Goal: Task Accomplishment & Management: Manage account settings

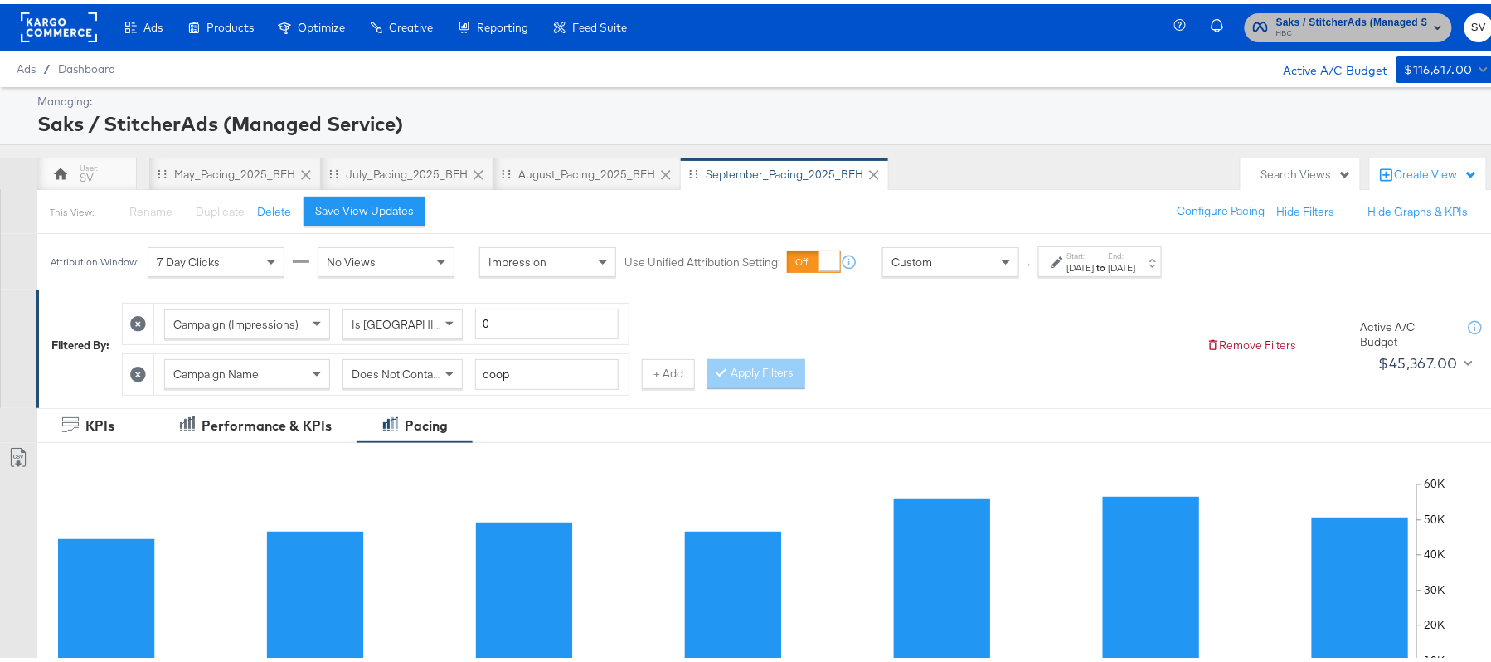
click at [1320, 28] on span "HBC" at bounding box center [1351, 29] width 151 height 13
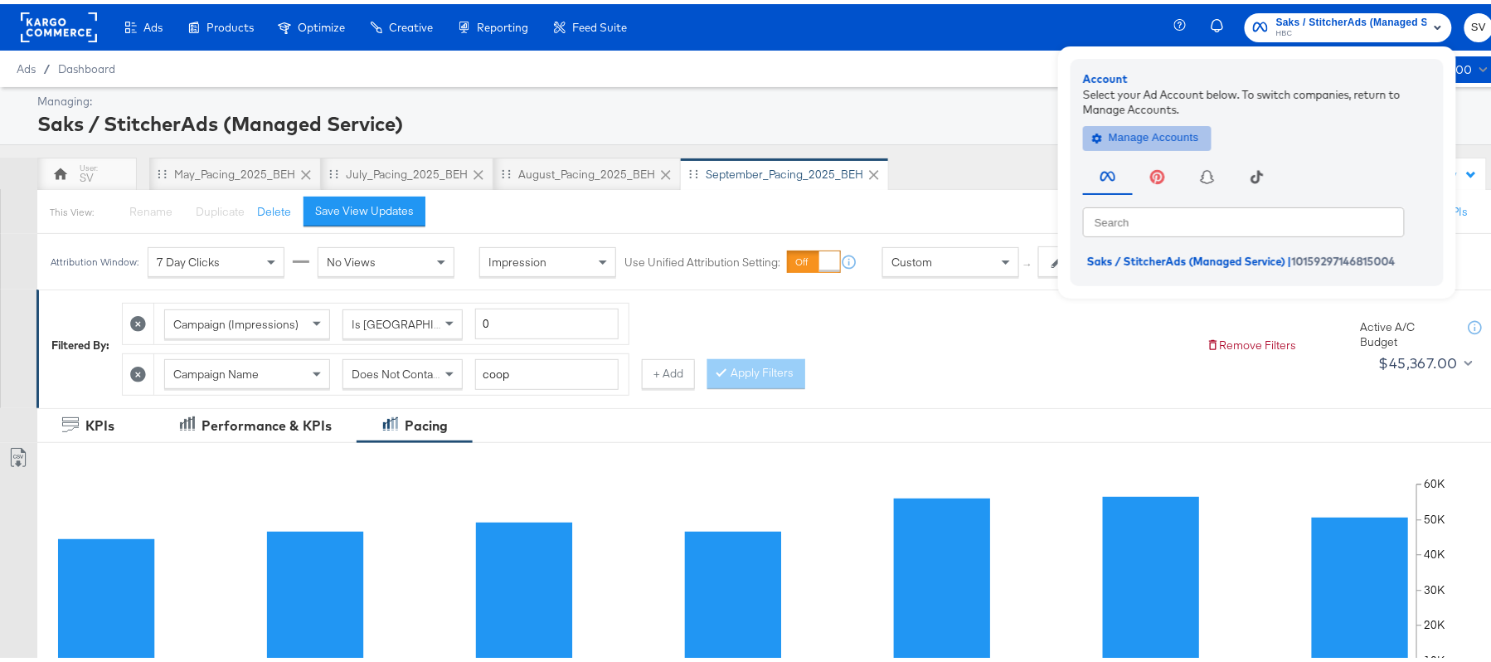
click at [1116, 129] on span "Manage Accounts" at bounding box center [1147, 133] width 104 height 19
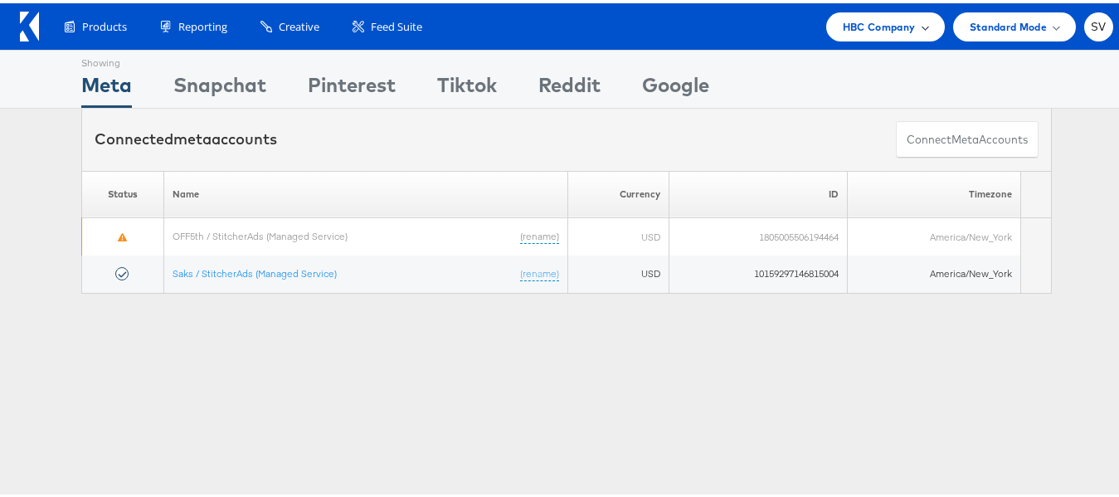
click at [862, 34] on div "HBC Company" at bounding box center [885, 23] width 119 height 29
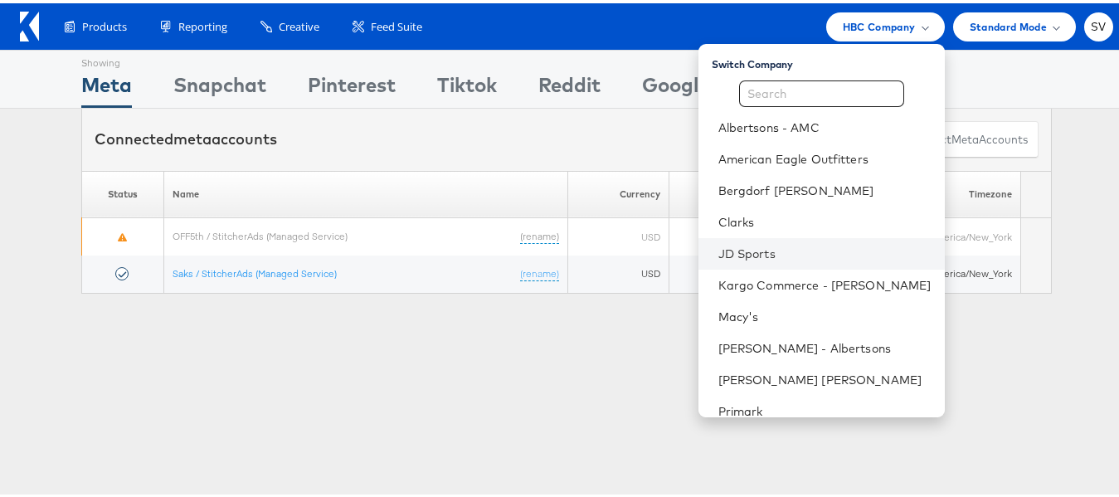
scroll to position [80, 0]
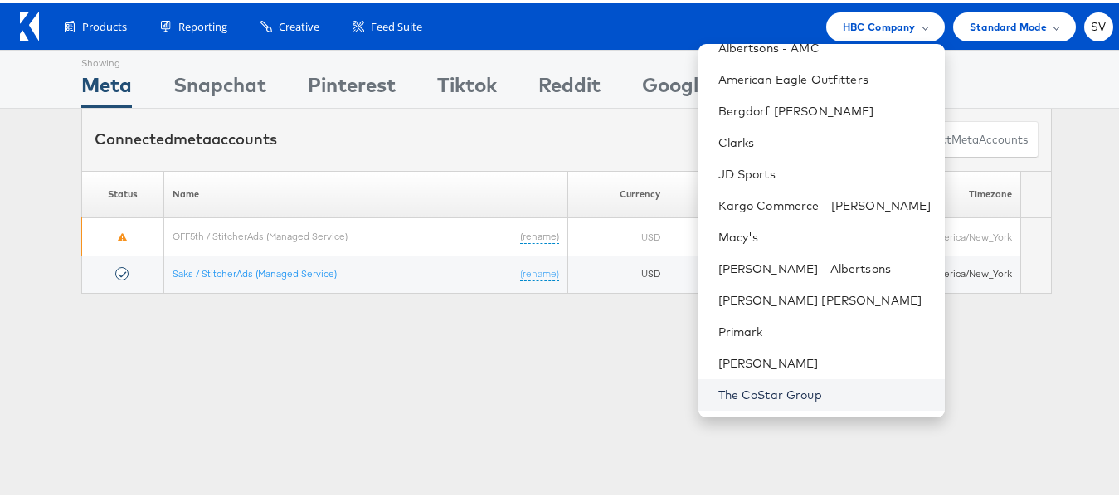
click at [750, 388] on link "The CoStar Group" at bounding box center [824, 391] width 213 height 17
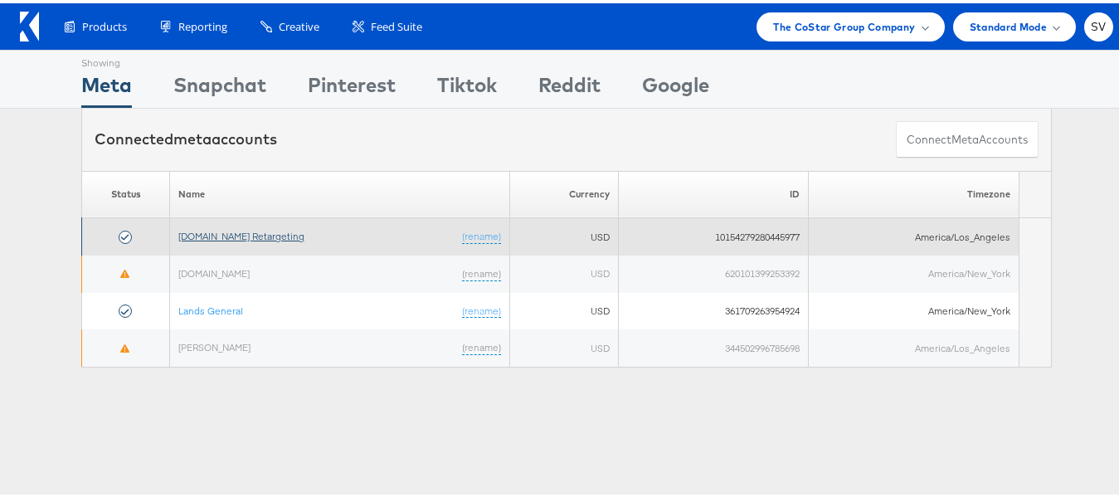
click at [239, 233] on link "Apartments.com Retargeting" at bounding box center [241, 232] width 126 height 12
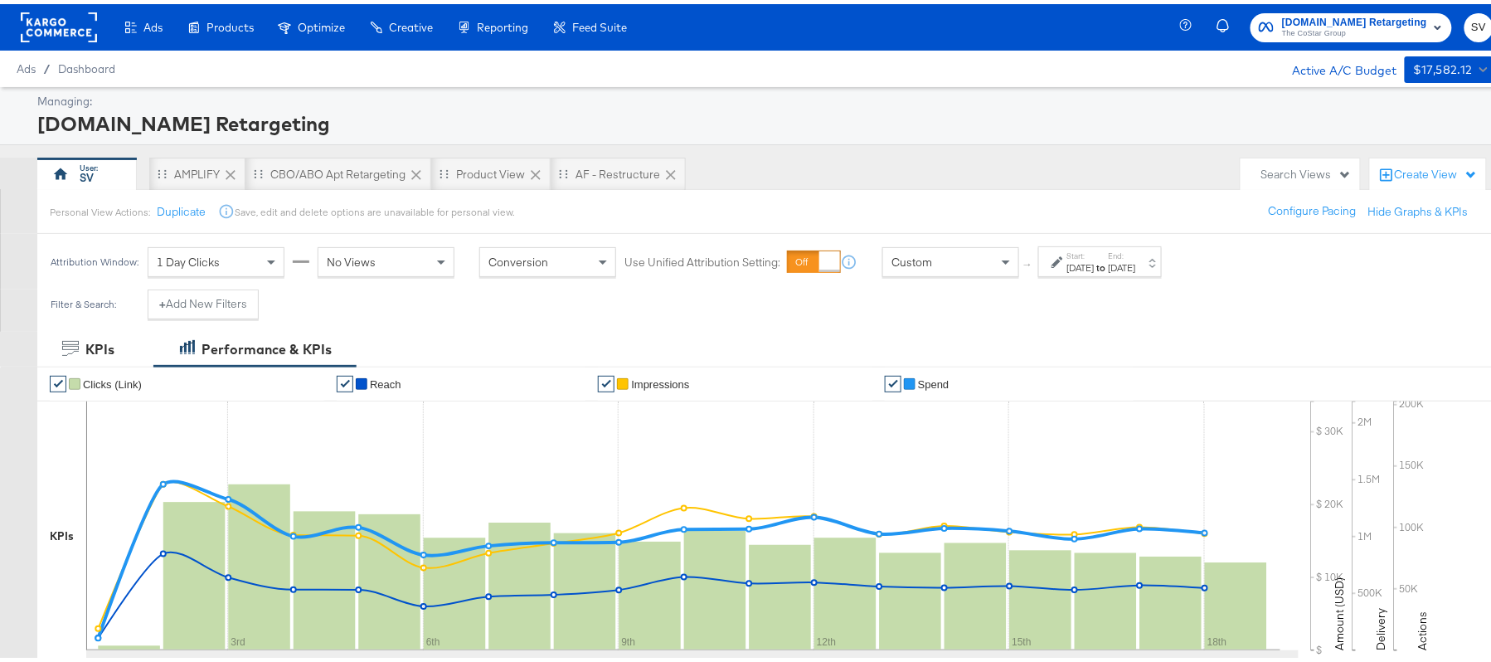
click at [1095, 269] on div "Sep 1st 2025" at bounding box center [1080, 263] width 27 height 13
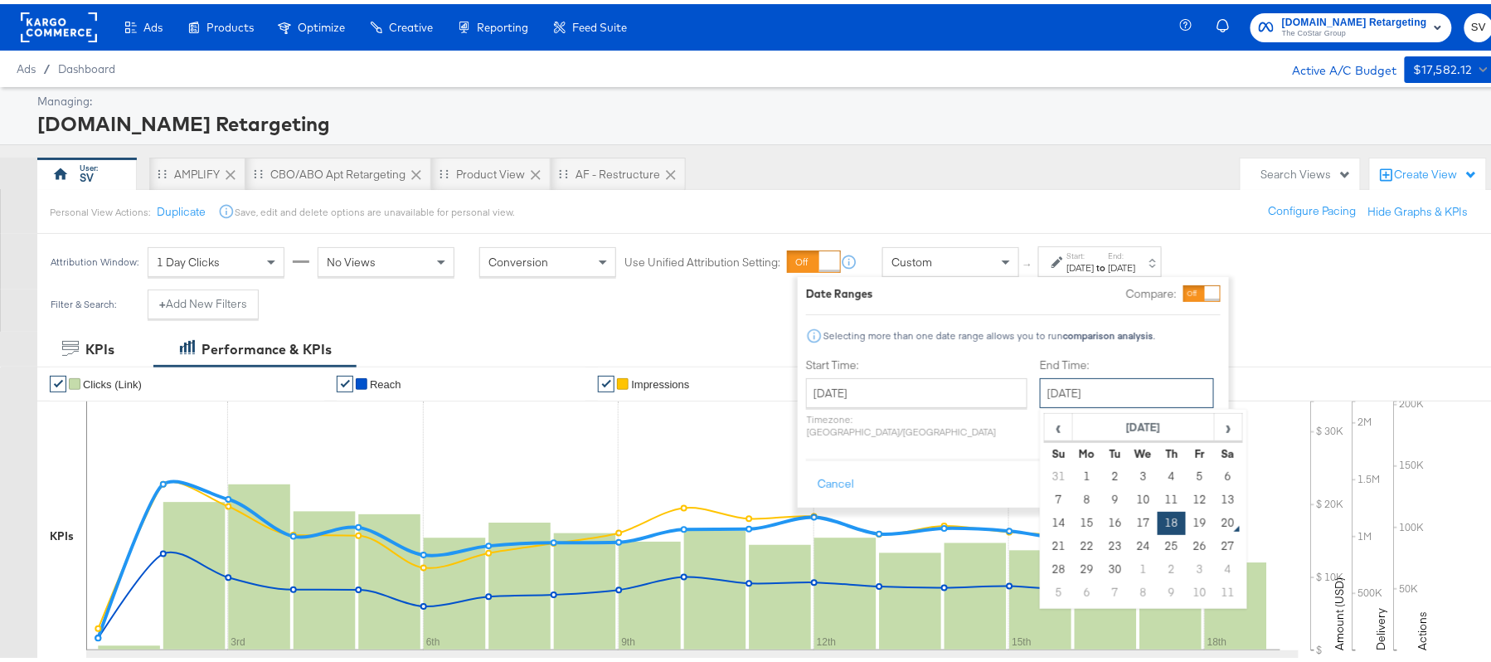
click at [1042, 389] on input "September 18th 2025" at bounding box center [1127, 389] width 174 height 30
click at [1186, 522] on td "19" at bounding box center [1200, 518] width 28 height 23
type input "September 19th 2025"
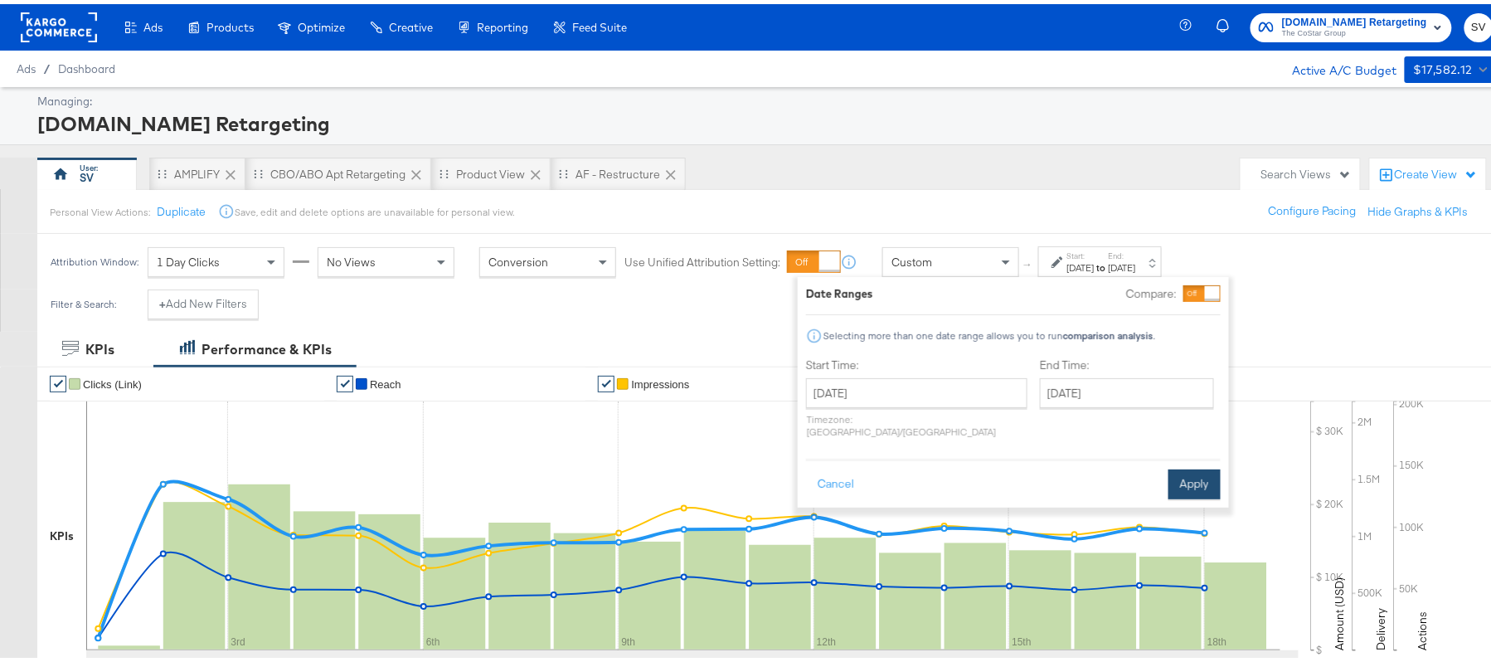
click at [1192, 465] on button "Apply" at bounding box center [1194, 480] width 52 height 30
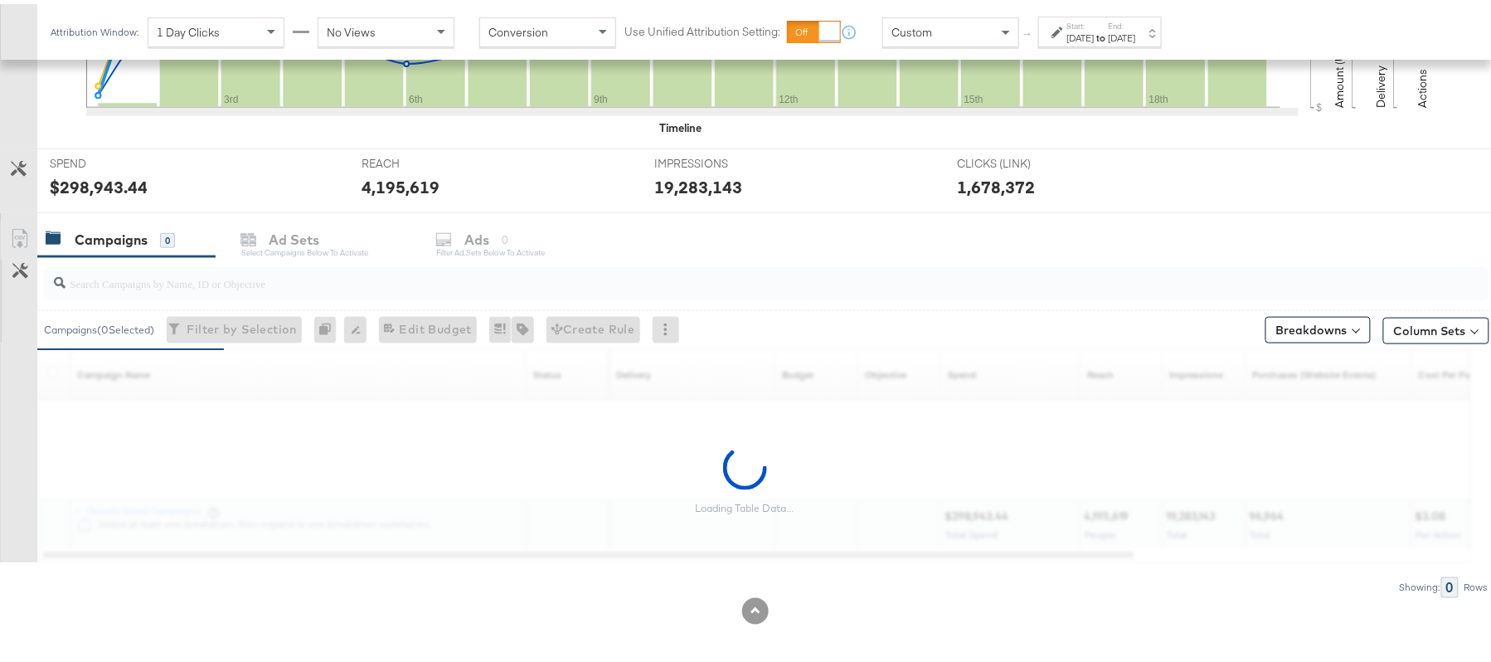
scroll to position [549, 0]
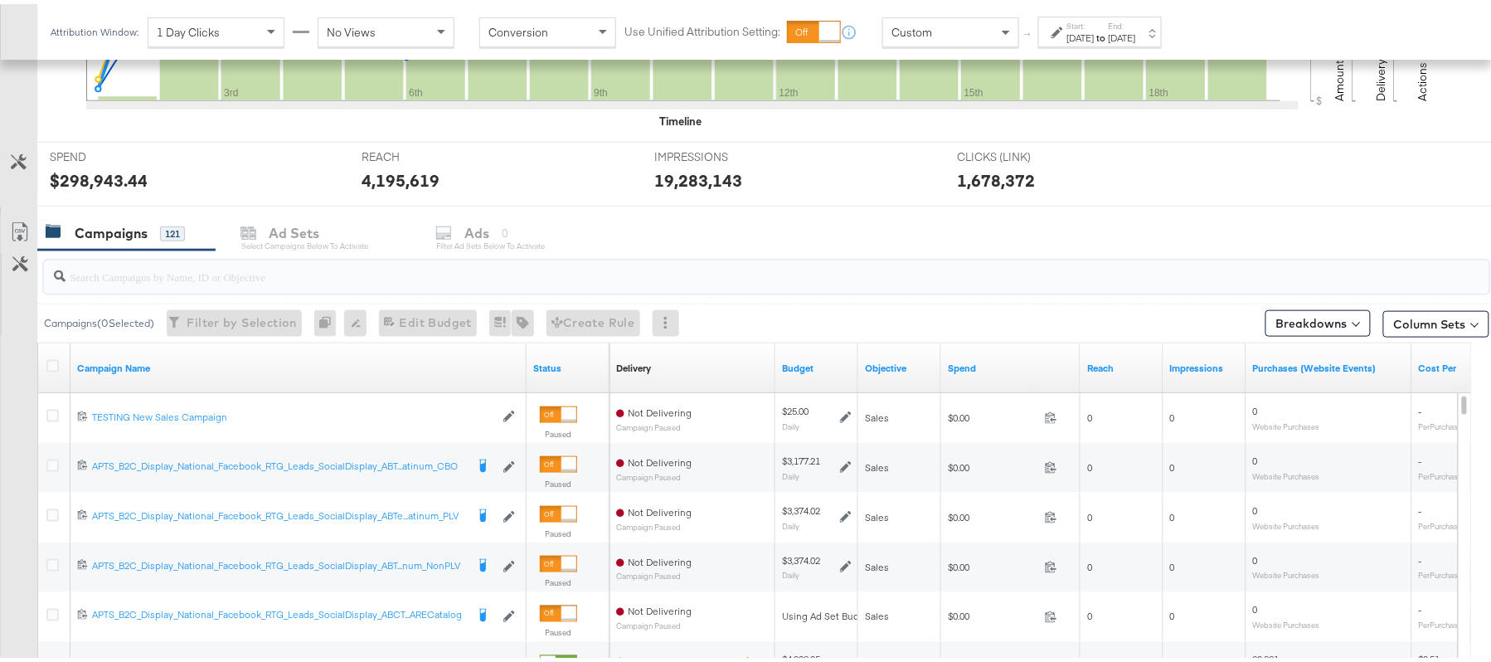
click at [214, 267] on input "search" at bounding box center [712, 266] width 1292 height 32
paste input "APTS_B2C_Display_National_Facebook_RTG_Leads_SocialDisplay_Retargeting_Diamond_…"
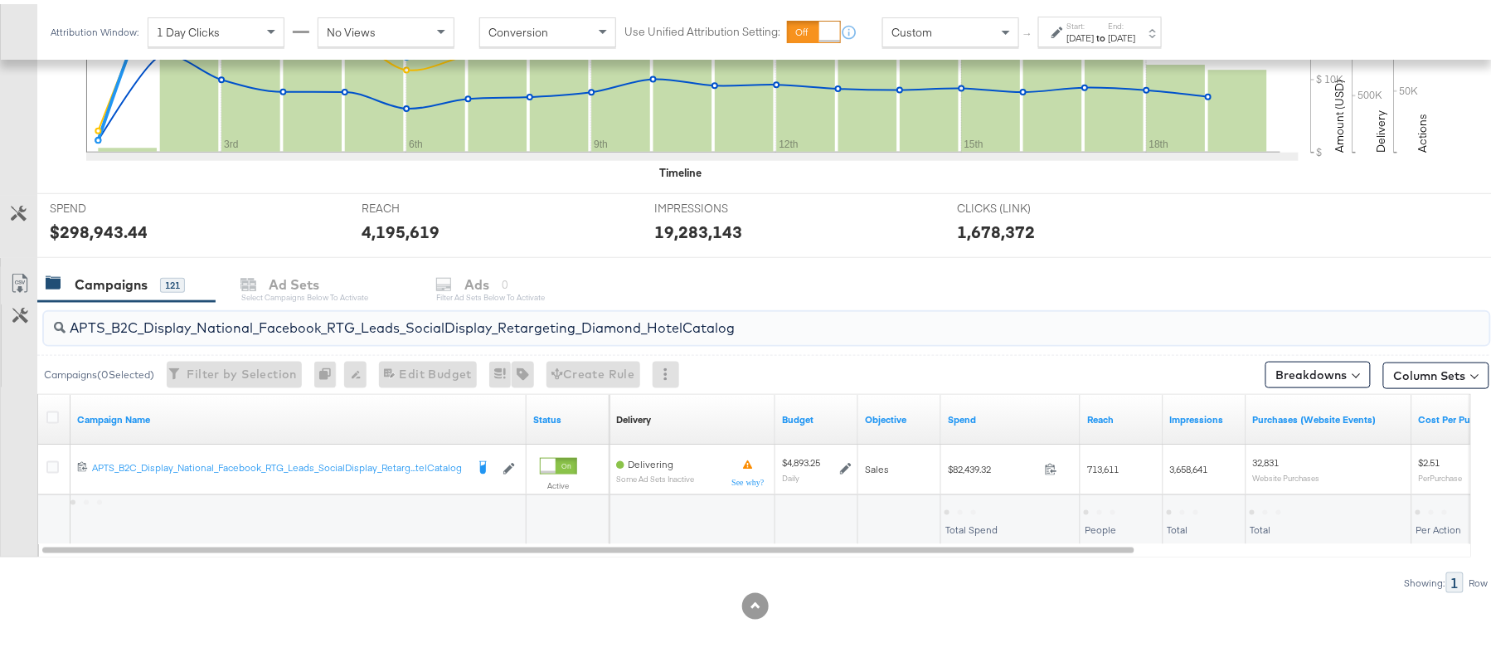
scroll to position [499, 0]
click at [980, 507] on div "$82,439.32" at bounding box center [974, 507] width 61 height 16
copy div "82,439.32"
click at [210, 316] on input "APTS_B2C_Display_National_Facebook_RTG_Leads_SocialDisplay_Retargeting_Diamond_…" at bounding box center [712, 317] width 1292 height 32
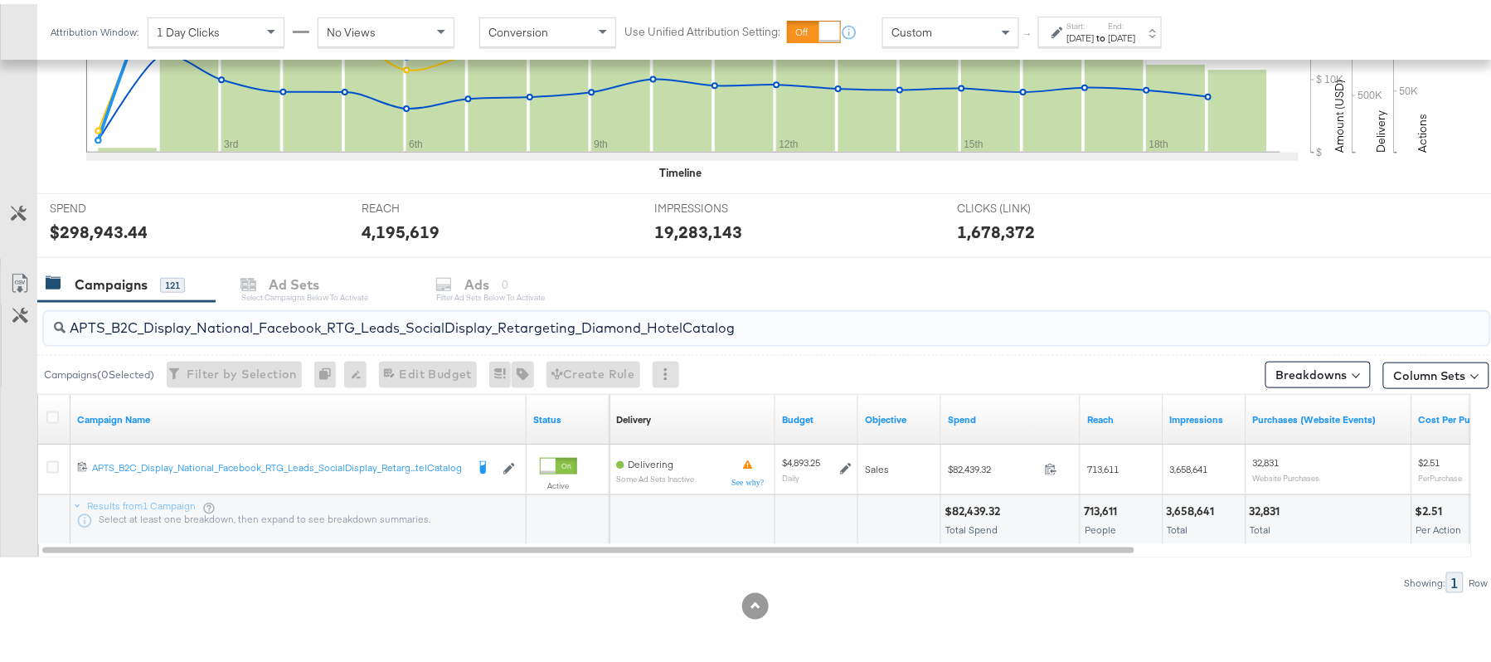
paste input "alwayson_Retargeting_DARE24_DiamondPlatinum"
click at [957, 501] on div "$54,775.45" at bounding box center [975, 507] width 63 height 16
copy div "$54,775.45"
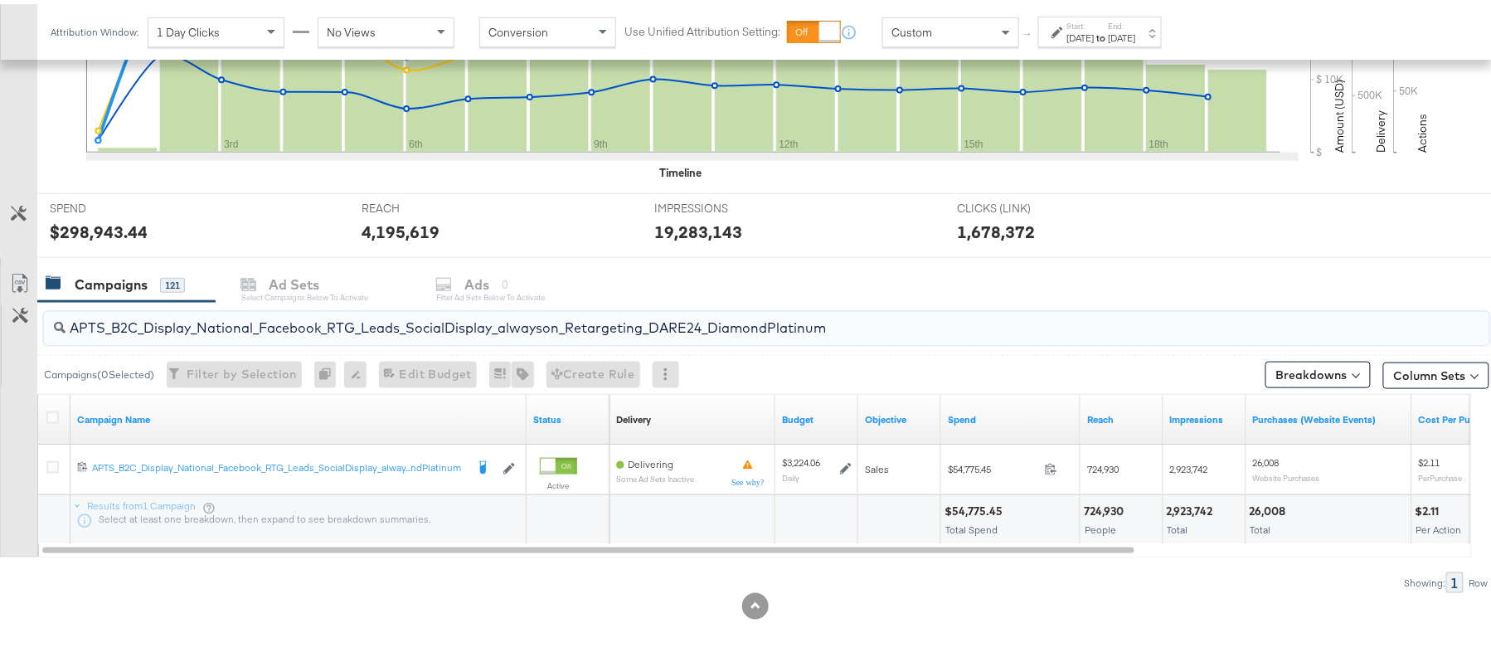
click at [235, 313] on input "APTS_B2C_Display_National_Facebook_RTG_Leads_SocialDisplay_alwayson_Retargeting…" at bounding box center [712, 317] width 1292 height 32
paste input "FR_B2C_Display_National_Facebook_RTG_Leads_SocialDisplay_alwayson_Retargeting_FR"
click at [959, 501] on div "$17,004.46" at bounding box center [975, 507] width 62 height 16
copy div "17,004.46"
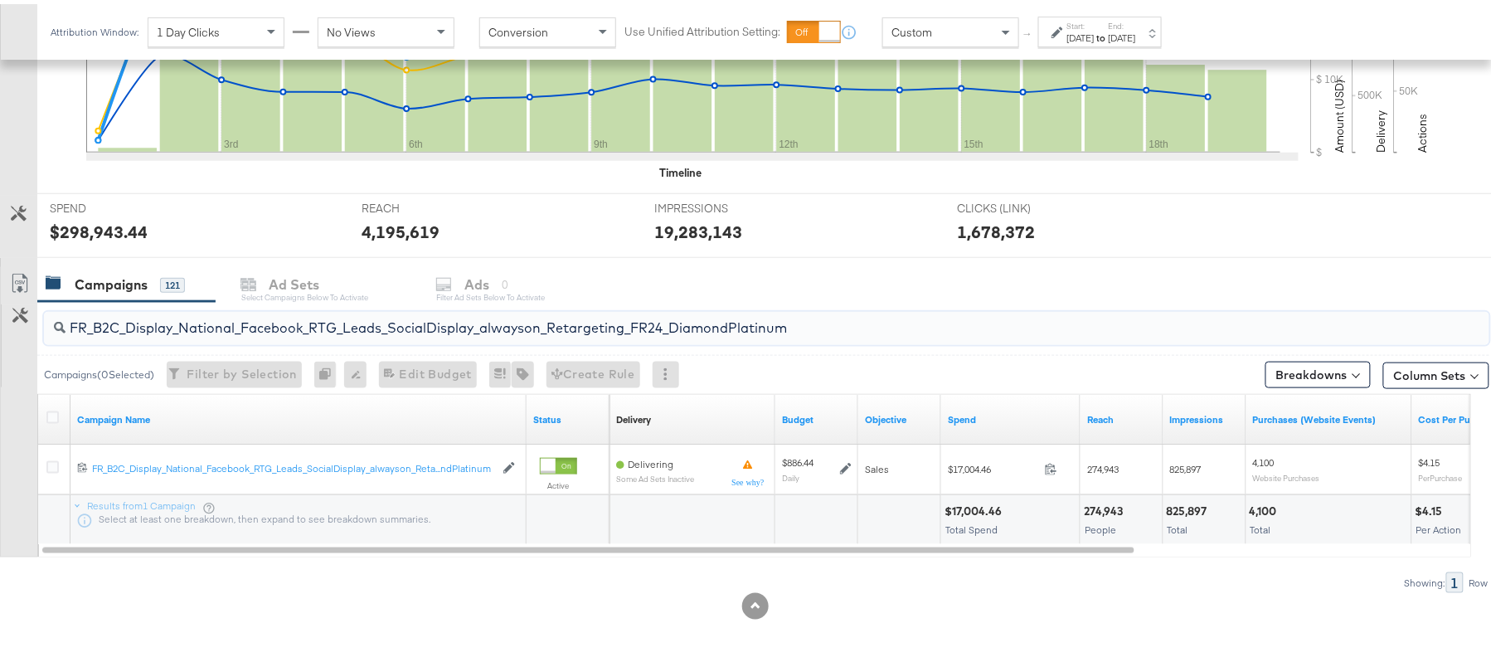
click at [266, 317] on input "FR_B2C_Display_National_Facebook_RTG_Leads_SocialDisplay_alwayson_Retargeting_F…" at bounding box center [712, 317] width 1292 height 32
paste input "AF_B2C_Display_National_Facebook_RTG_Leads_SocialDisplay_alwayson_Retargeting_AF"
click at [968, 502] on div "$4,500.40" at bounding box center [974, 507] width 61 height 16
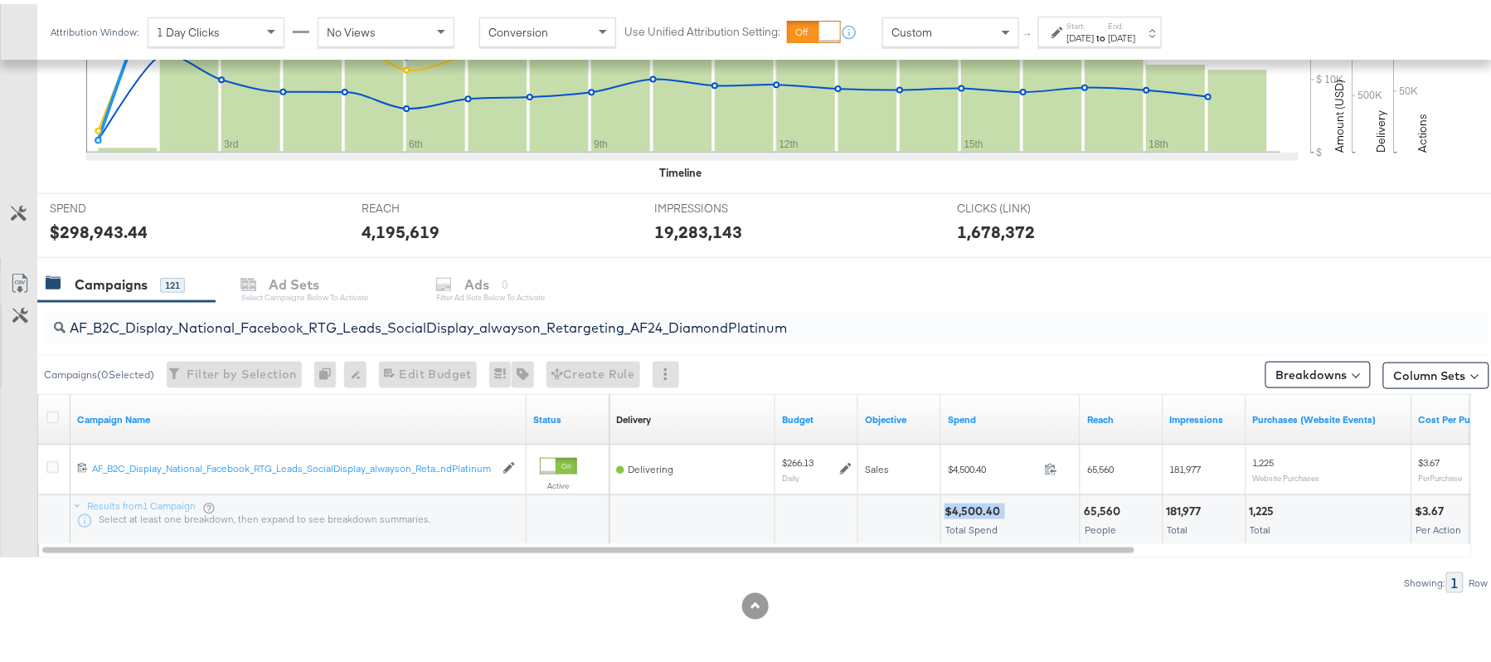
copy div "$4,500.40"
click at [184, 323] on input "AF_B2C_Display_National_Facebook_RTG_Leads_SocialDisplay_alwayson_Retargeting_A…" at bounding box center [712, 317] width 1292 height 32
paste input "HL_B2C_Display_National_Facebook_RTG_Leads_SocialDisplay_alwayson_Retargeting_A…"
click at [964, 505] on div "$4,532.86" at bounding box center [972, 507] width 56 height 16
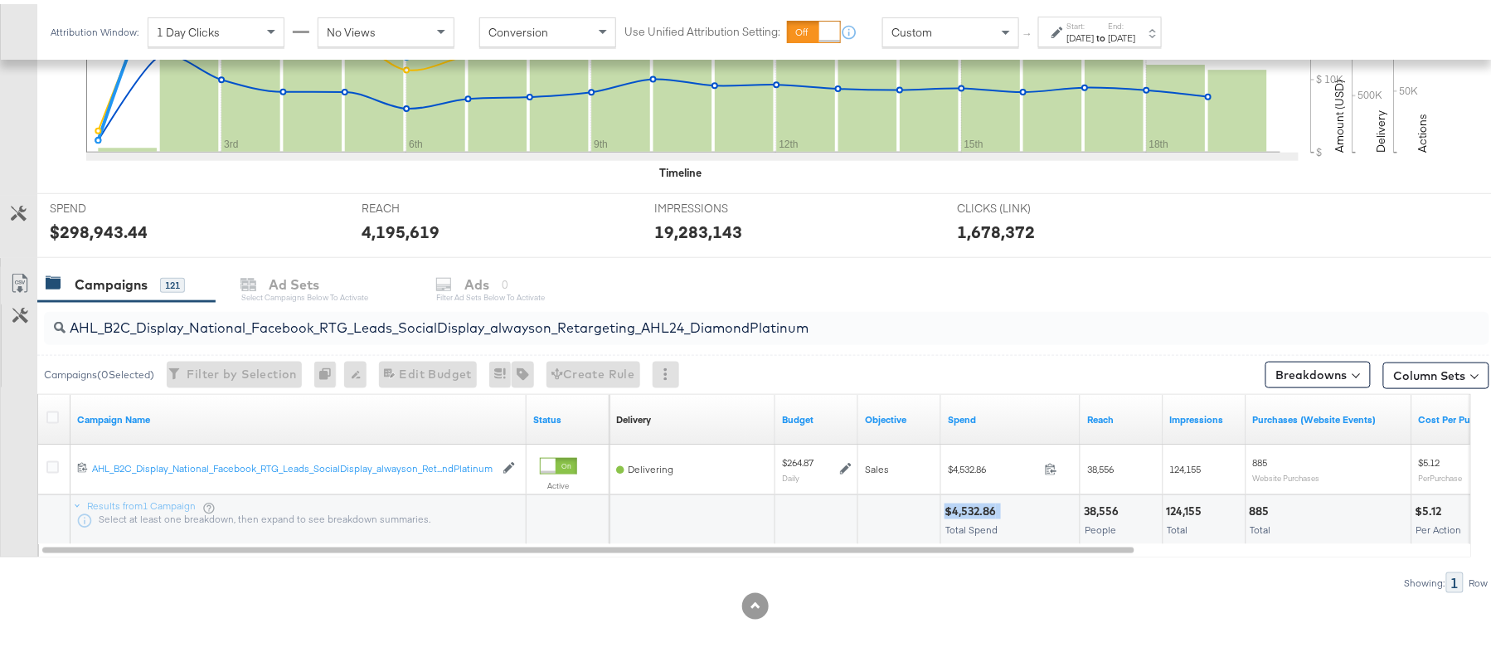
click at [964, 505] on div "$4,532.86" at bounding box center [972, 507] width 56 height 16
copy div "$4,532.86"
click at [149, 332] on input "AHL_B2C_Display_National_Facebook_RTG_Leads_SocialDisplay_alwayson_Retargeting_…" at bounding box center [712, 317] width 1292 height 32
paste input "PTS_B2C_Display_National_Facebook_PRO_Traffic_SocialDisplay_alwayson_ASC_DARE24…"
click at [975, 502] on div "$48,434.69" at bounding box center [976, 507] width 64 height 16
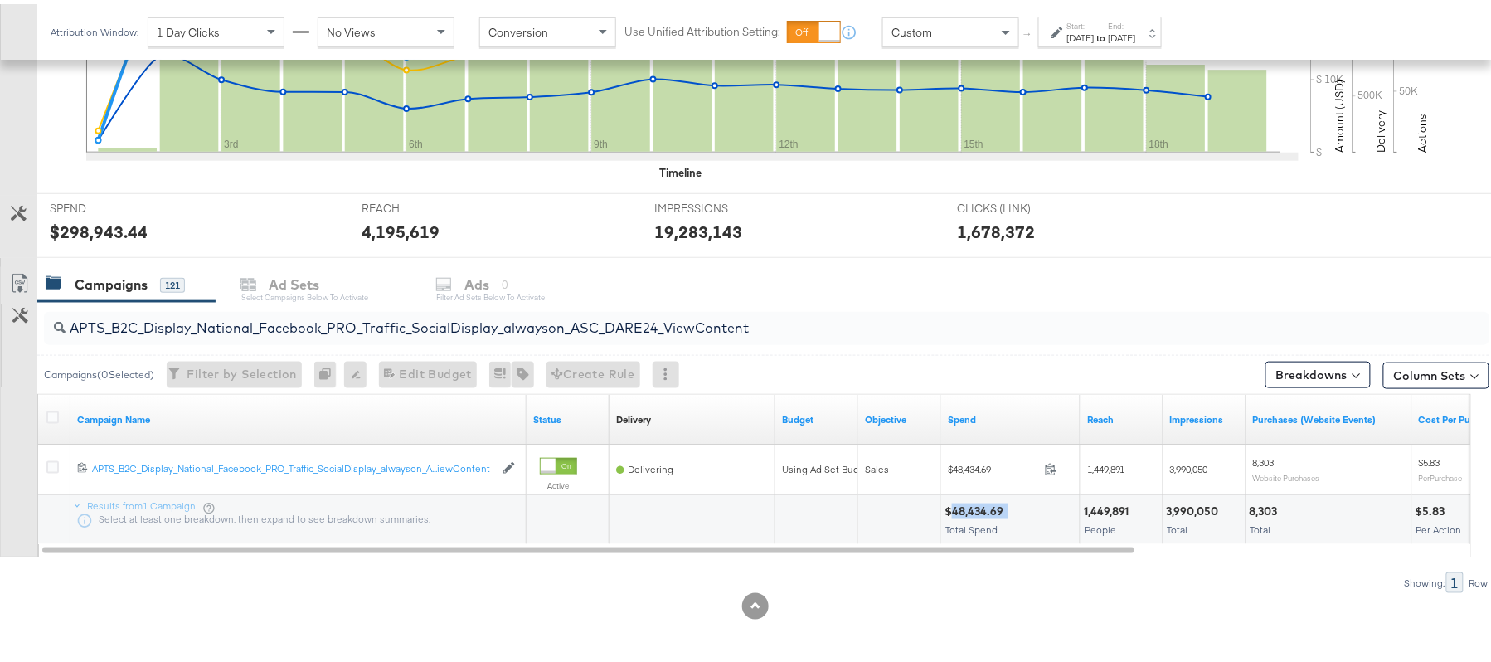
click at [975, 502] on div "$48,434.69" at bounding box center [976, 507] width 64 height 16
copy div "48,434.69"
click at [293, 320] on input "APTS_B2C_Display_National_Facebook_PRO_Traffic_SocialDisplay_alwayson_ASC_DARE2…" at bounding box center [712, 317] width 1292 height 32
paste input "Leads_SocialDisplay_alwayson_ASC_DARE24_Purchase"
click at [973, 498] on div "$38,147.61 Total Spend" at bounding box center [1010, 516] width 138 height 50
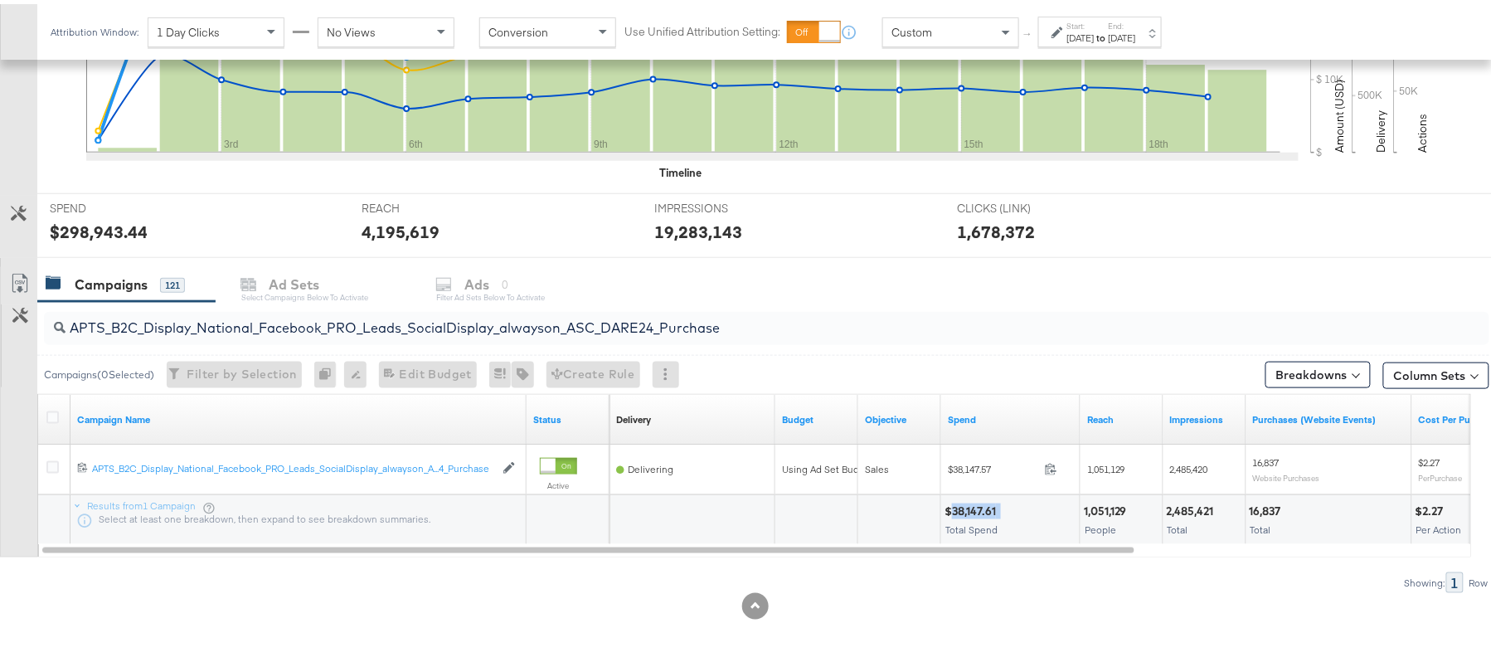
click at [973, 498] on div "$38,147.61 Total Spend" at bounding box center [1010, 516] width 138 height 50
copy div "38,147.61"
click at [267, 323] on input "APTS_B2C_Display_National_Facebook_PRO_Leads_SocialDisplay_alwayson_ASC_DARE24_…" at bounding box center [712, 317] width 1292 height 32
paste input "F_B2C_Display_National_Facebook_PRO_Traffic_SocialDisplay_alwayson_ASC_AF24_Vie…"
click at [973, 508] on div "$1,909.18" at bounding box center [969, 507] width 51 height 16
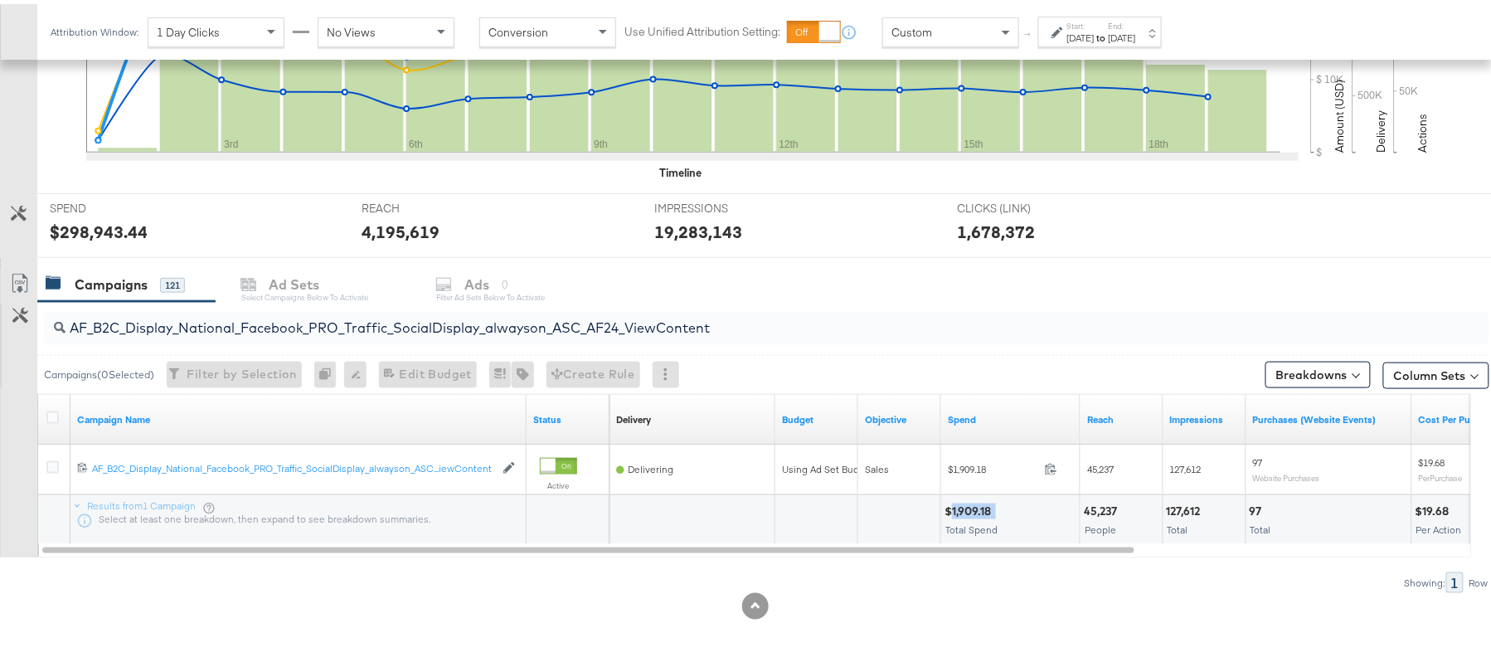
click at [973, 508] on div "$1,909.18" at bounding box center [969, 507] width 51 height 16
copy div "$1,909.18"
click at [197, 308] on input "AF_B2C_Display_National_Facebook_PRO_Traffic_SocialDisplay_alwayson_ASC_AF24_Vi…" at bounding box center [712, 317] width 1292 height 32
paste input "FR_B2C_Display_National_Facebook_PRO_Traffic_SocialDisplay_alwayson_ASC_FR"
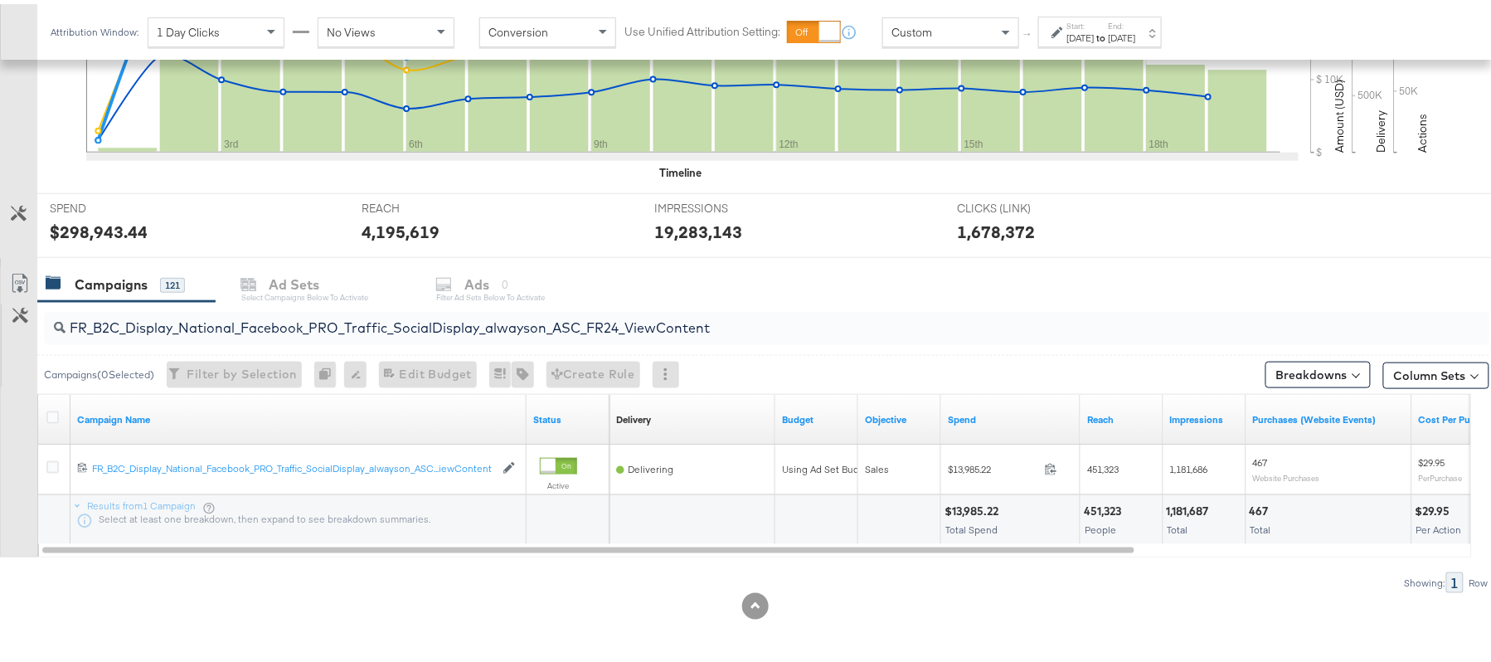
click at [970, 507] on div "$13,985.22" at bounding box center [973, 507] width 59 height 16
copy div "13,985.22"
click at [226, 335] on div "FR_B2C_Display_National_Facebook_PRO_Traffic_SocialDisplay_alwayson_ASC_FR24_Vi…" at bounding box center [766, 324] width 1445 height 33
paste input "AHL_B2C_Display_National_Facebook_PRO_Traffic_SocialDisplay_alwayson_ASC_AHL"
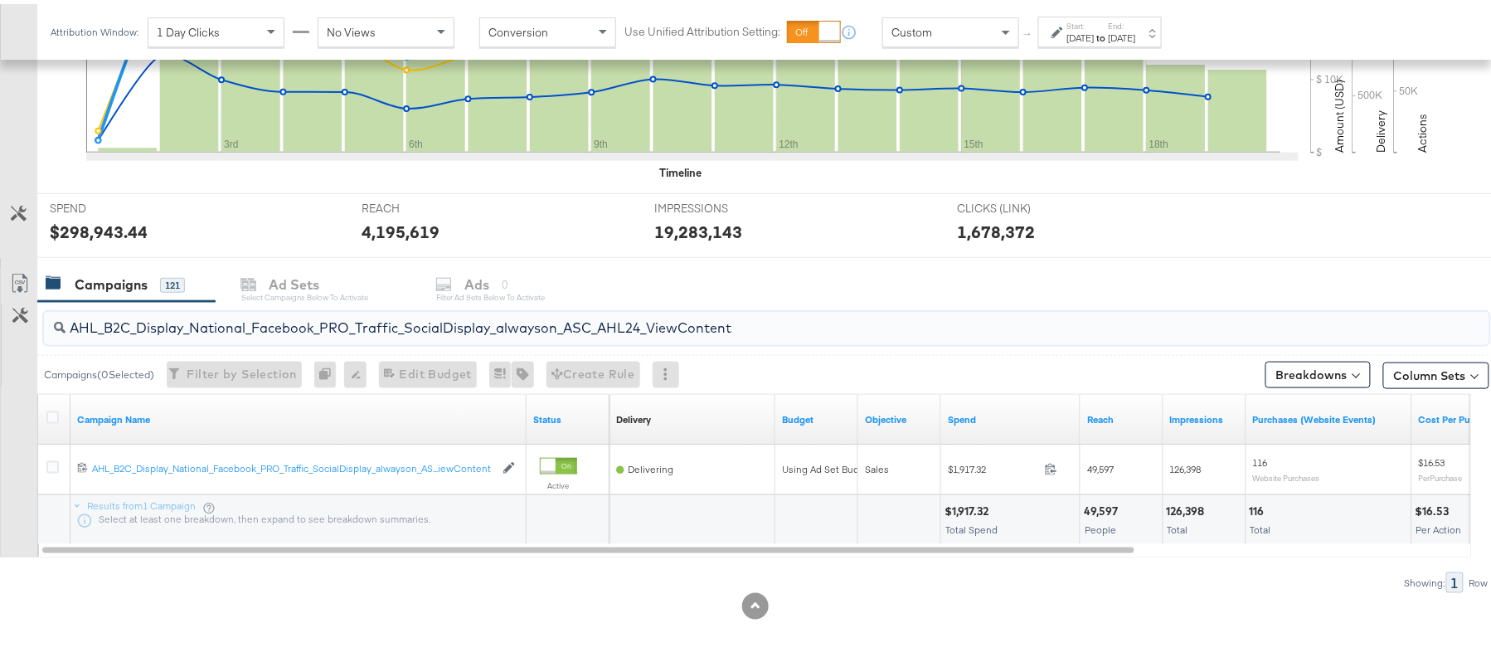
type input "AHL_B2C_Display_National_Facebook_PRO_Traffic_SocialDisplay_alwayson_ASC_AHL24_…"
click at [965, 514] on div "$1,917.32" at bounding box center [968, 507] width 49 height 16
copy div "1,917.32"
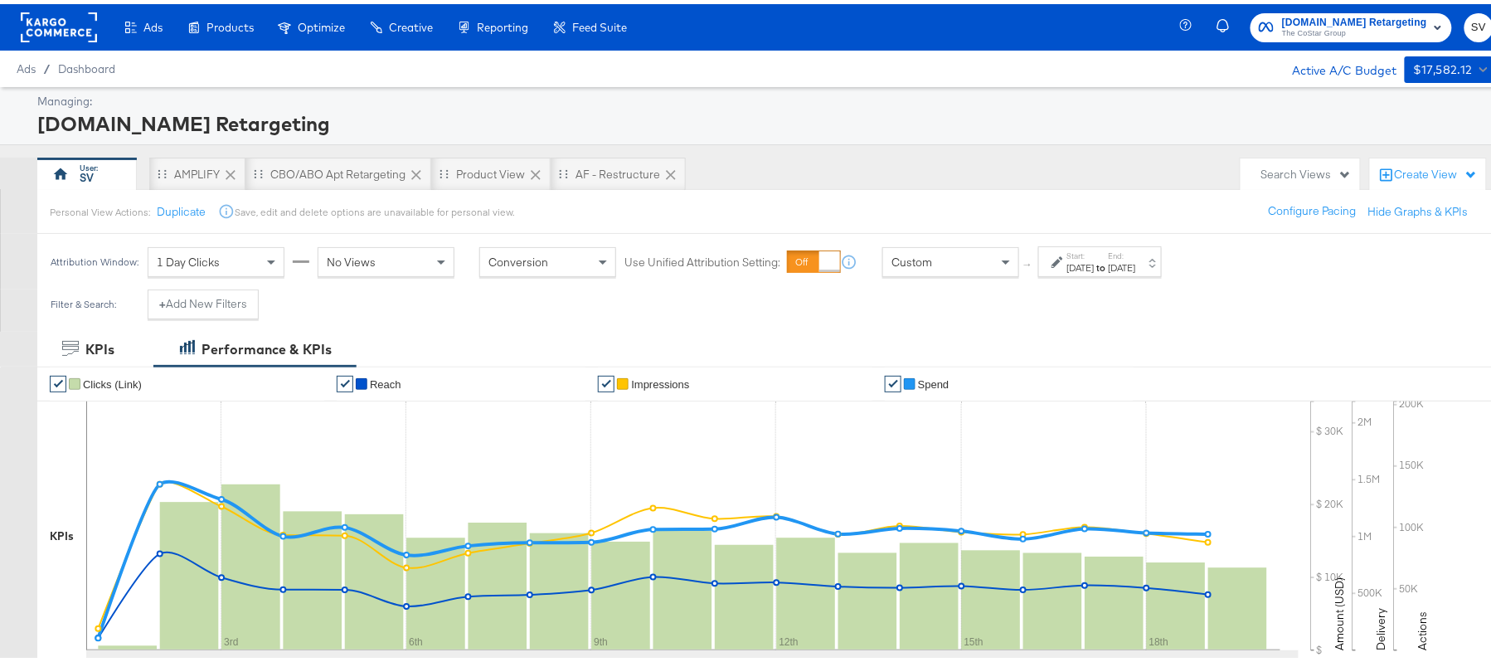
click at [1318, 27] on span "The CoStar Group" at bounding box center [1354, 29] width 145 height 13
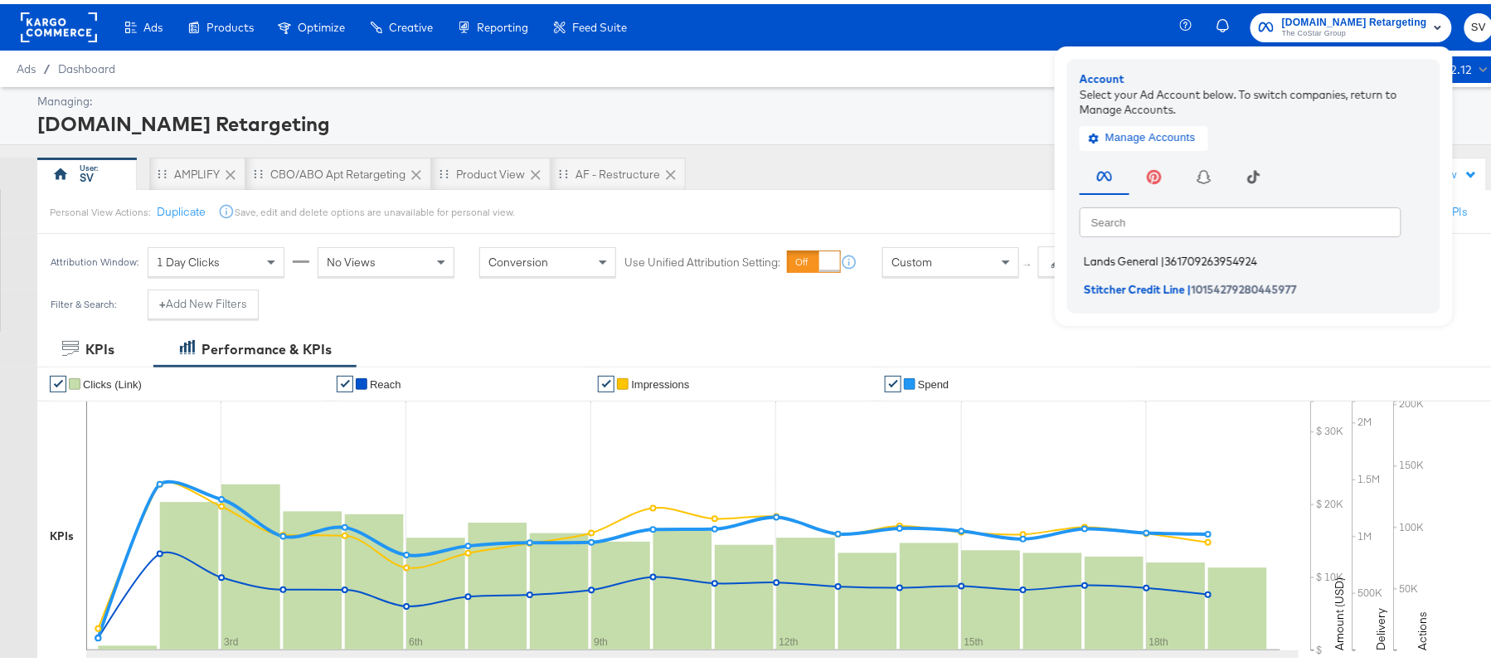
click at [1095, 260] on span "Lands General" at bounding box center [1121, 256] width 75 height 13
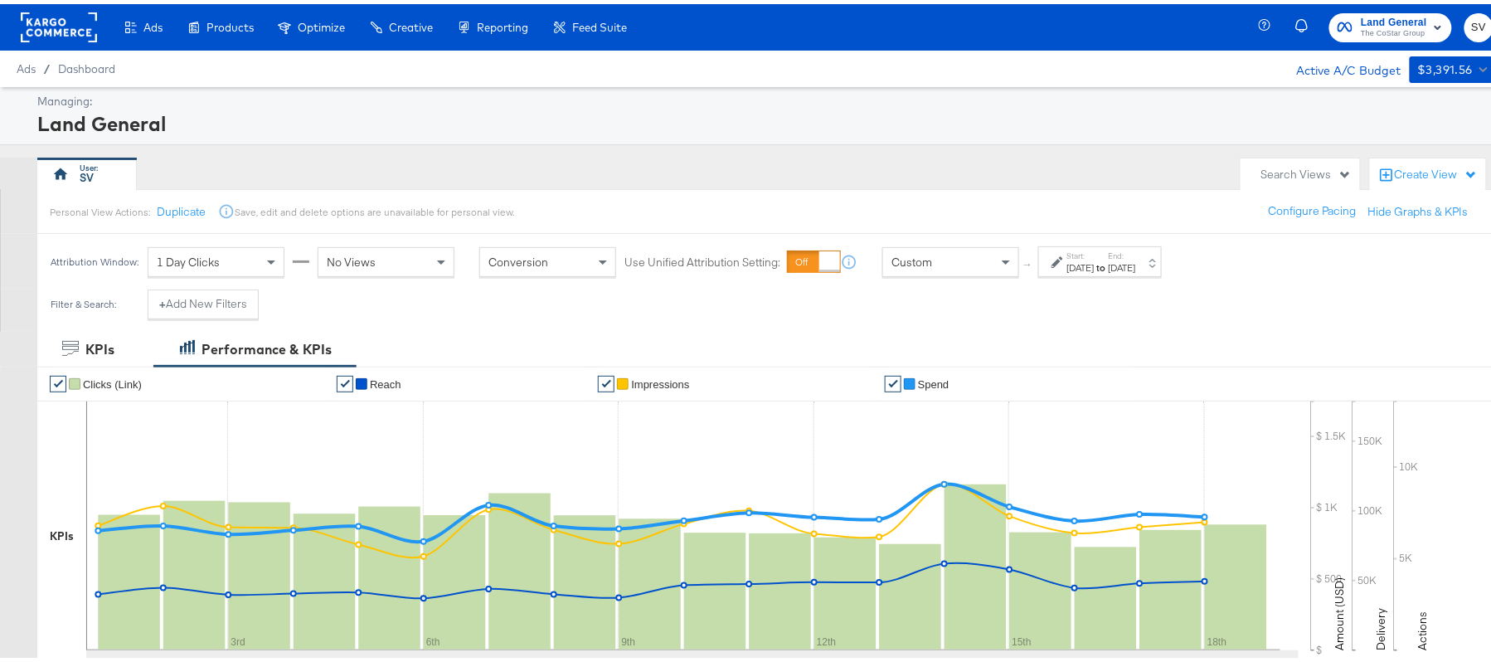
click at [1072, 254] on label "Start:" at bounding box center [1080, 251] width 27 height 11
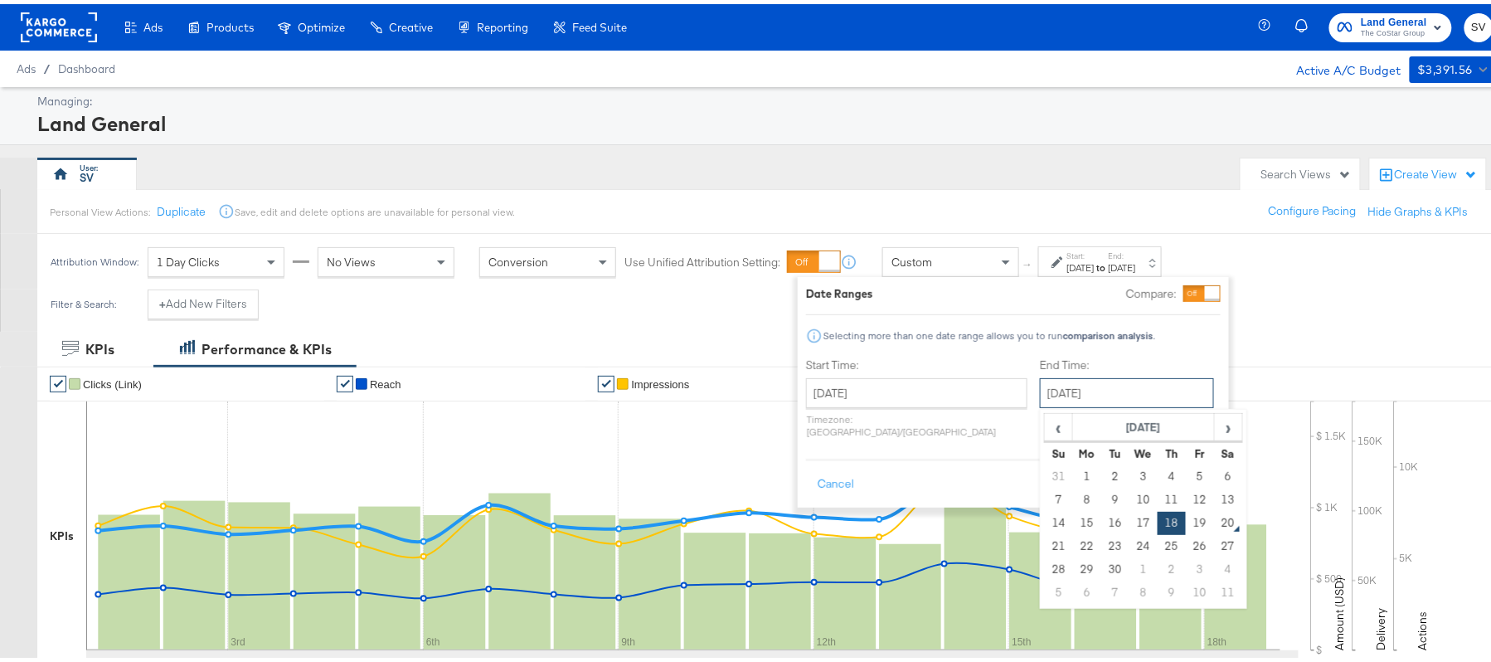
click at [1055, 386] on input "September 18th 2025" at bounding box center [1127, 389] width 174 height 30
click at [1186, 516] on td "19" at bounding box center [1200, 518] width 28 height 23
type input "September 19th 2025"
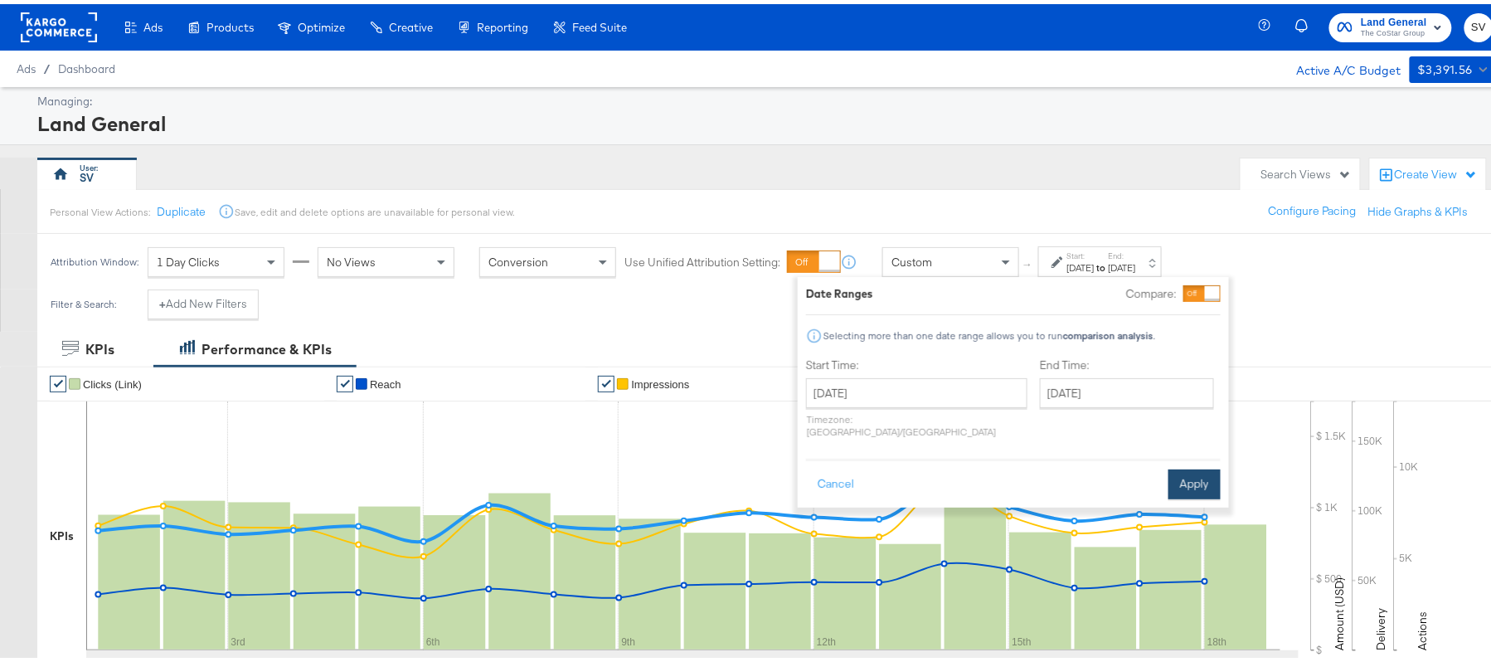
click at [1178, 474] on button "Apply" at bounding box center [1194, 480] width 52 height 30
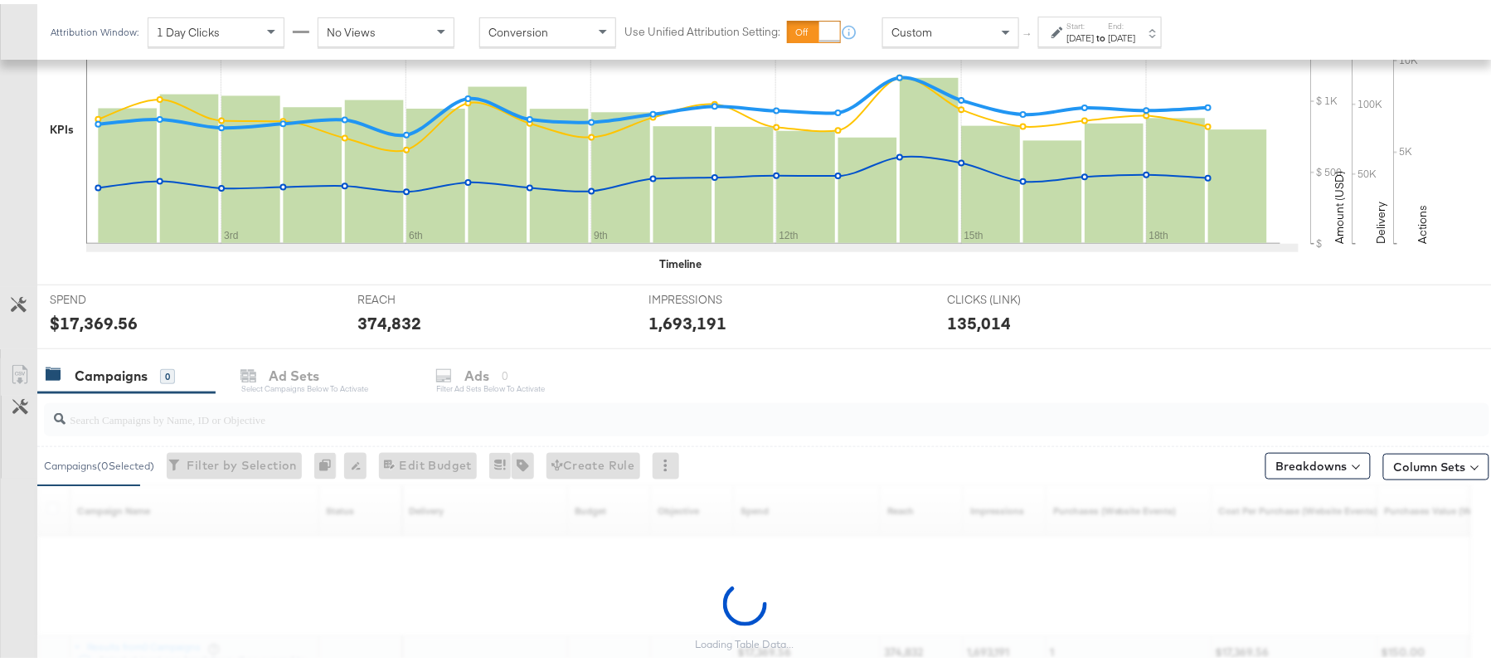
scroll to position [548, 0]
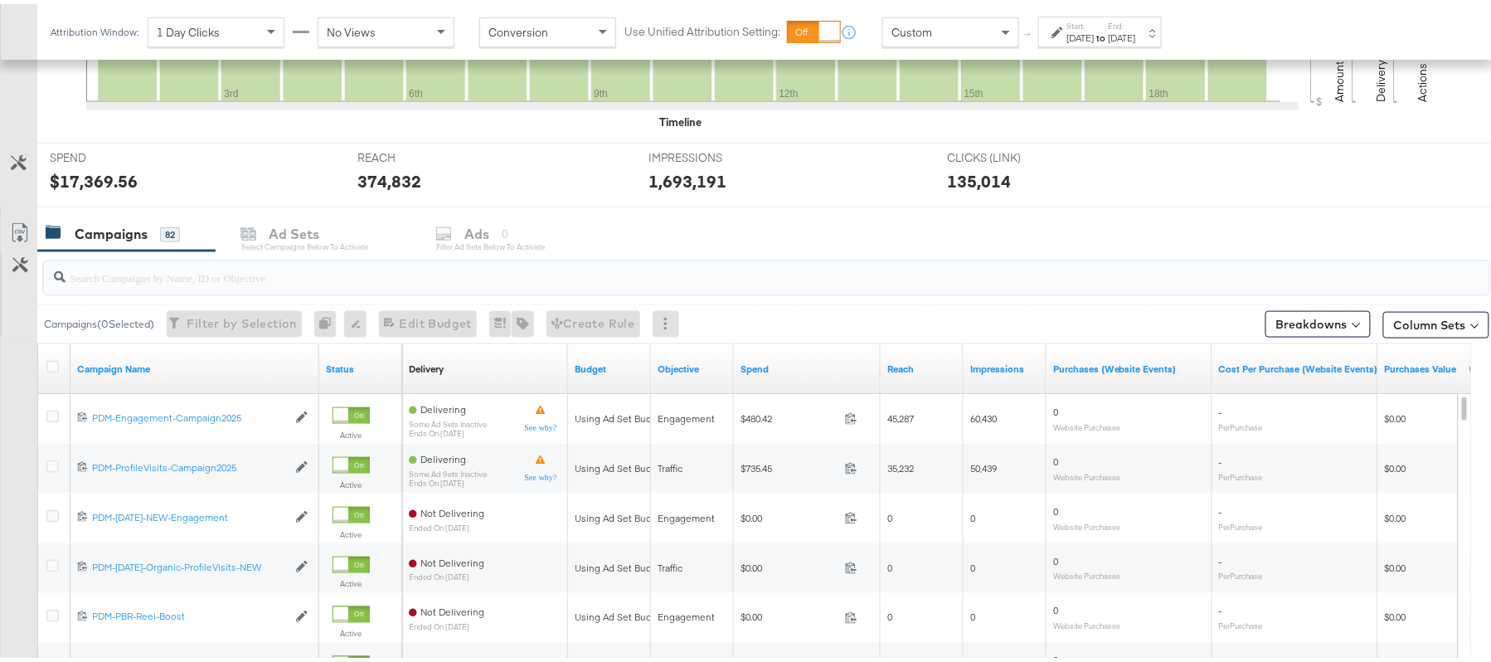
click at [108, 260] on input "search" at bounding box center [712, 266] width 1292 height 32
paste input "B2C_LAND_KC_RT_Sig_24"
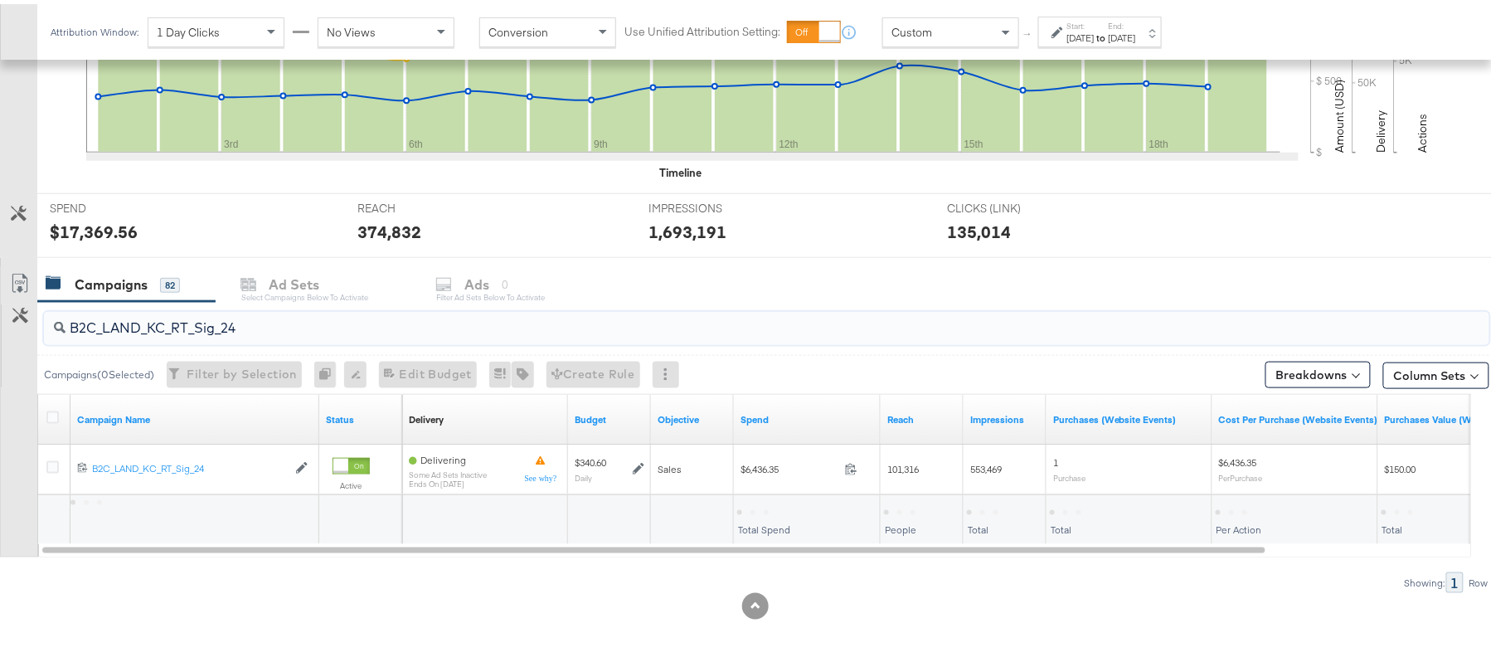
scroll to position [499, 0]
click at [766, 506] on div "$6,436.35" at bounding box center [765, 507] width 56 height 16
copy div "$6,436.35"
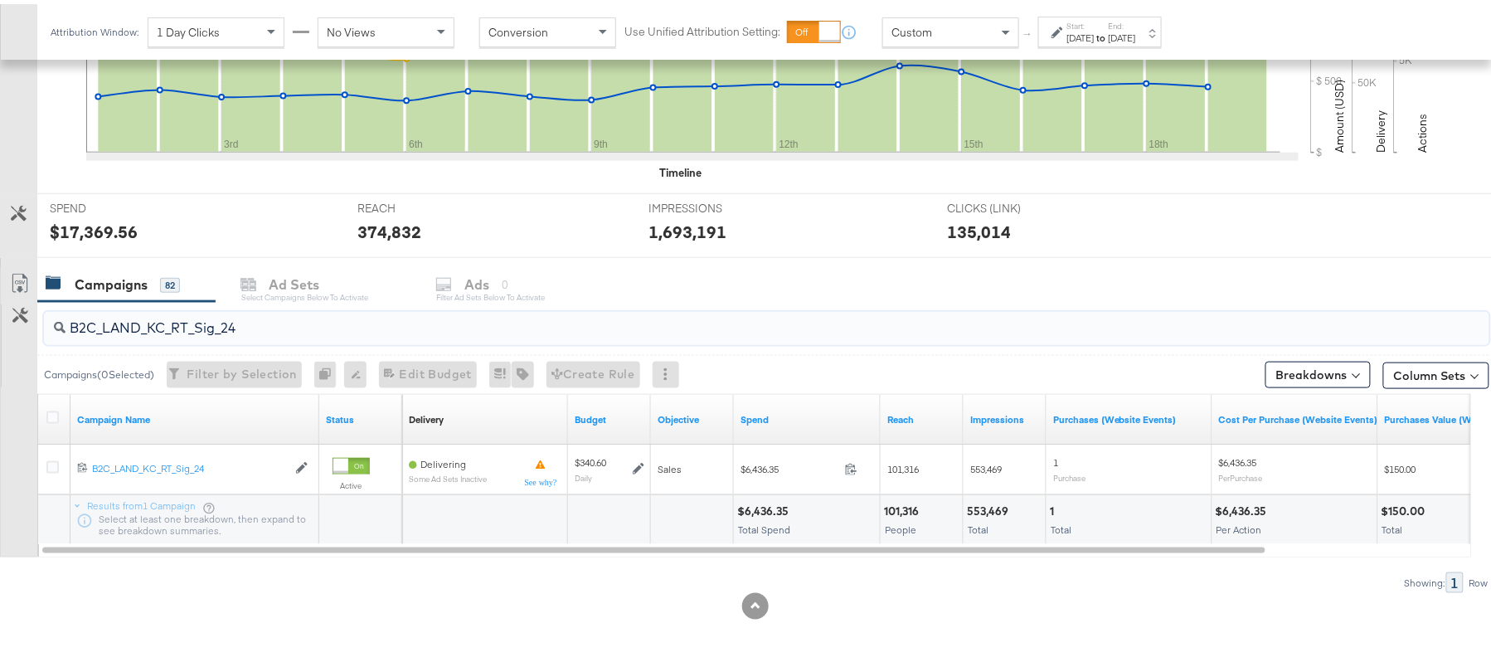
click at [183, 323] on input "B2C_LAND_KC_RT_Sig_24" at bounding box center [712, 317] width 1292 height 32
paste input "B_Ecommerce_KC_Retargeting_LW&LOA_Traffic"
click at [753, 502] on div "$315.70" at bounding box center [760, 507] width 46 height 16
copy div "315.70"
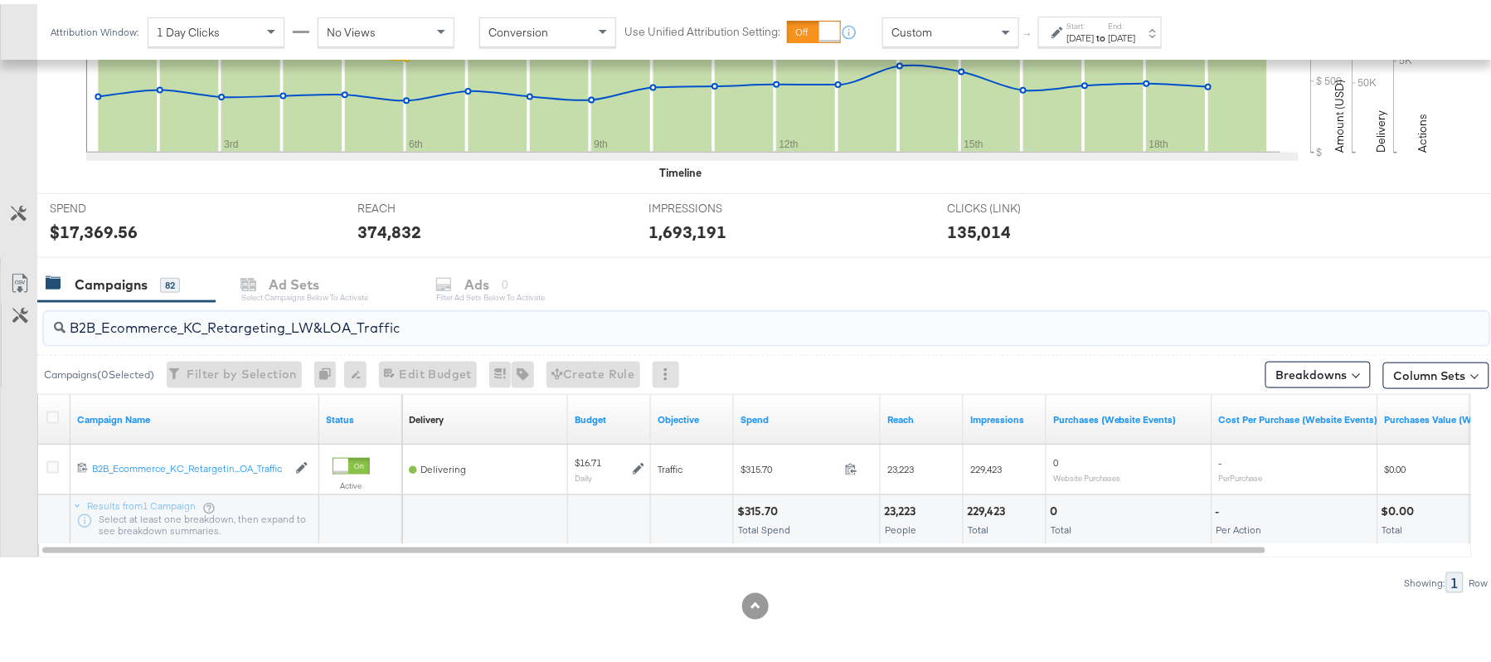
click at [226, 318] on input "B2B_Ecommerce_KC_Retargeting_LW&LOA_Traffic" at bounding box center [712, 317] width 1292 height 32
paste input "KC_Retargeting_Prospects & Clients_Conversions"
click at [760, 507] on div "$316.03" at bounding box center [760, 507] width 46 height 16
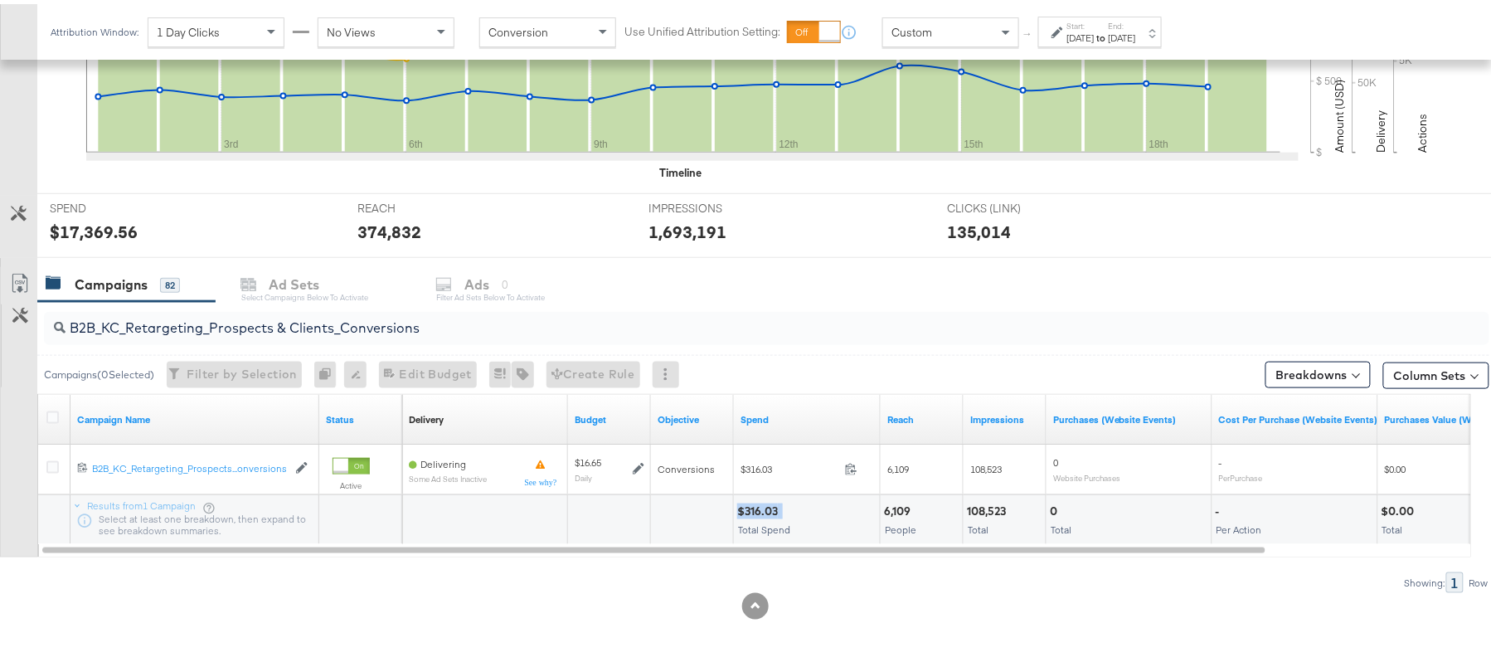
copy div "$316.03"
click at [234, 313] on input "B2B_KC_Retargeting_Prospects & Clients_Conversions" at bounding box center [712, 317] width 1292 height 32
paste input "C_LAND_KC_Pros_Sig"
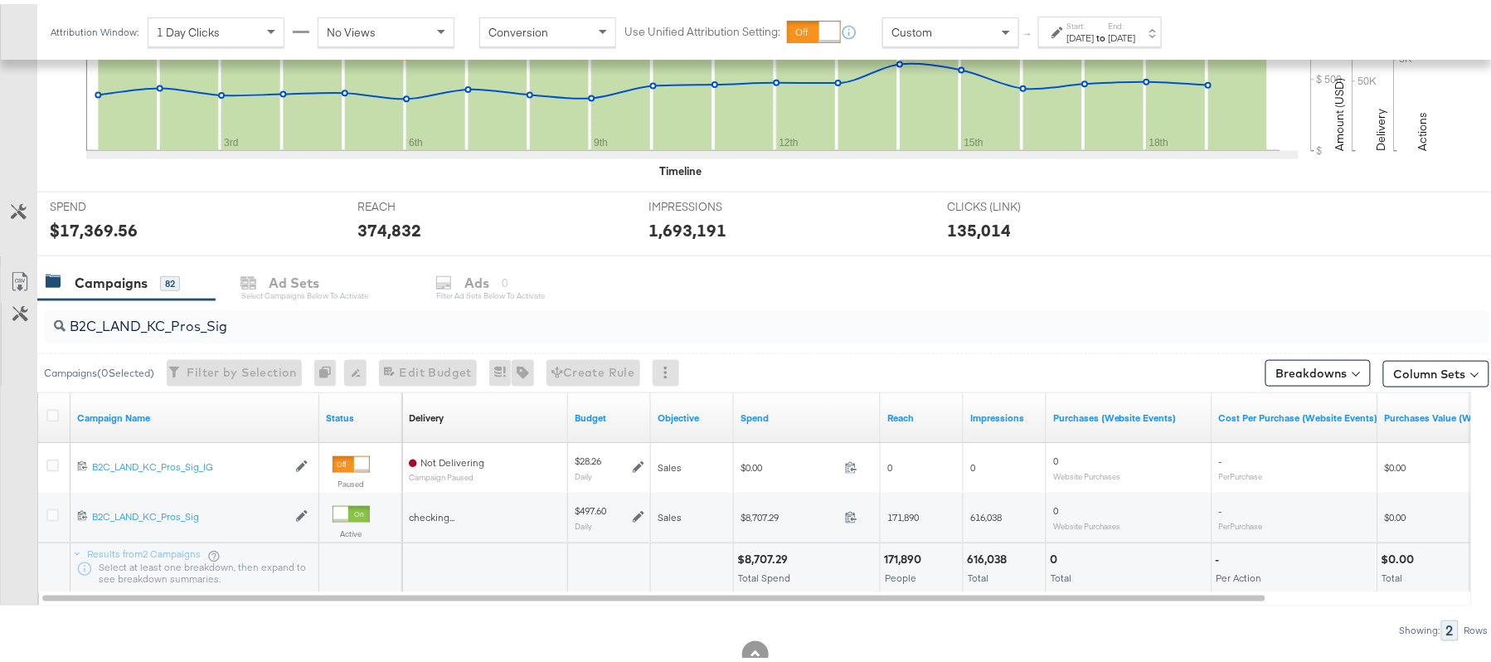
click at [757, 551] on div "$8,707.29" at bounding box center [765, 555] width 56 height 16
copy div "$8,707.29"
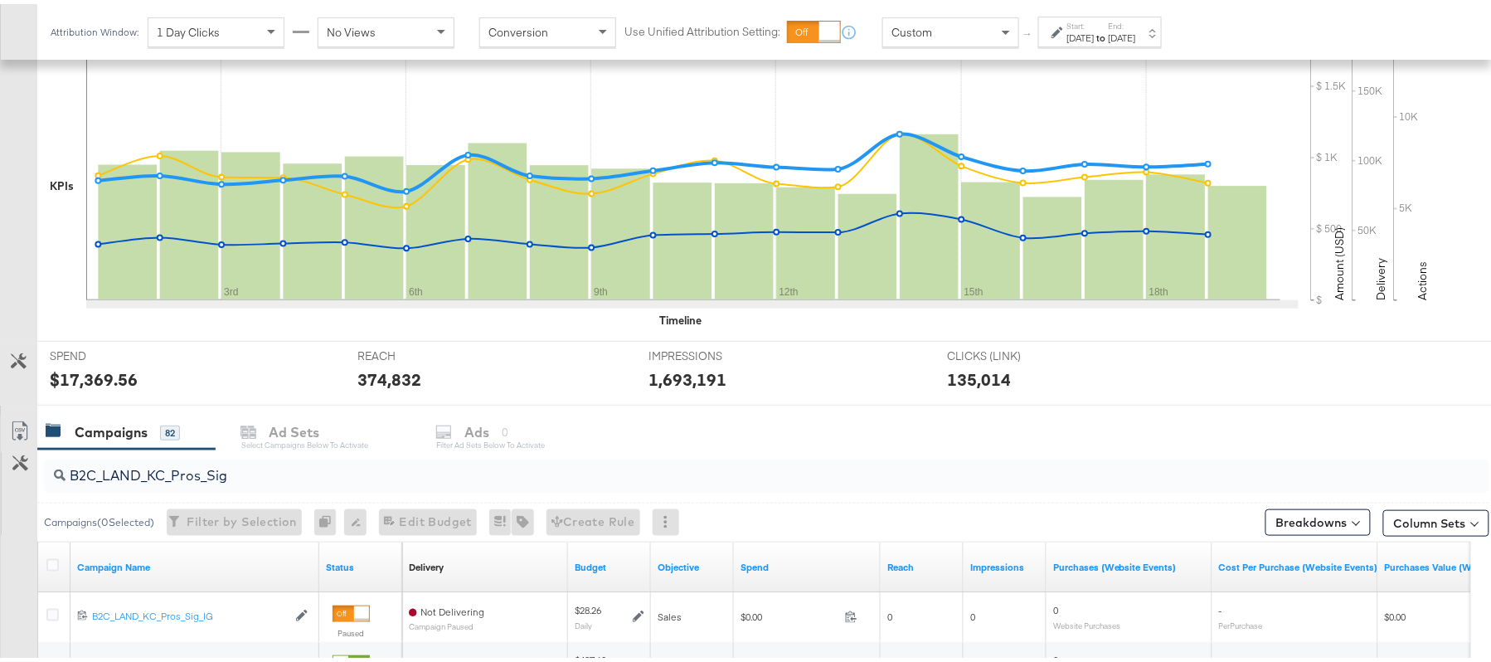
scroll to position [549, 0]
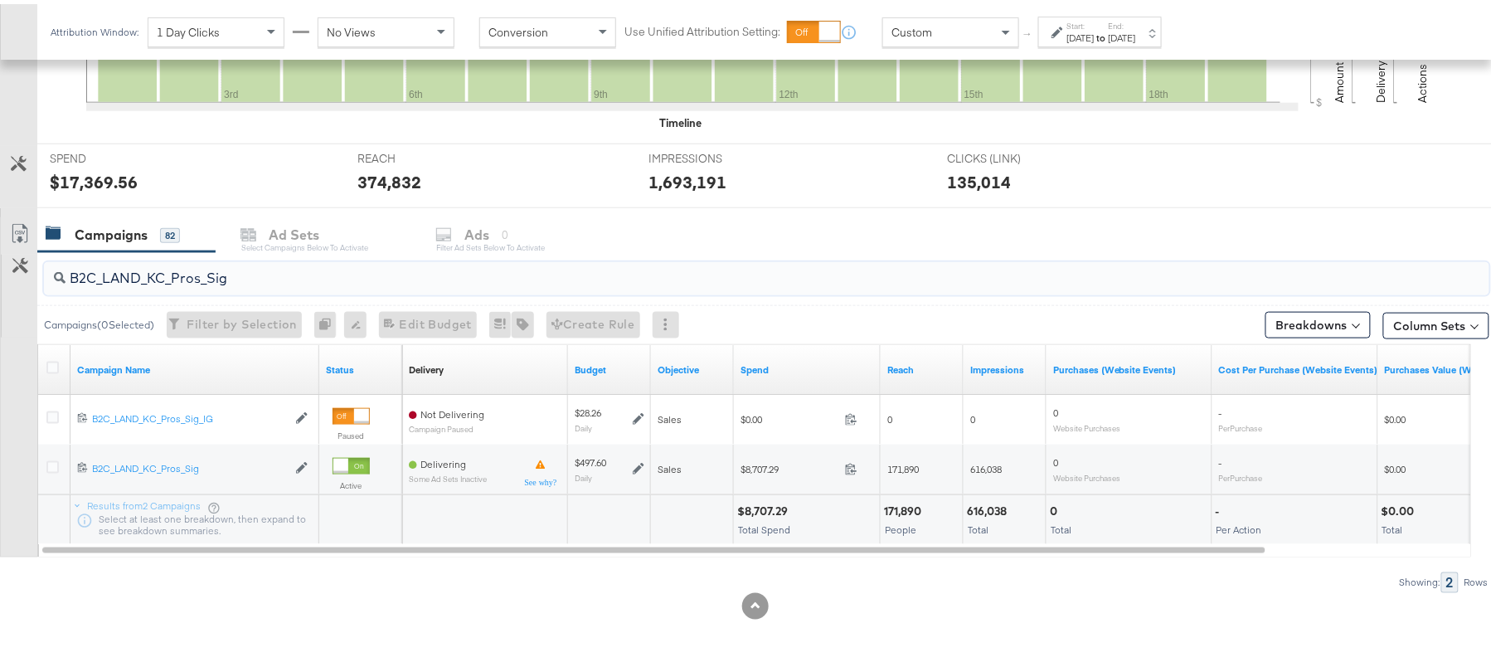
click at [227, 270] on input "B2C_LAND_KC_Pros_Sig" at bounding box center [712, 267] width 1292 height 32
paste input "RT_Sig_24"
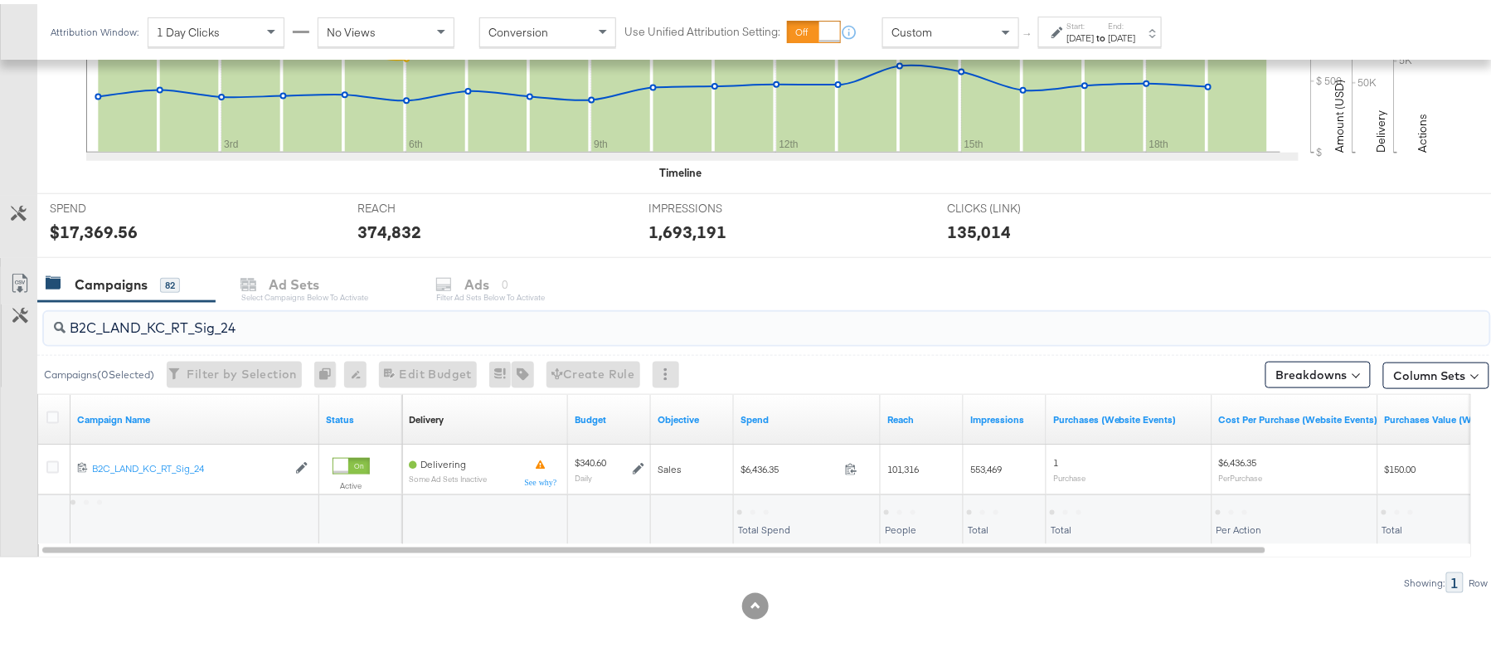
scroll to position [499, 0]
type input "B2C_LAND_KC_RT_Sig_24"
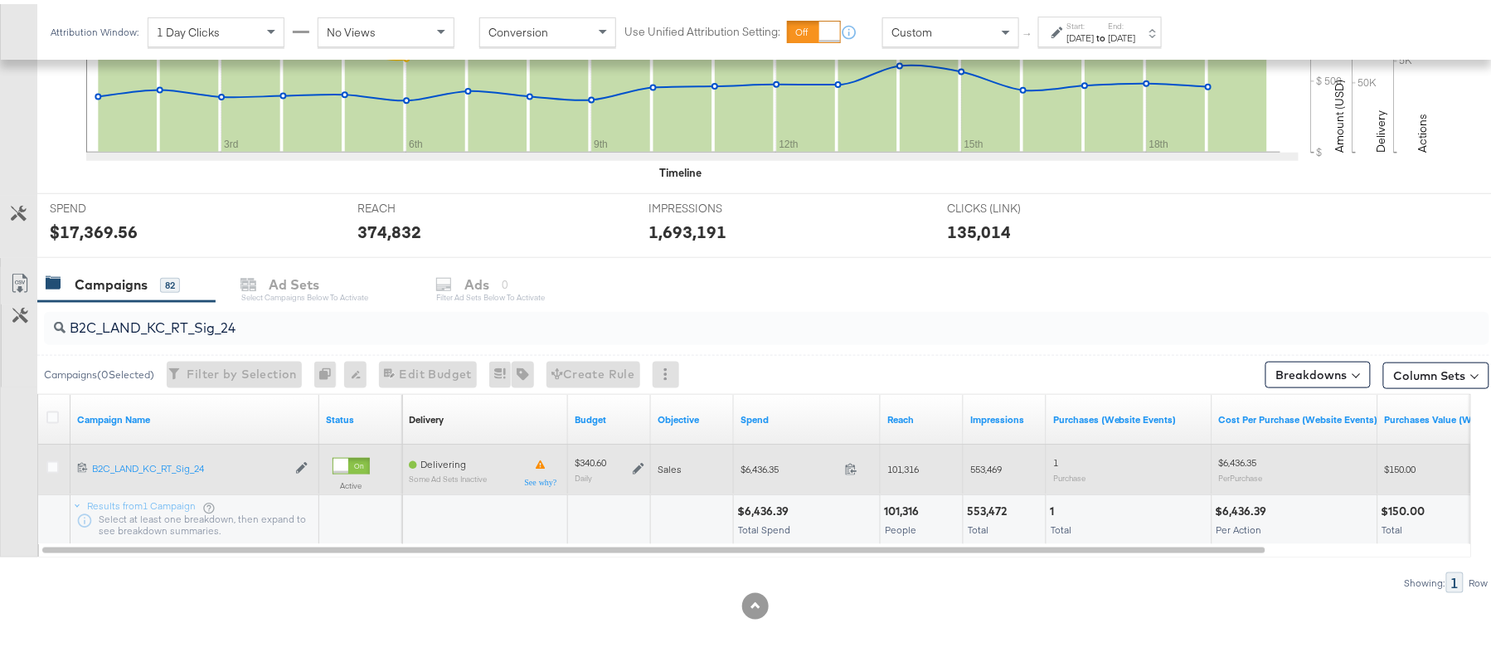
click at [638, 470] on icon at bounding box center [639, 465] width 12 height 12
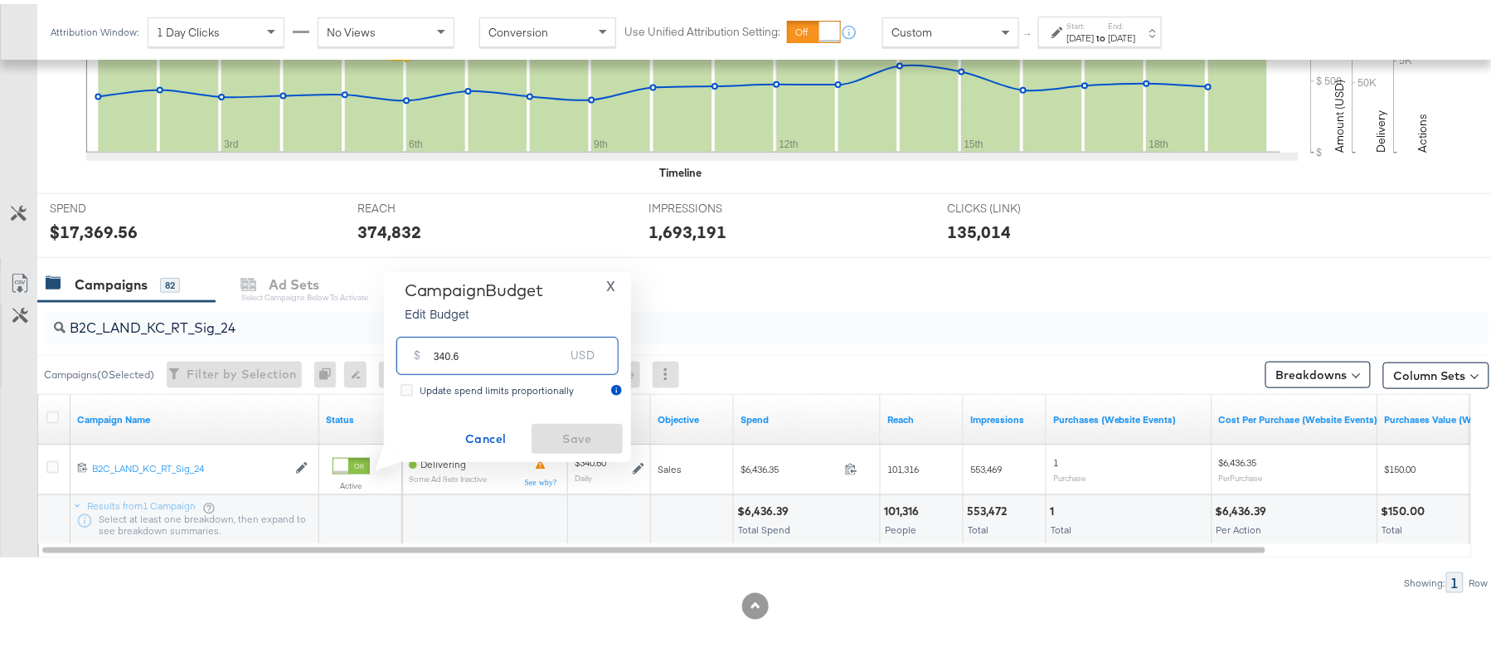
click at [518, 349] on input "340.6" at bounding box center [499, 345] width 131 height 36
paste input "$374.6"
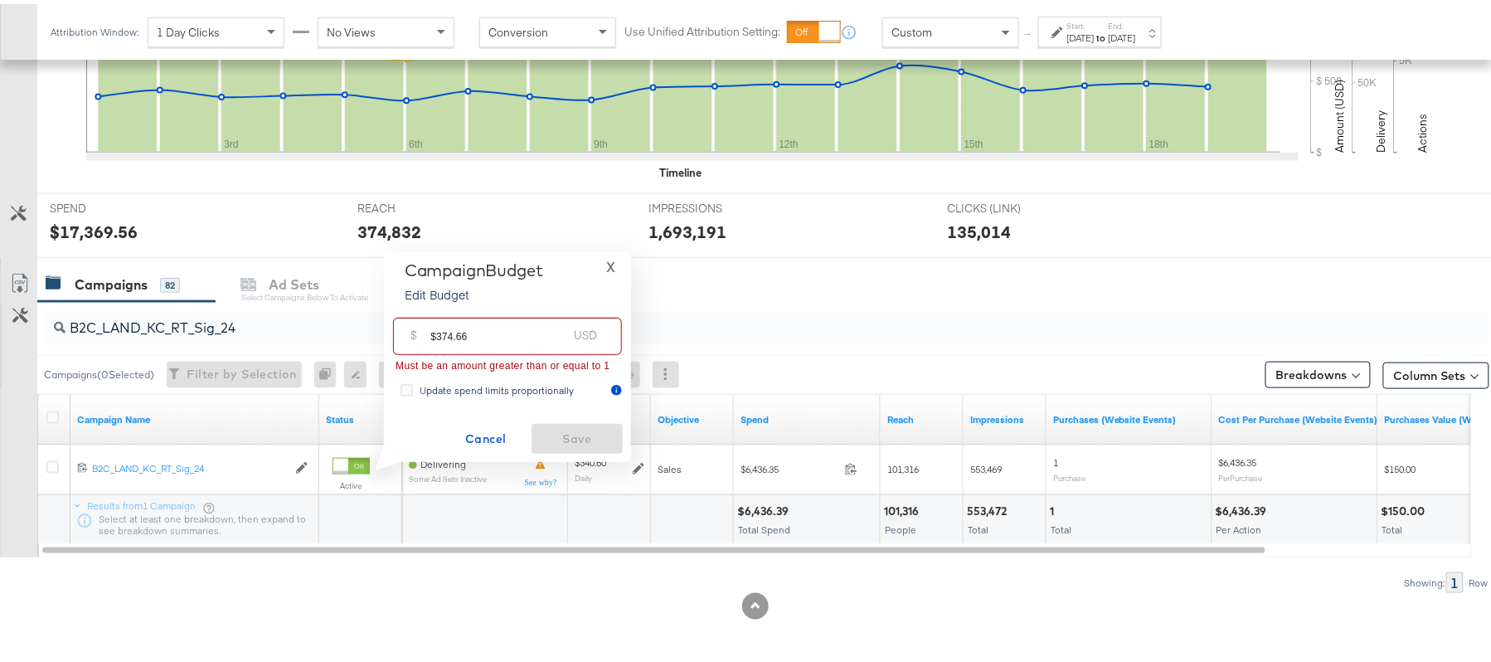
click at [436, 328] on input "$374.66" at bounding box center [498, 326] width 137 height 36
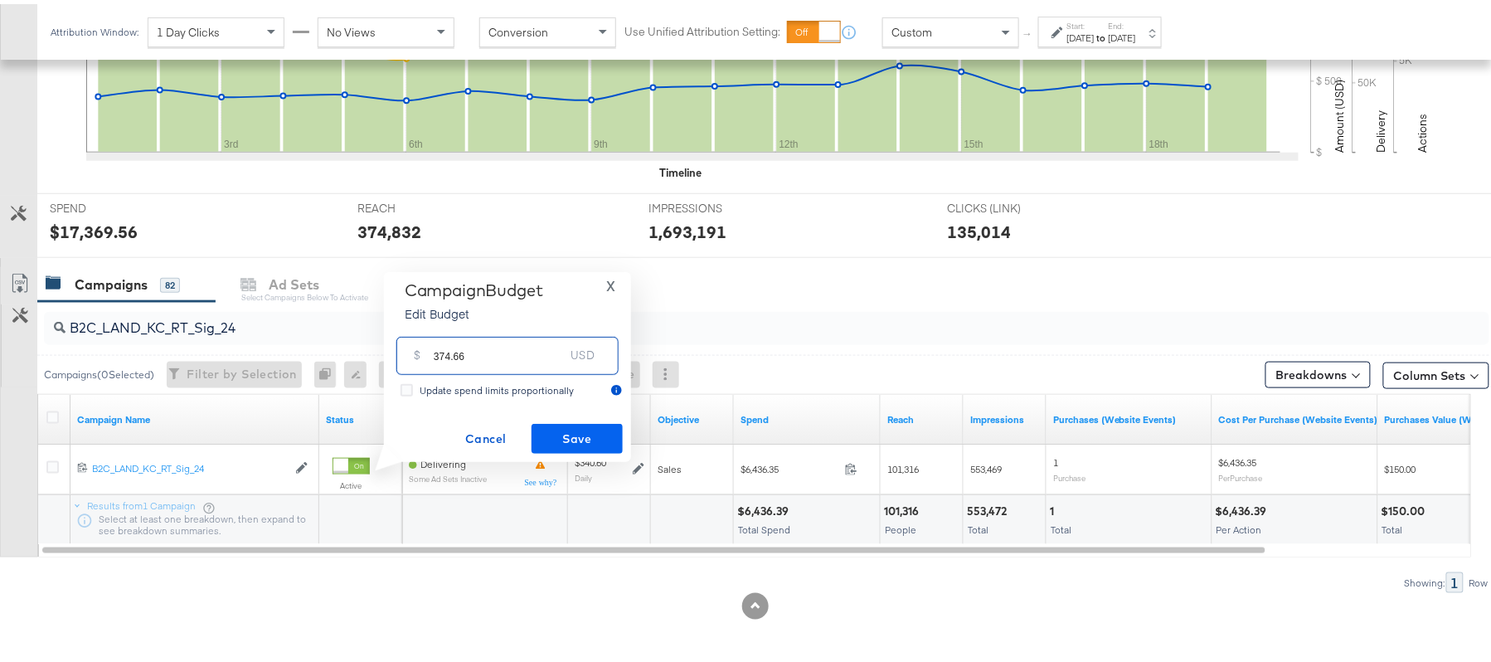
type input "374.66"
click at [597, 434] on span "Save" at bounding box center [577, 435] width 78 height 21
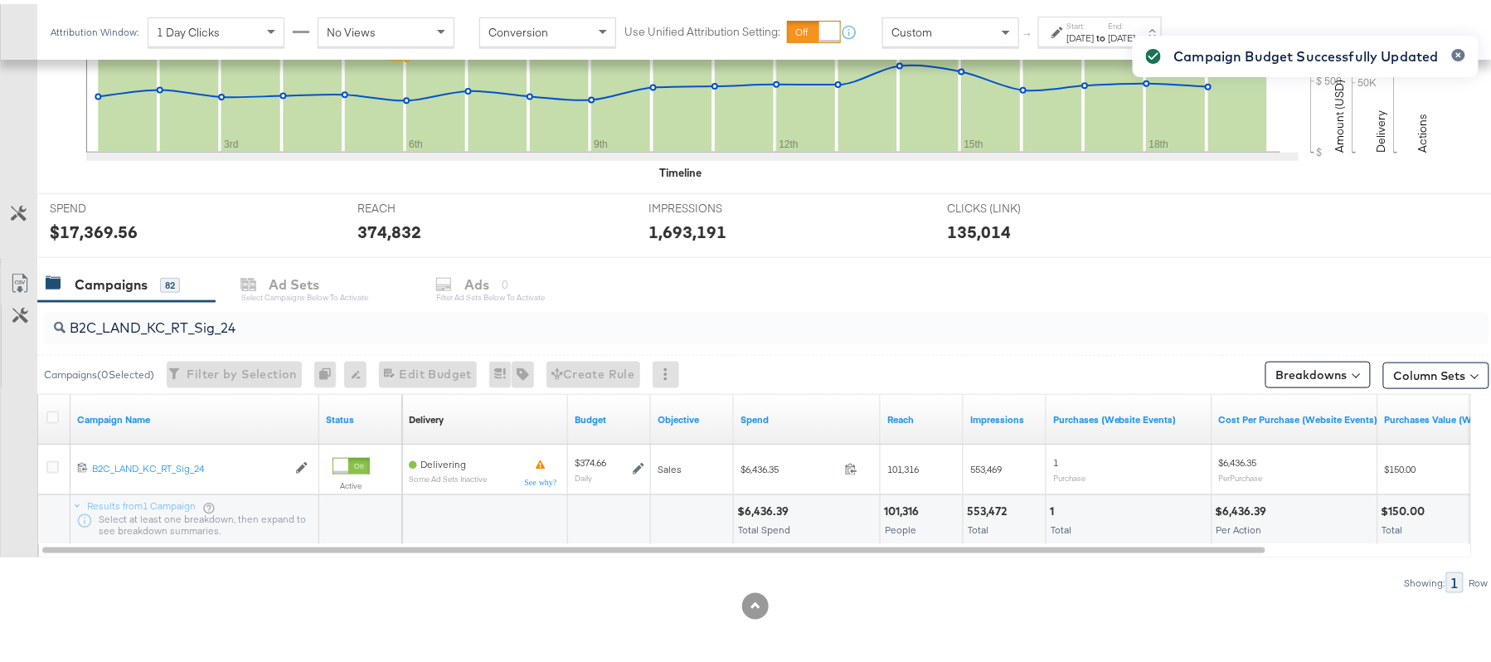
click at [194, 333] on div "B2C_LAND_KC_RT_Sig_24" at bounding box center [766, 324] width 1445 height 33
paste input "B_Ecommerce_KC_Retargeting_LW&LOA_Traffic"
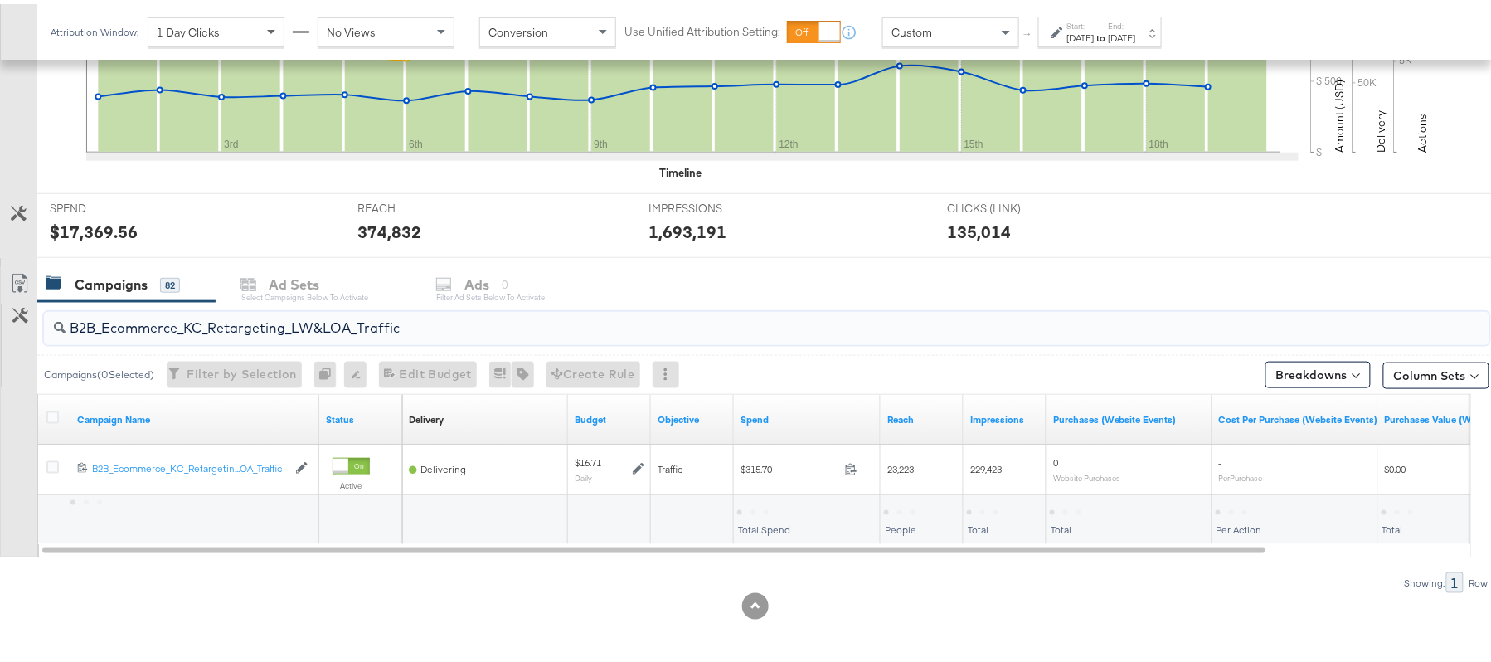
type input "B2B_Ecommerce_KC_Retargeting_LW&LOA_Traffic"
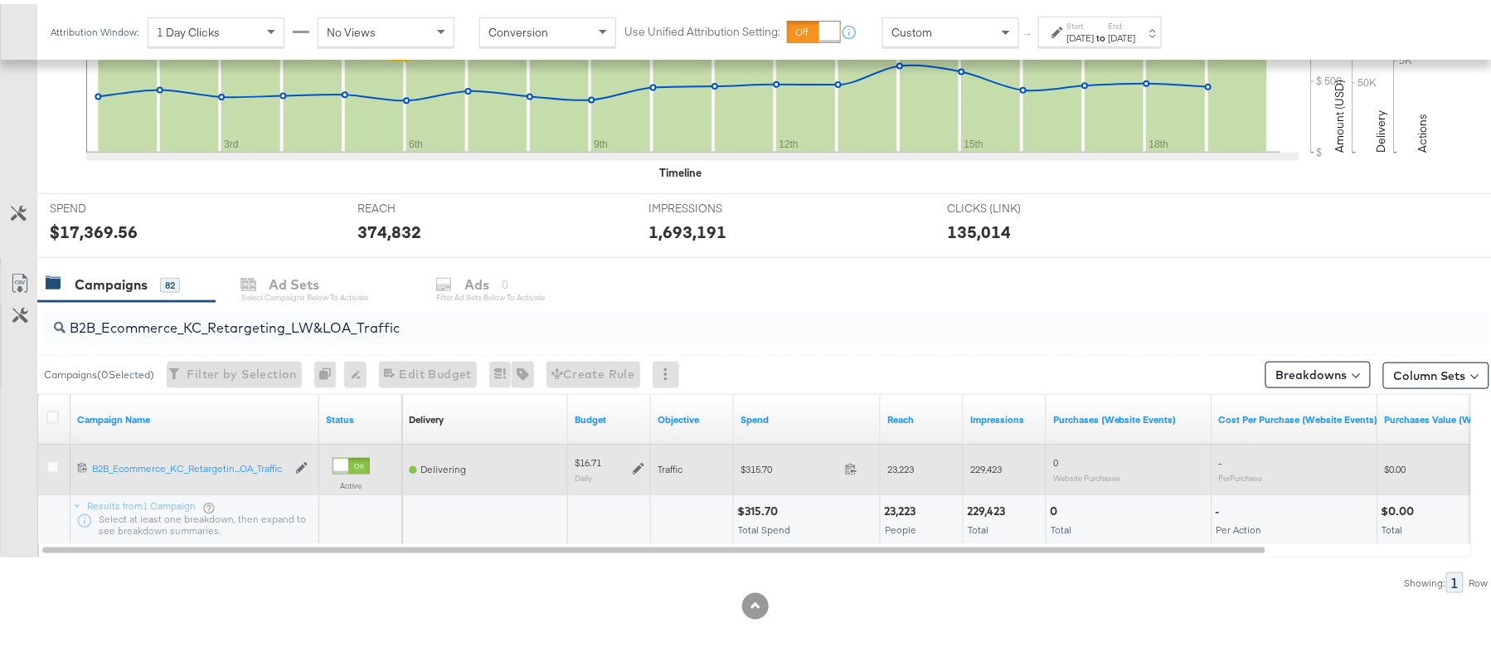
click at [633, 468] on icon at bounding box center [639, 465] width 12 height 12
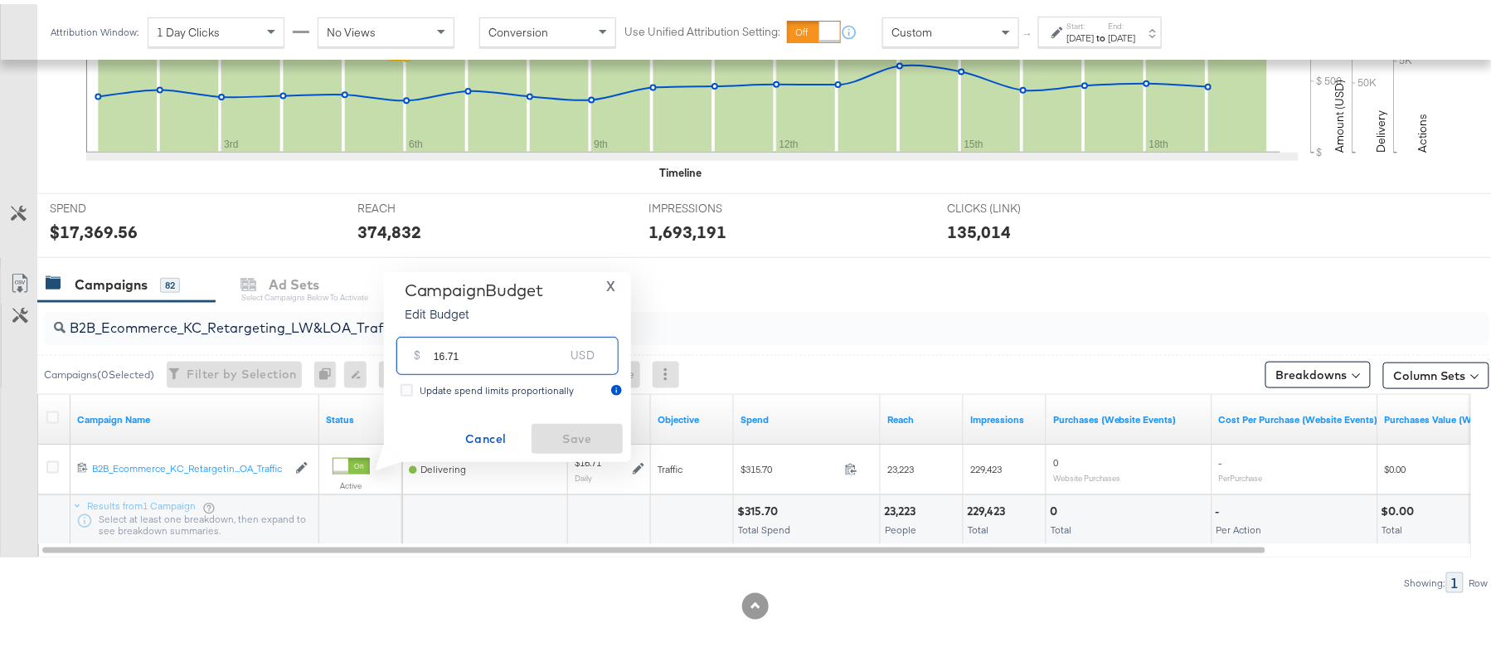
click at [517, 356] on input "16.71" at bounding box center [499, 345] width 131 height 36
paste input "$16.75"
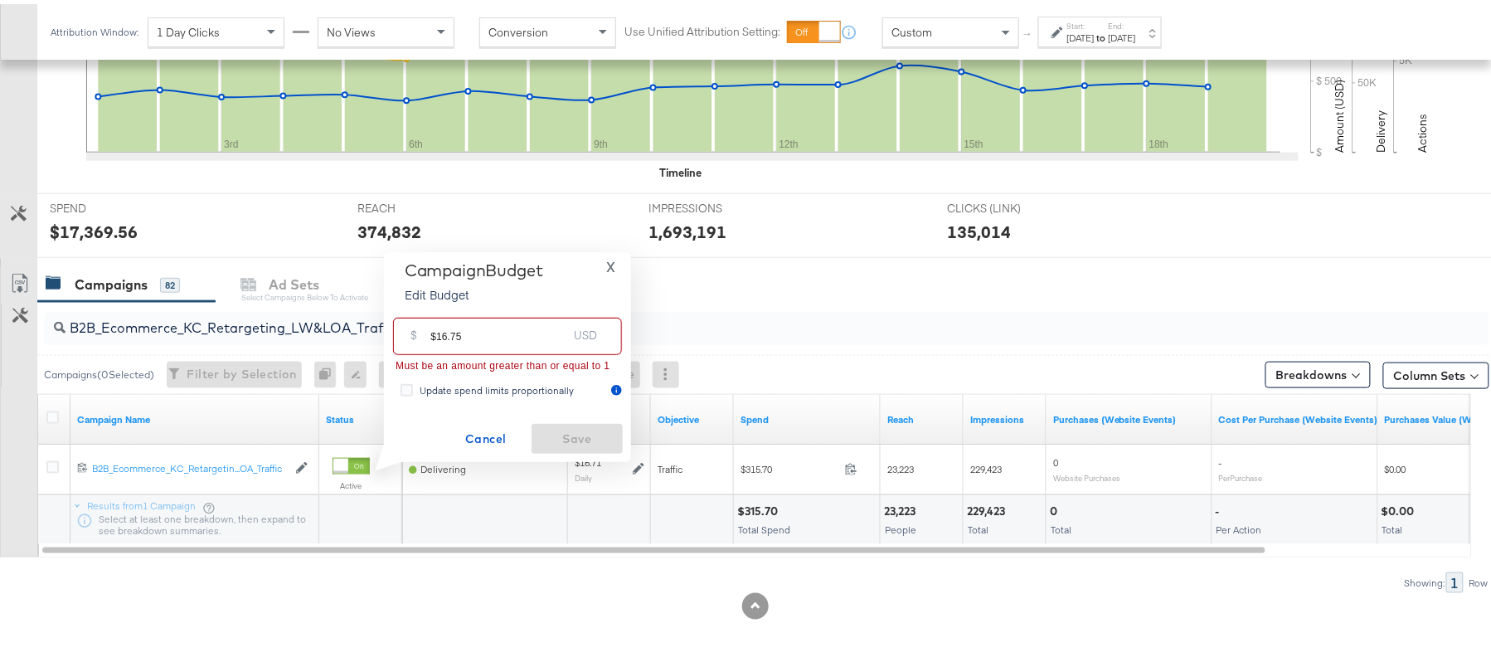
click at [432, 328] on input "$16.75" at bounding box center [498, 326] width 137 height 36
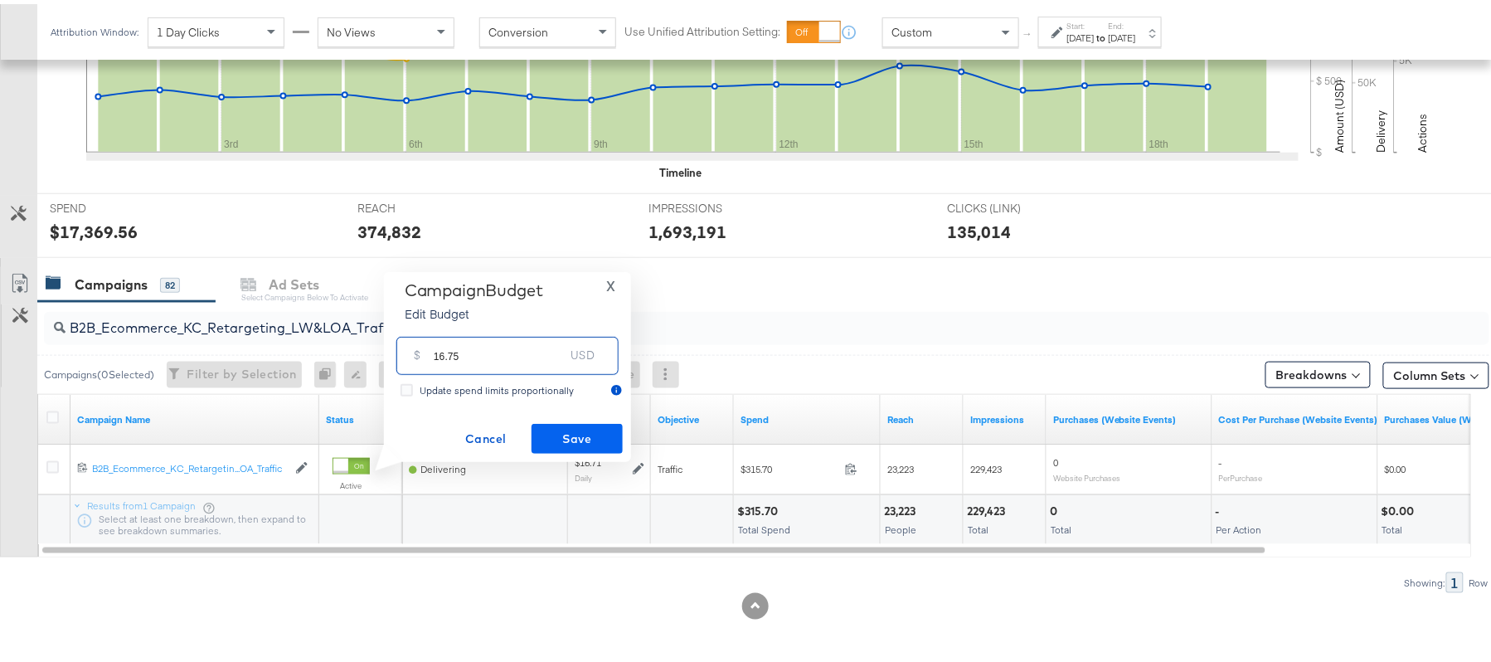
type input "16.75"
click at [578, 439] on span "Save" at bounding box center [577, 435] width 78 height 21
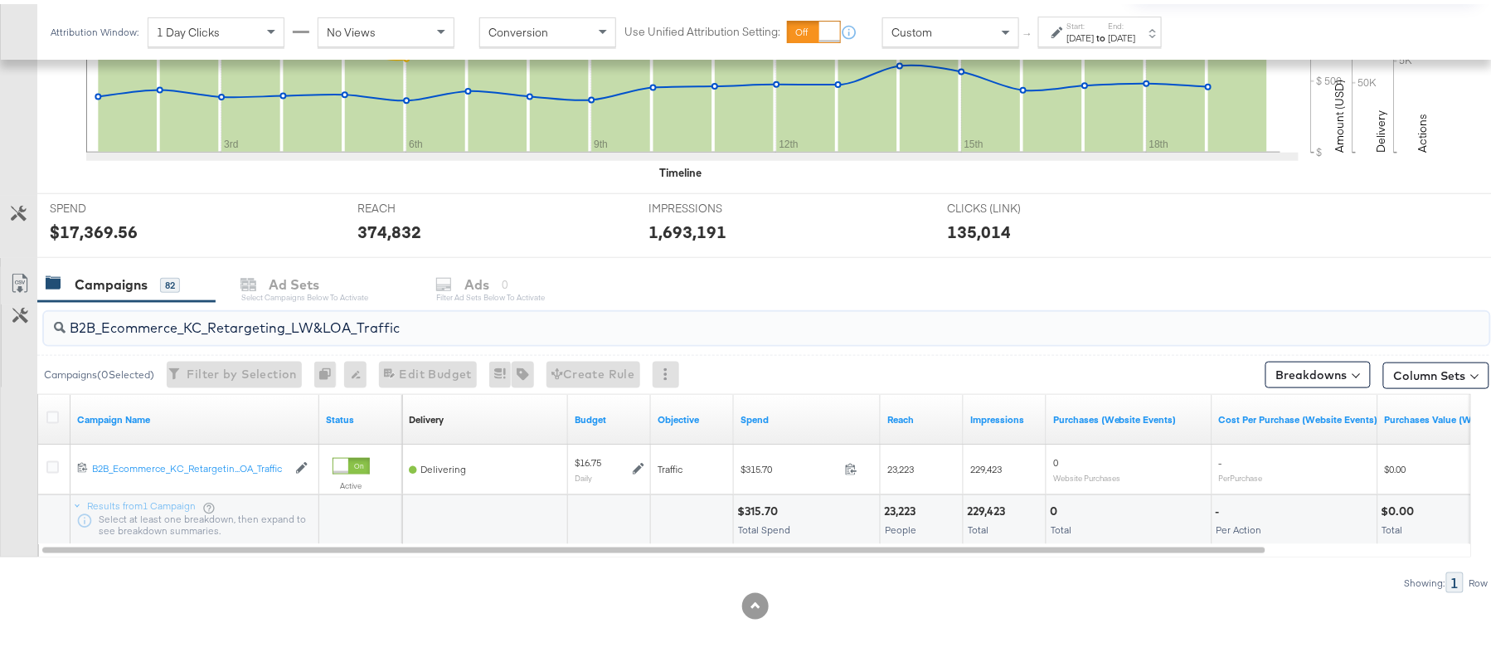
click at [313, 325] on input "B2B_Ecommerce_KC_Retargeting_LW&LOA_Traffic" at bounding box center [712, 317] width 1292 height 32
paste input "KC_Retargeting_Prospects & Clients_Conversions"
type input "B2B_KC_Retargeting_Prospects & Clients_Conversions"
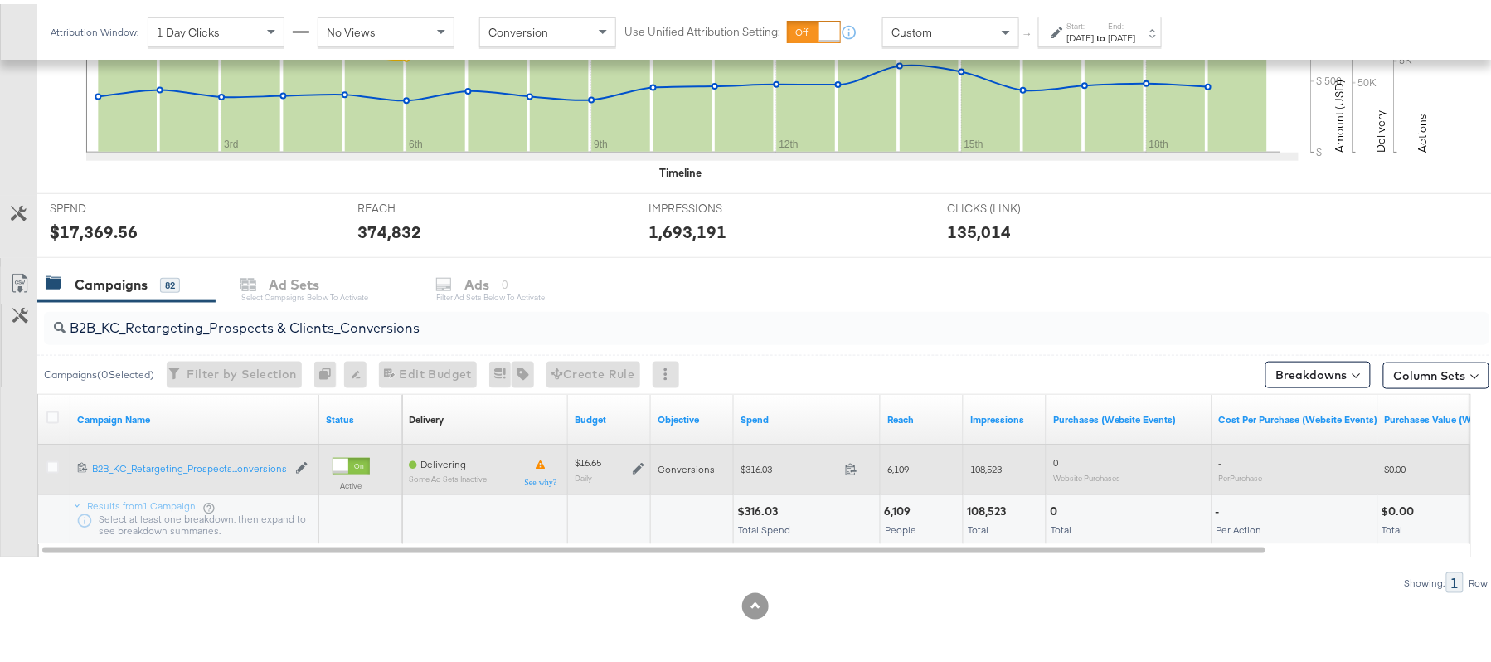
click at [633, 464] on icon at bounding box center [639, 465] width 12 height 12
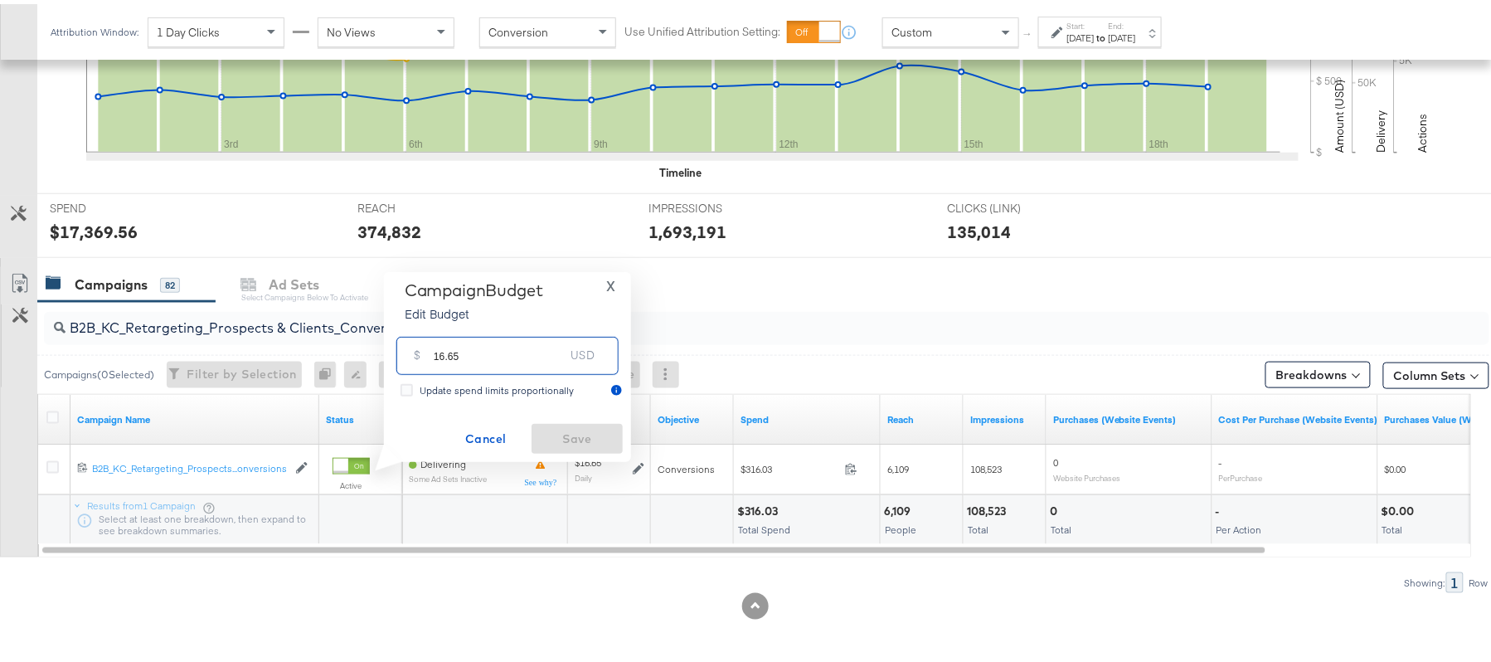
click at [508, 352] on input "16.65" at bounding box center [499, 345] width 131 height 36
paste input "$16.72"
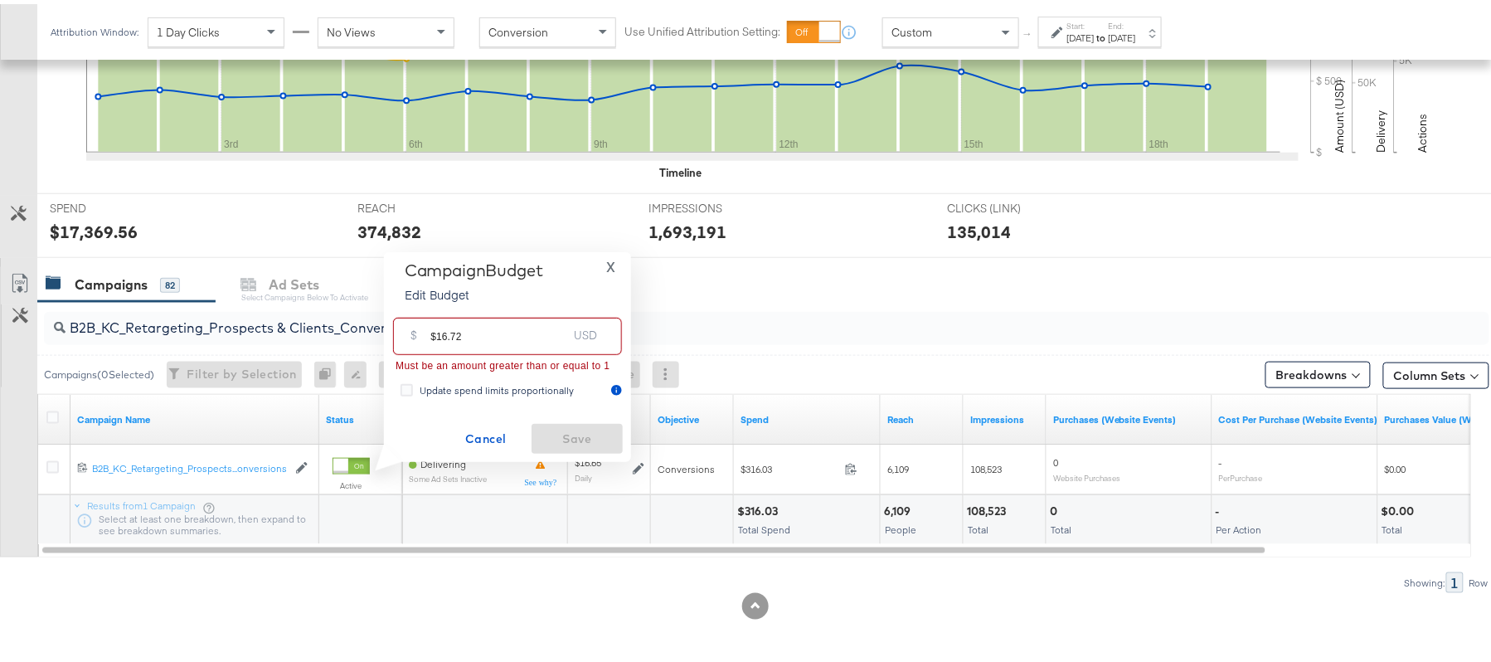
click at [435, 327] on input "$16.72" at bounding box center [498, 326] width 137 height 36
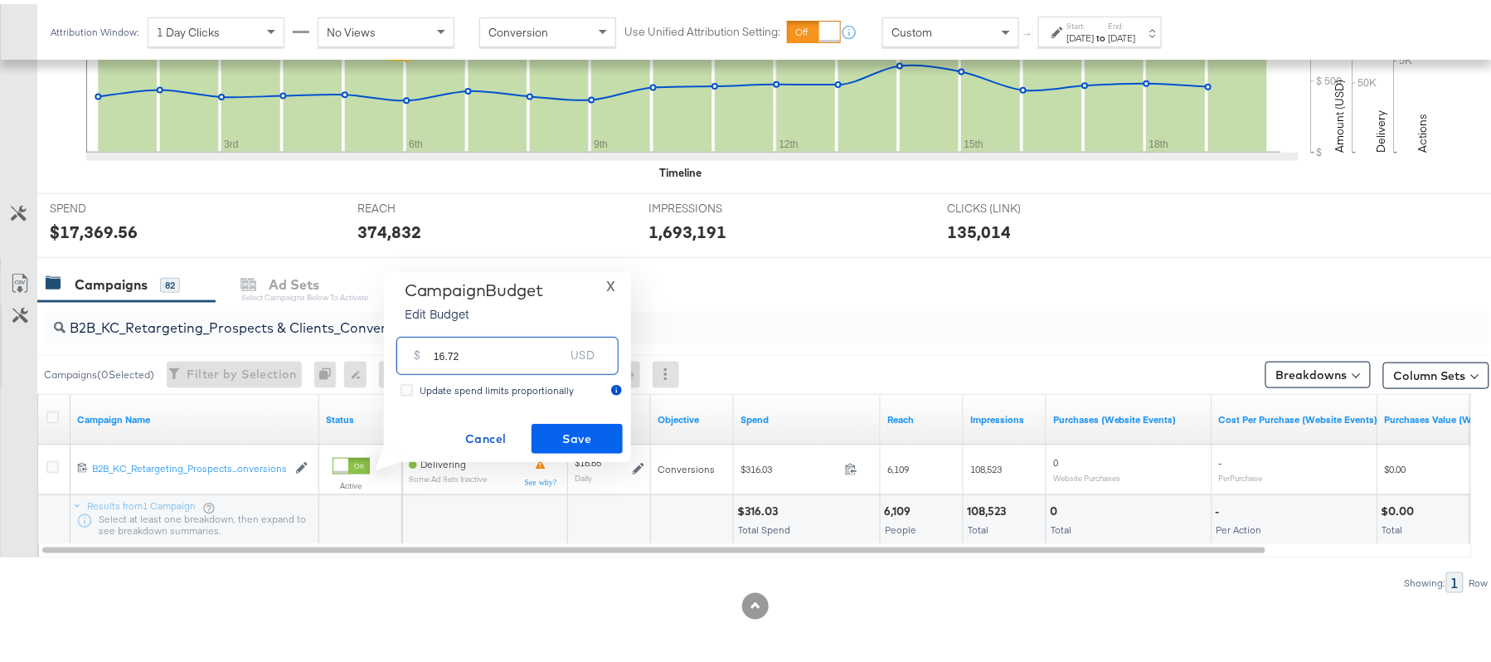
type input "16.72"
click at [577, 425] on span "Save" at bounding box center [577, 435] width 78 height 21
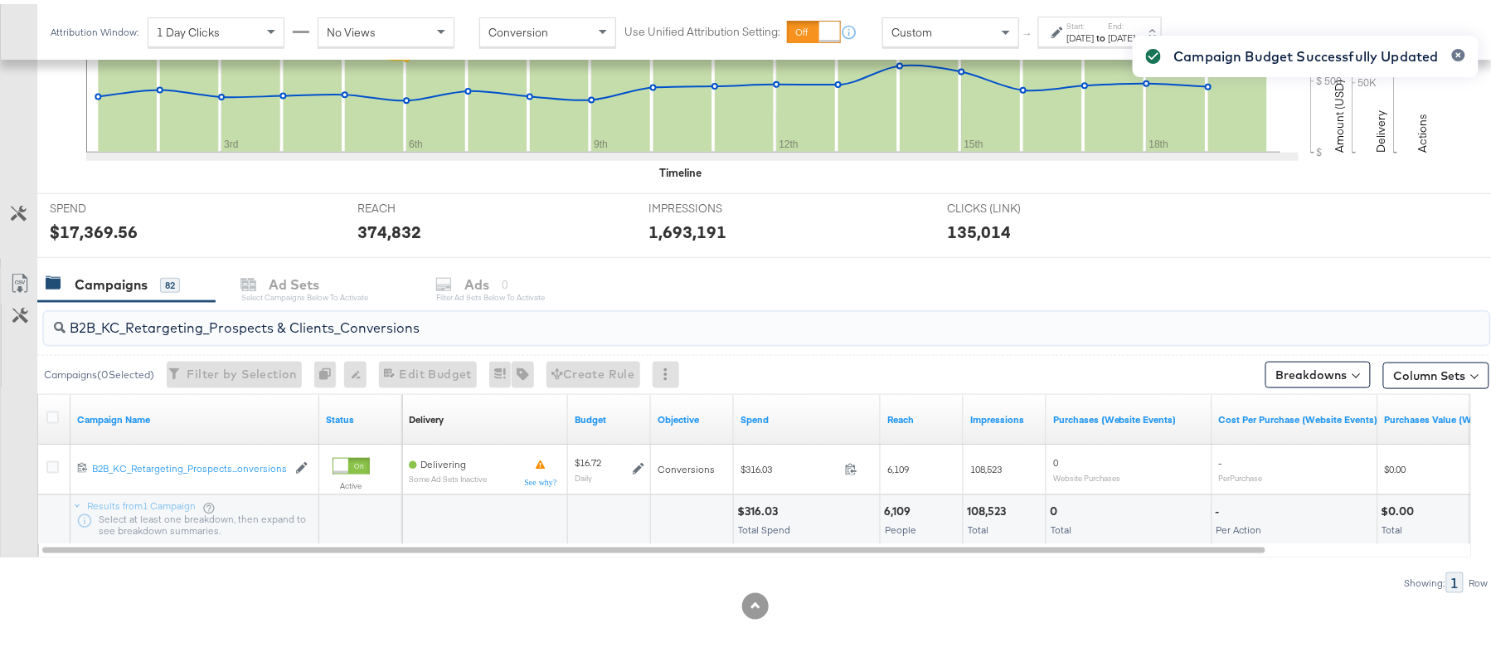
click at [284, 322] on input "B2B_KC_Retargeting_Prospects & Clients_Conversions" at bounding box center [712, 317] width 1292 height 32
paste input "C_LAND_KC_Pros_Sig"
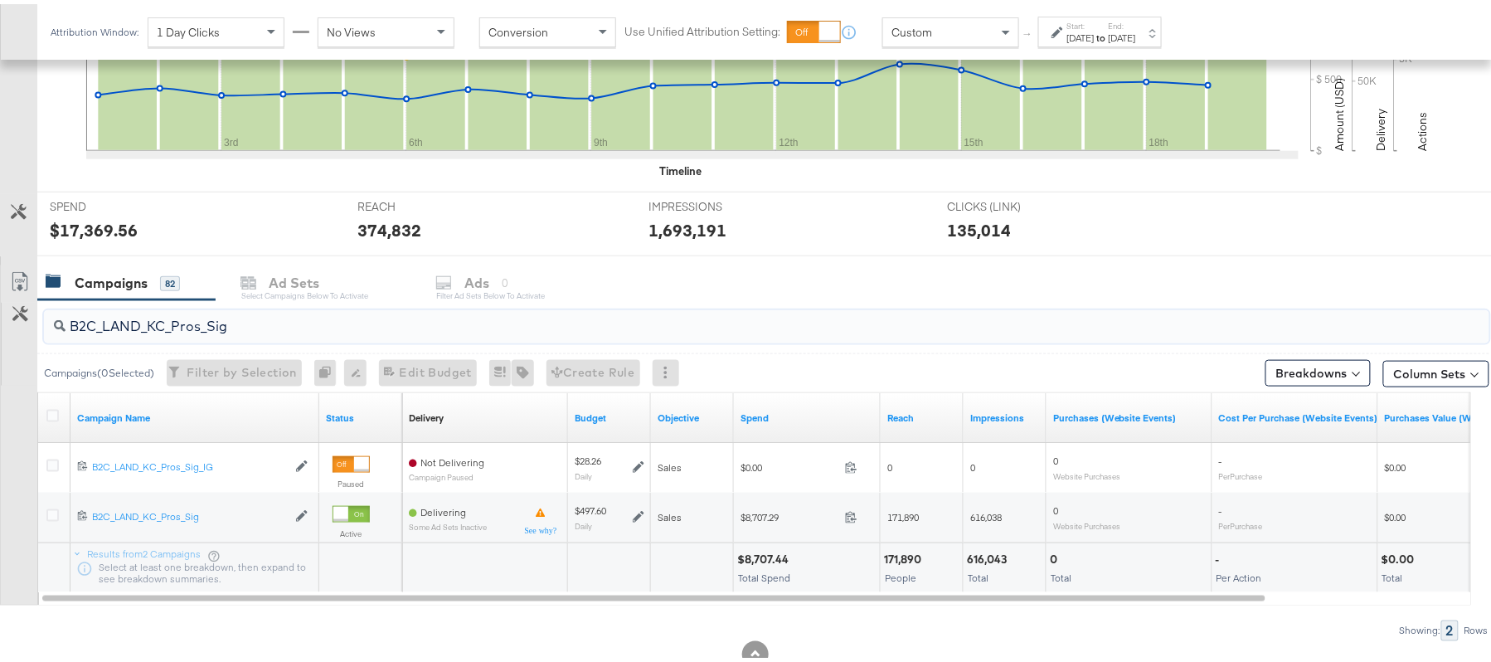
type input "B2C_LAND_KC_Pros_Sig"
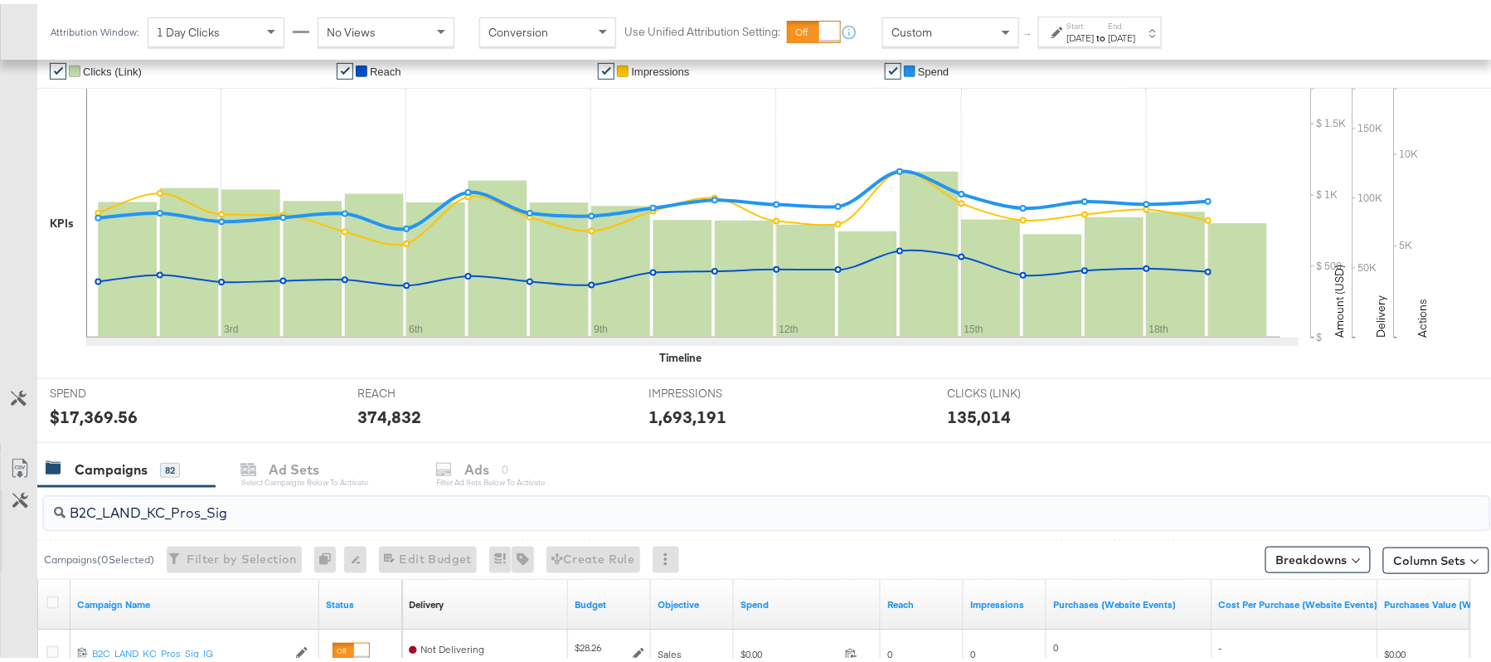
scroll to position [0, 0]
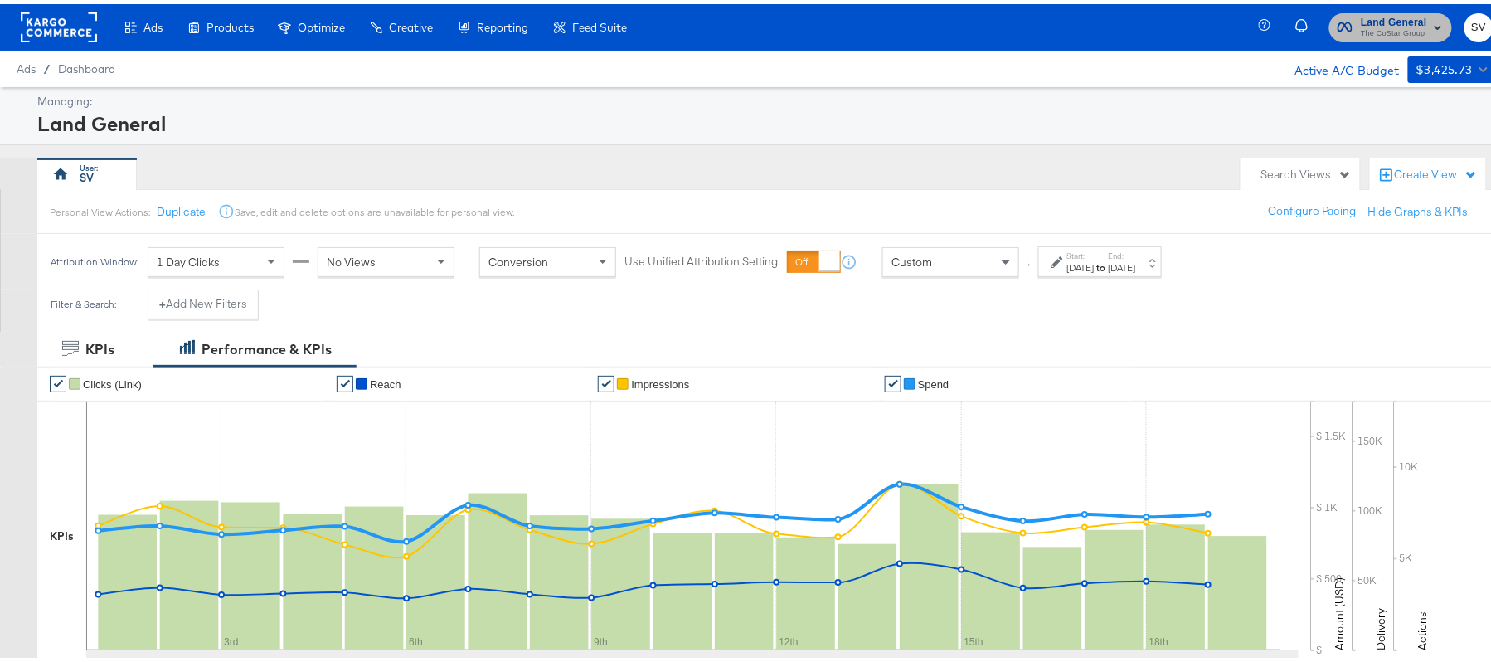
click at [1381, 17] on span "Land General" at bounding box center [1394, 18] width 66 height 17
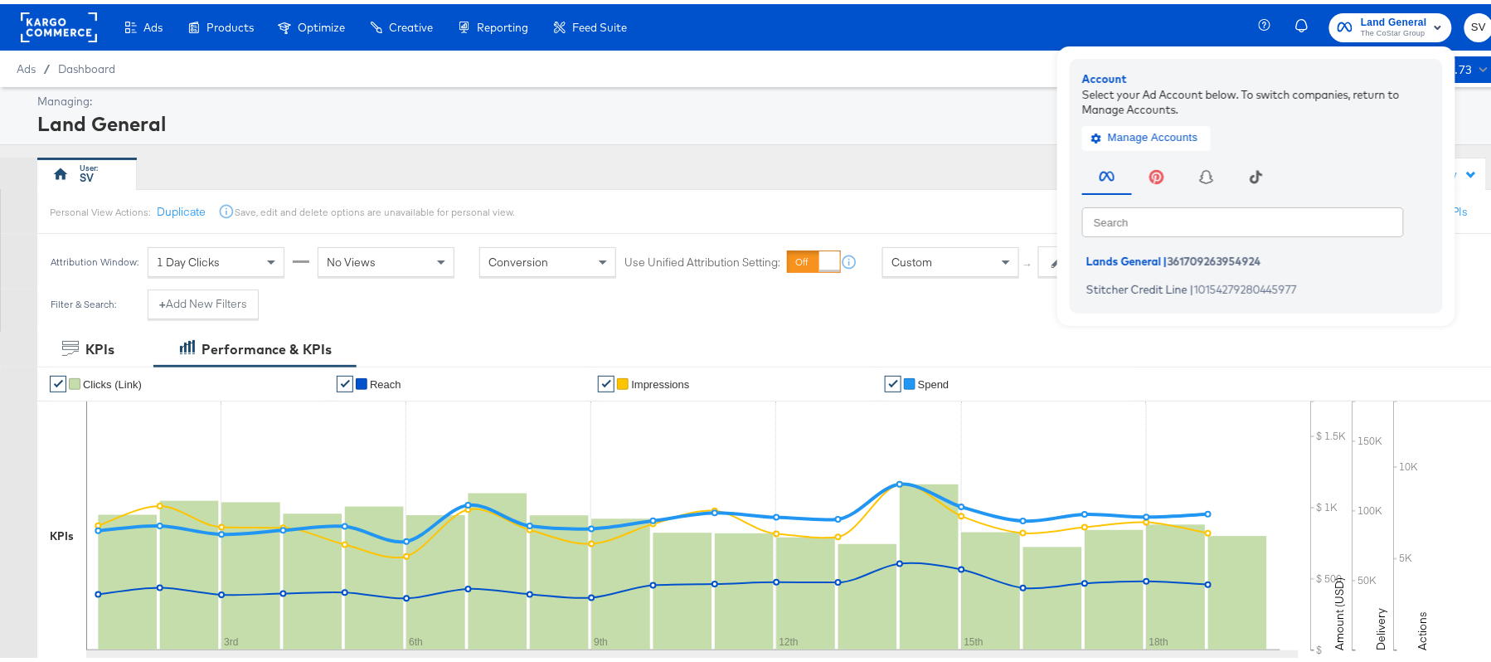
click at [817, 105] on div "Land General" at bounding box center [763, 119] width 1452 height 28
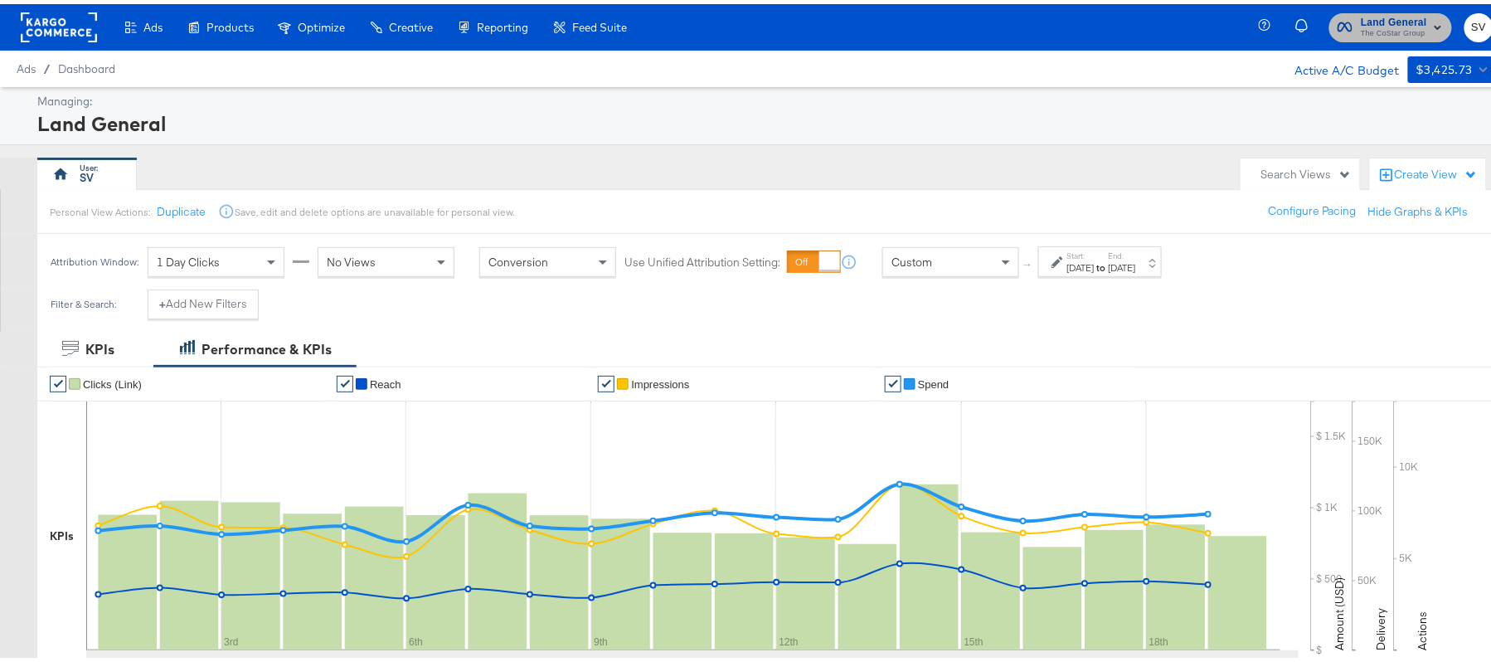
click at [1380, 28] on span "The CoStar Group" at bounding box center [1394, 29] width 66 height 13
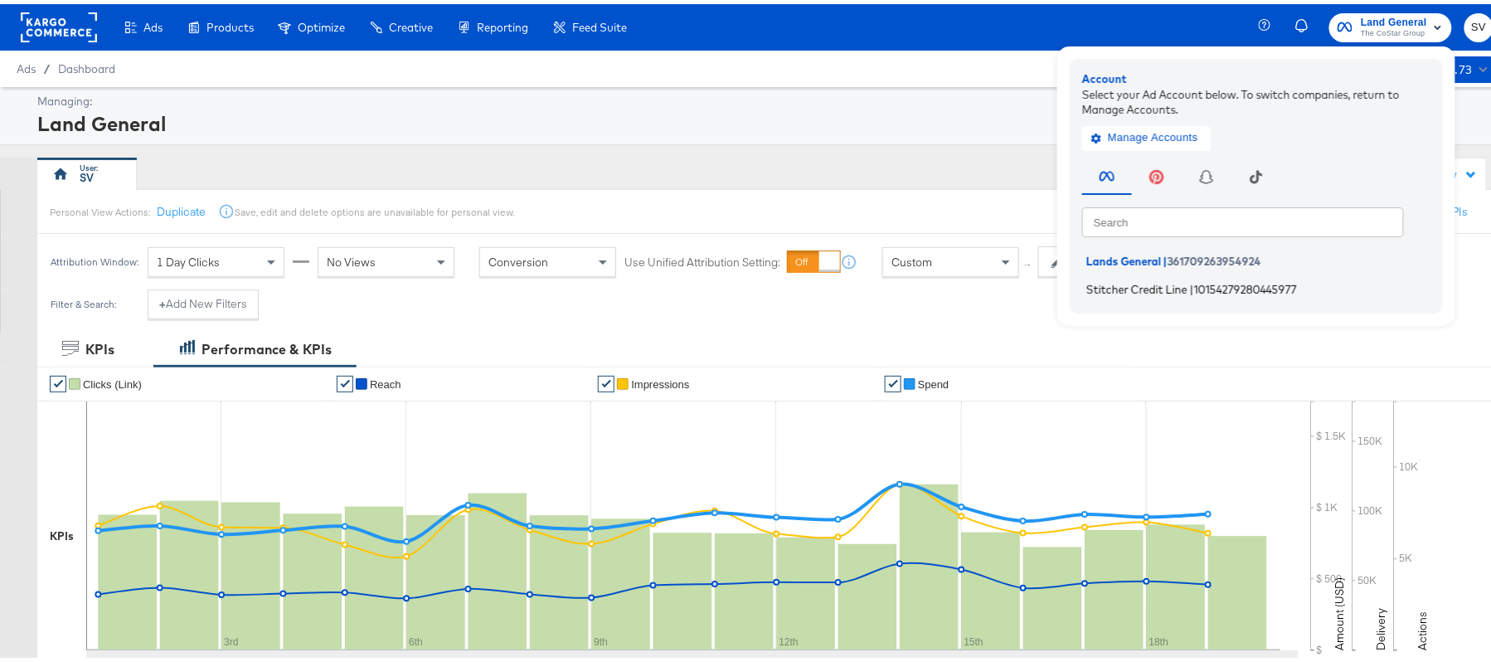
click at [1138, 275] on li "Stitcher Credit Line | 10154279280445977" at bounding box center [1260, 285] width 357 height 24
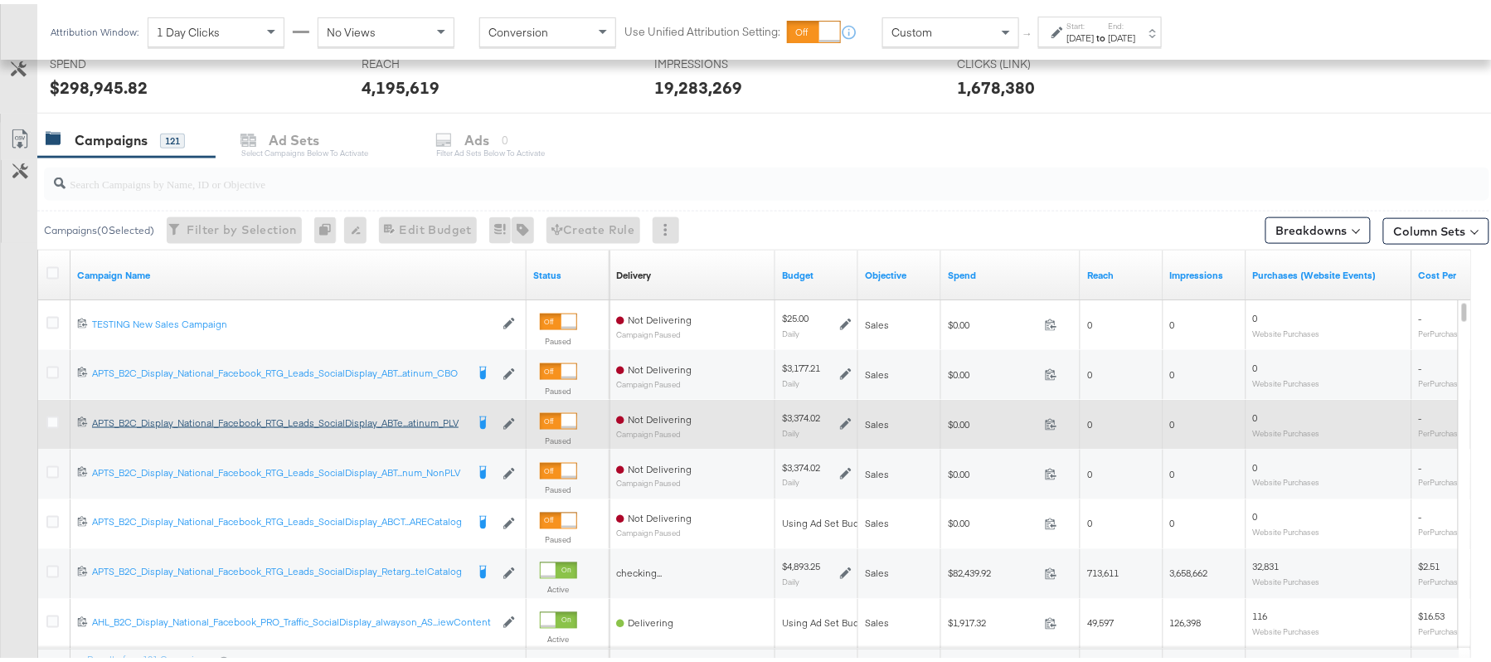
scroll to position [641, 0]
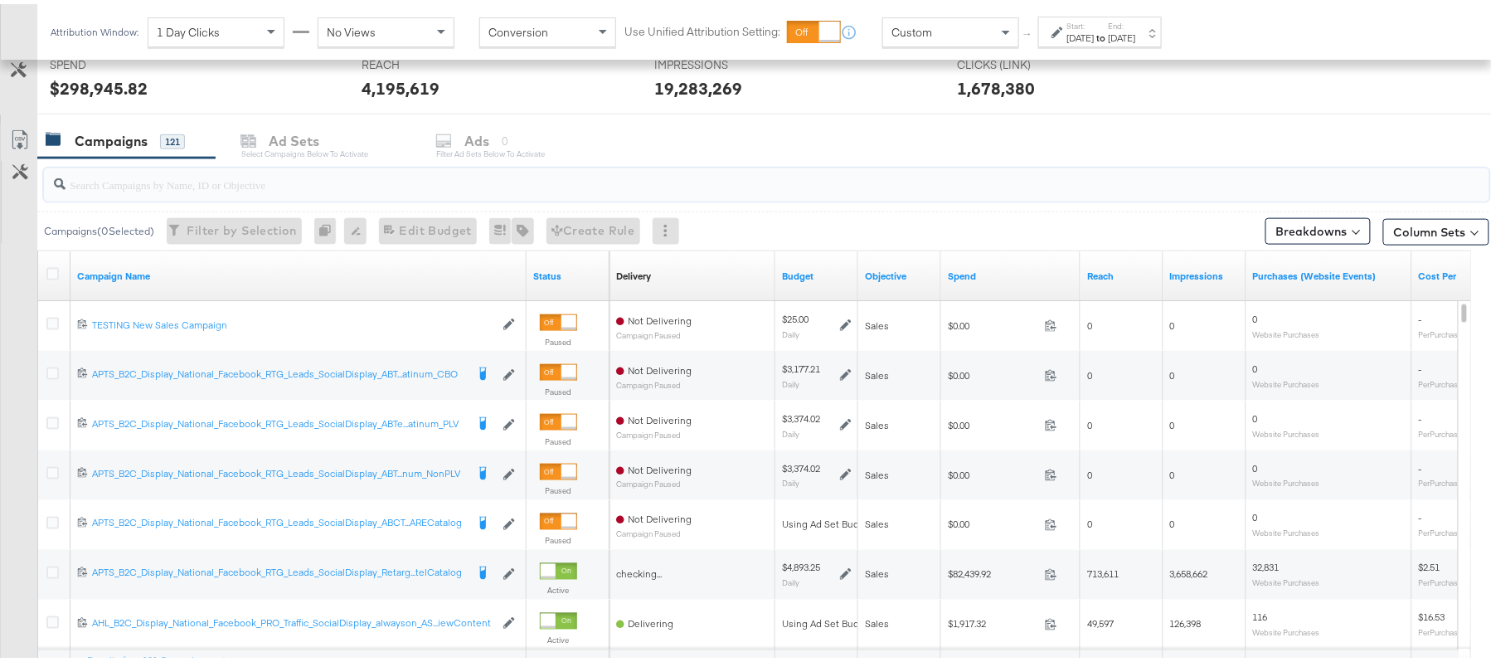
click at [312, 190] on input "search" at bounding box center [712, 174] width 1292 height 32
paste input "APTS_B2C_Display_National_Facebook_RTG_Leads_SocialDisplay_Retargeting_Diamond_…"
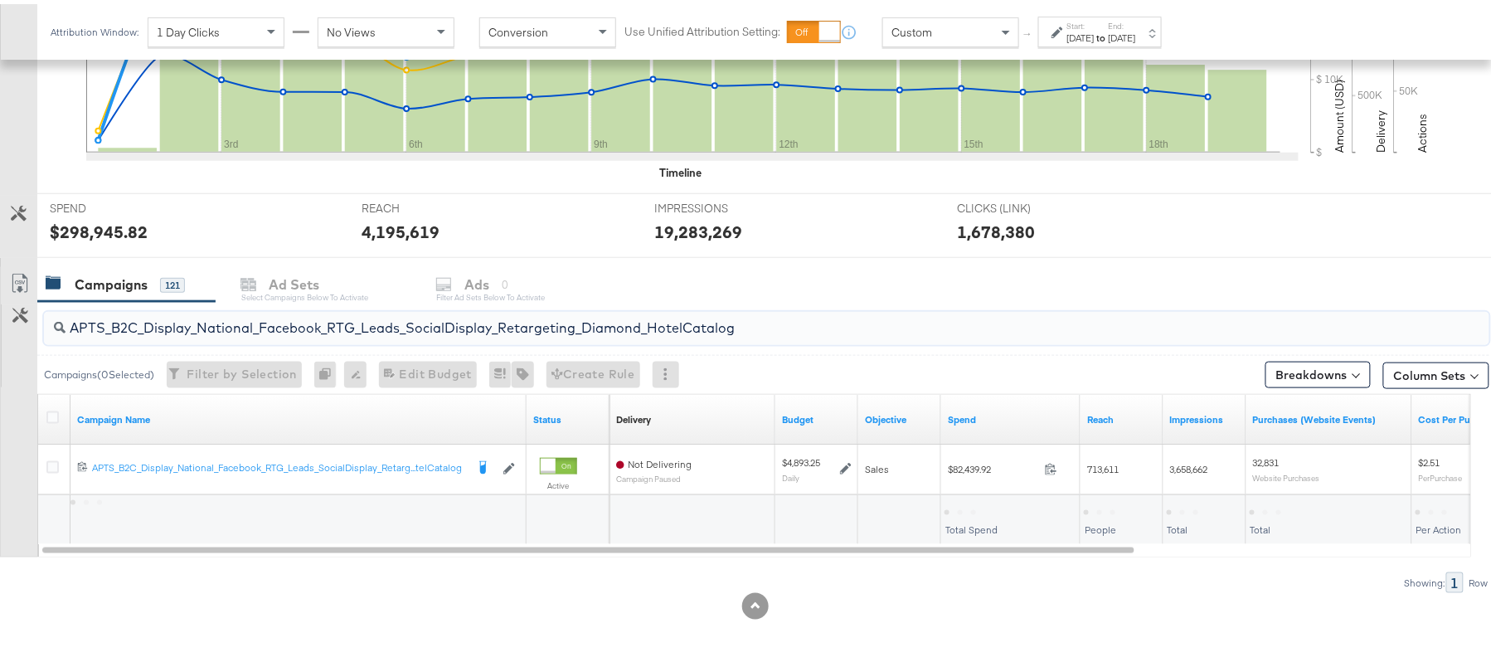
scroll to position [499, 0]
type input "APTS_B2C_Display_National_Facebook_RTG_Leads_SocialDisplay_Retargeting_Diamond_…"
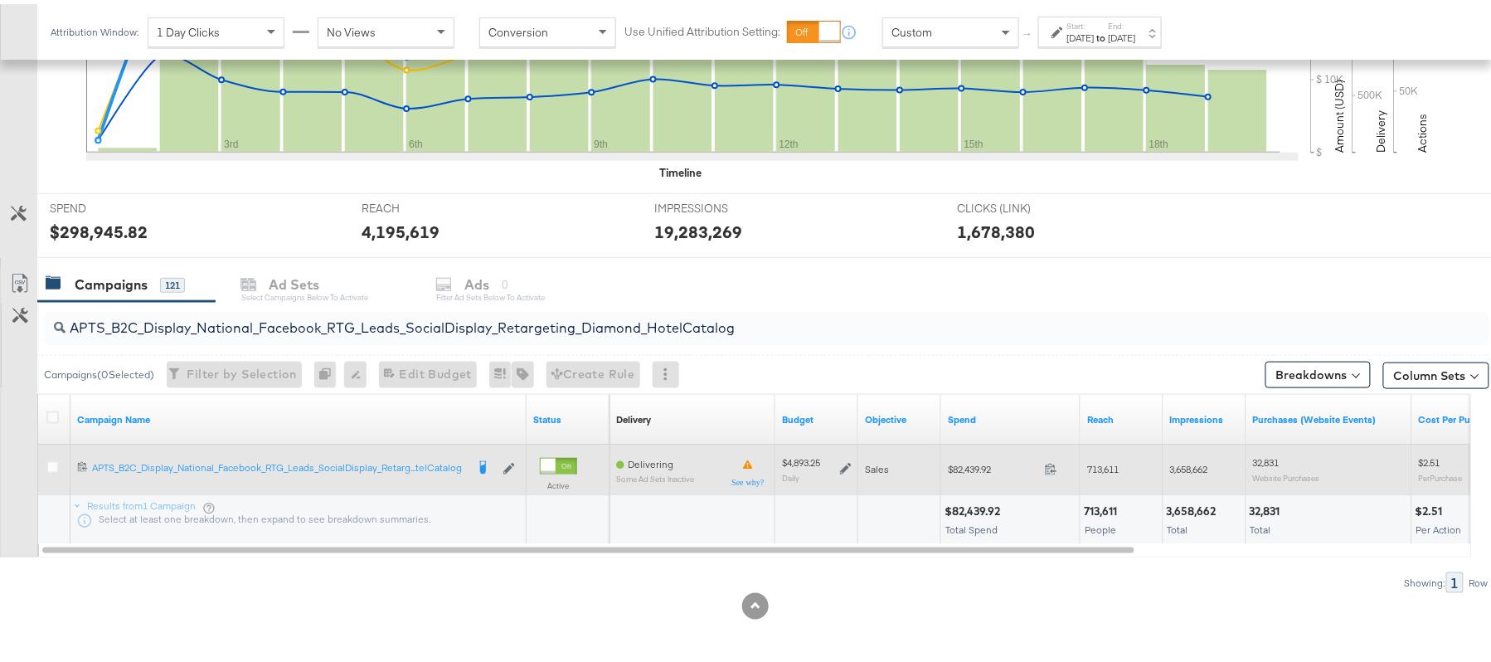
click at [847, 468] on icon at bounding box center [846, 465] width 12 height 12
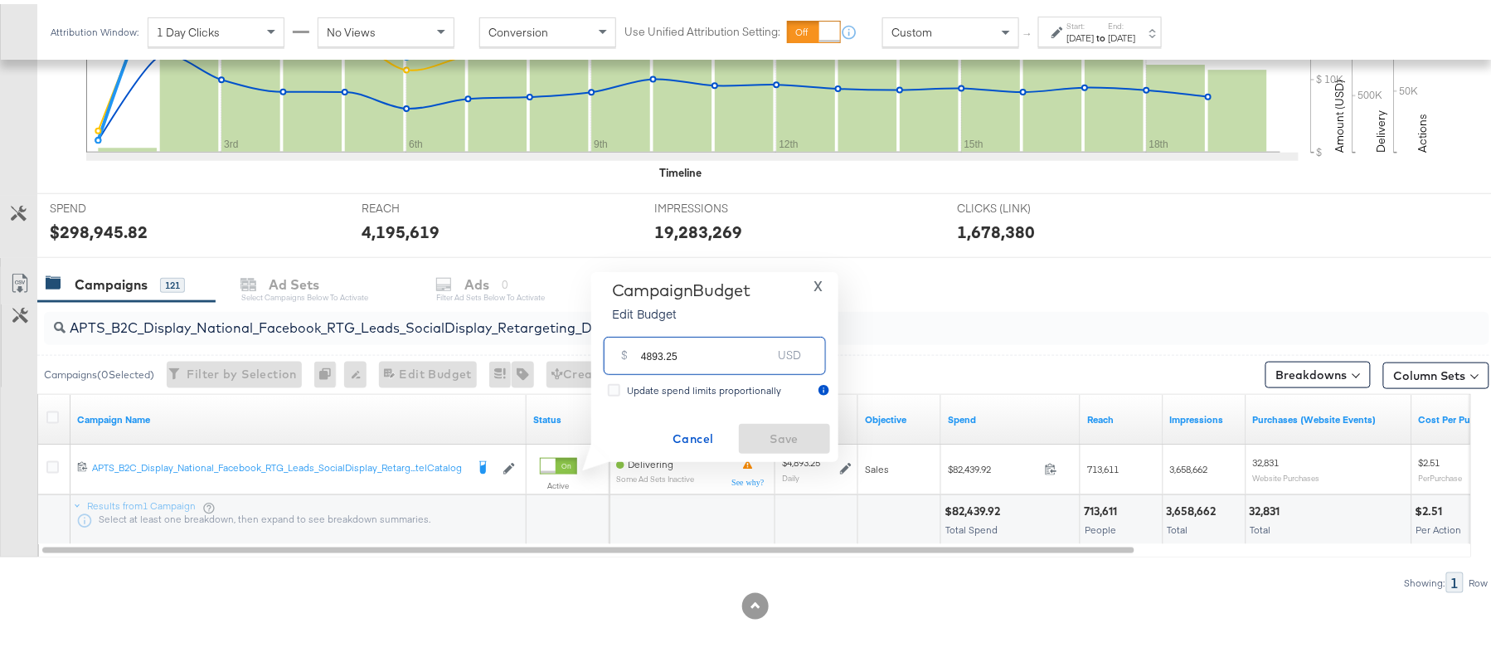
click at [717, 349] on input "4893.25" at bounding box center [706, 345] width 131 height 36
paste input "$4,159.26"
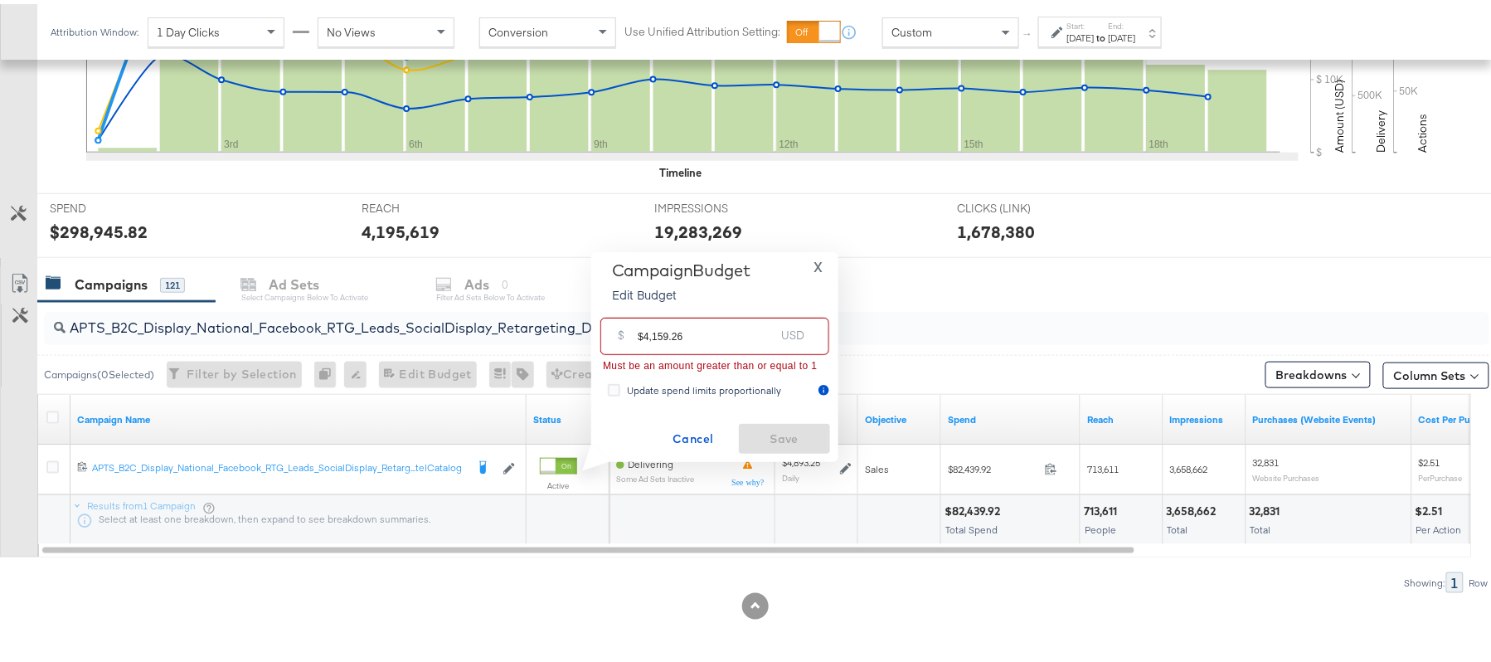
click at [655, 330] on input "$4,159.26" at bounding box center [706, 326] width 137 height 36
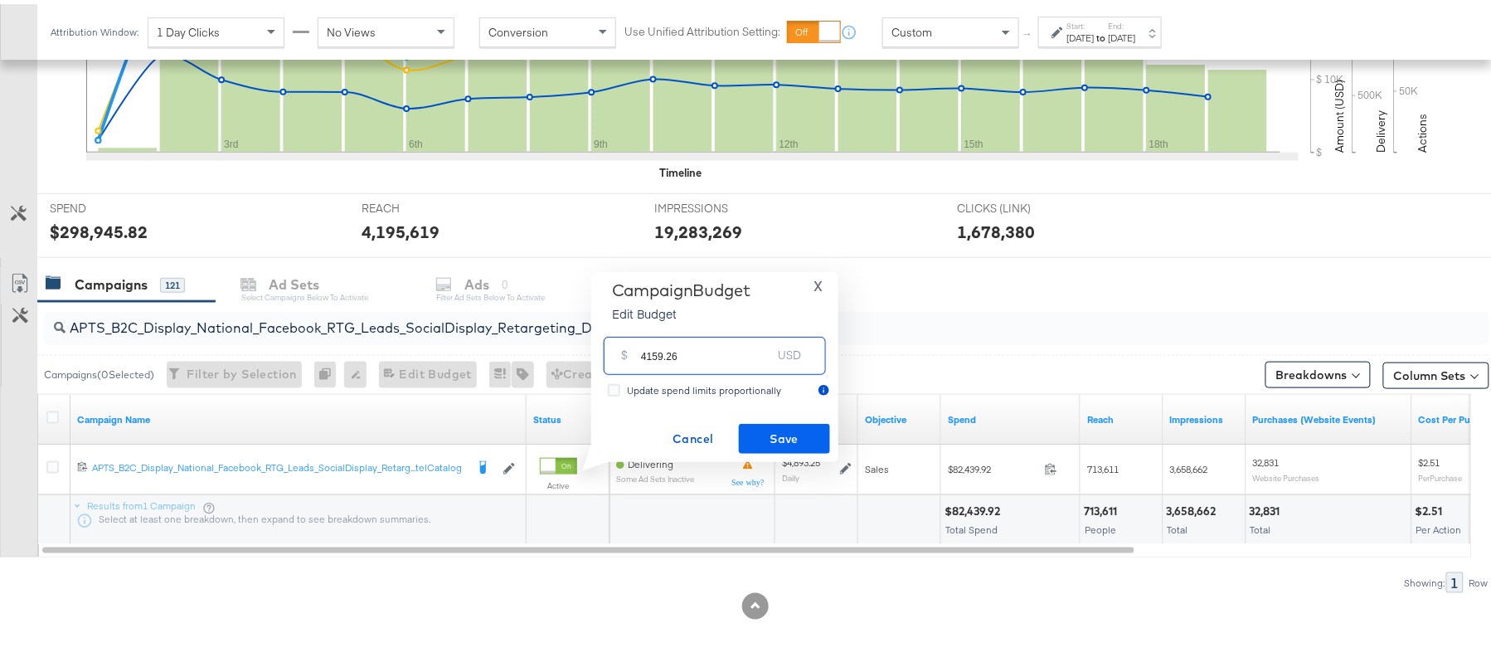
type input "4159.26"
click at [806, 433] on span "Save" at bounding box center [784, 435] width 78 height 21
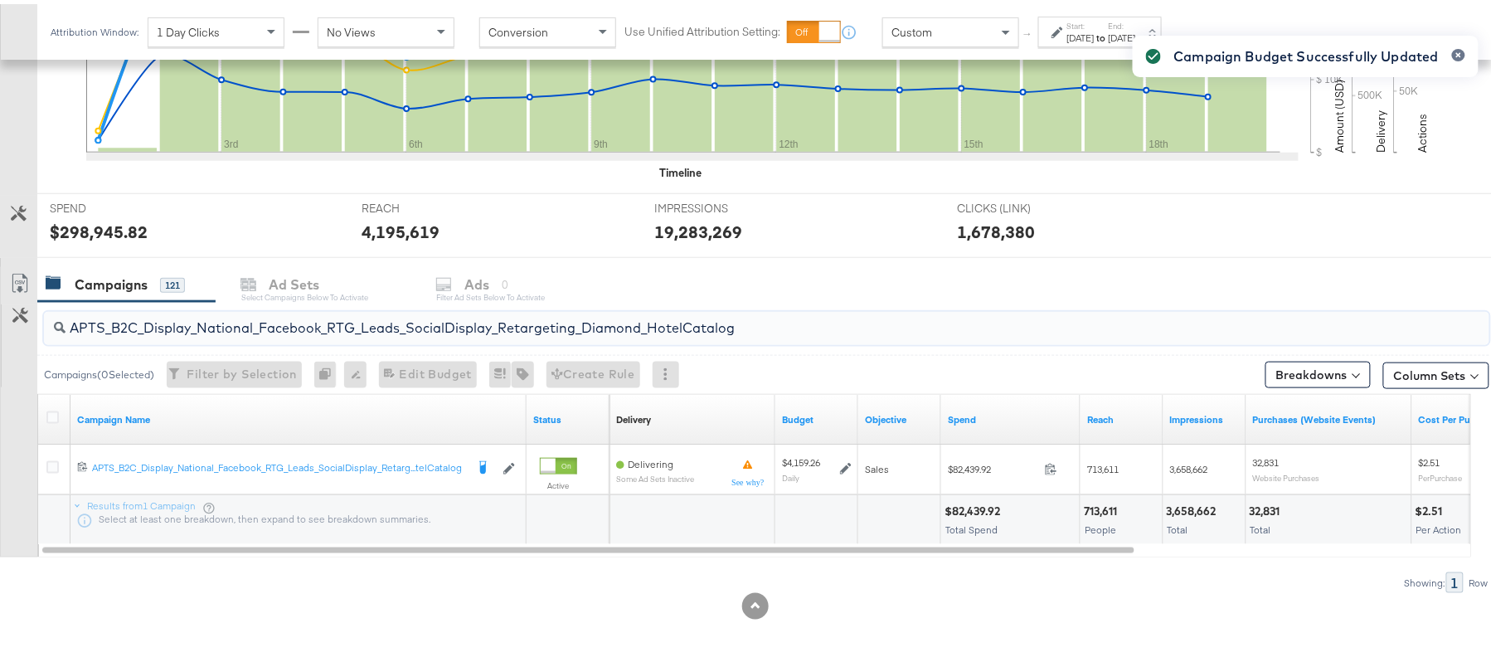
click at [246, 323] on input "APTS_B2C_Display_National_Facebook_RTG_Leads_SocialDisplay_Retargeting_Diamond_…" at bounding box center [712, 317] width 1292 height 32
paste input "alwayson_Retargeting_DARE24_DiamondPlatinum"
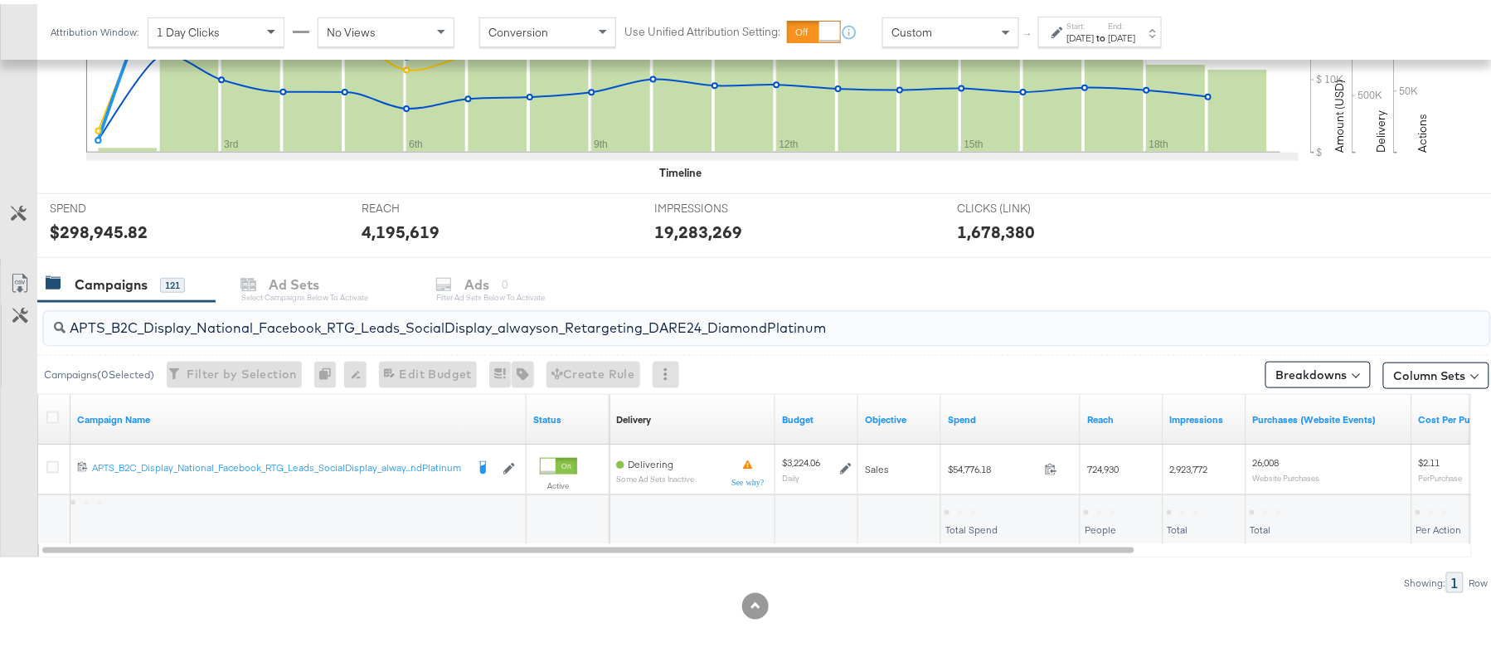
type input "APTS_B2C_Display_National_Facebook_RTG_Leads_SocialDisplay_alwayson_Retargeting…"
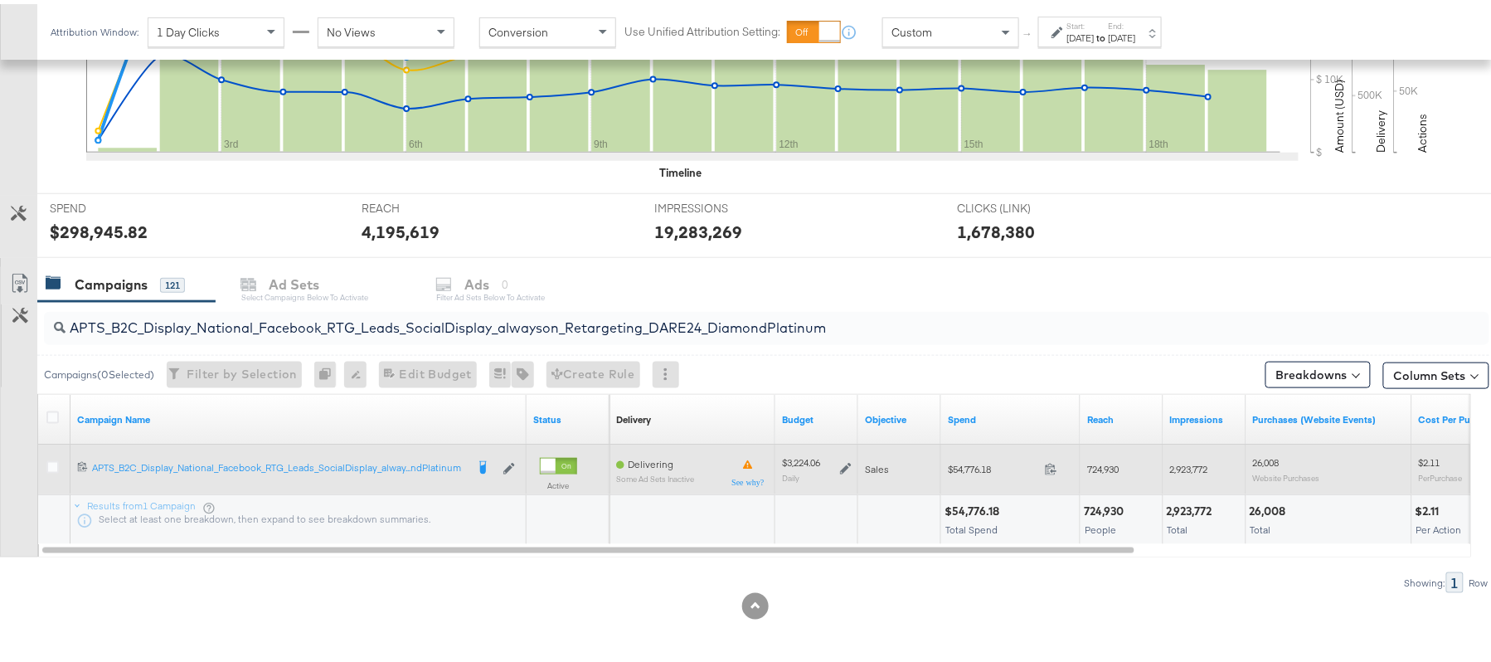
click at [847, 464] on icon at bounding box center [846, 465] width 12 height 12
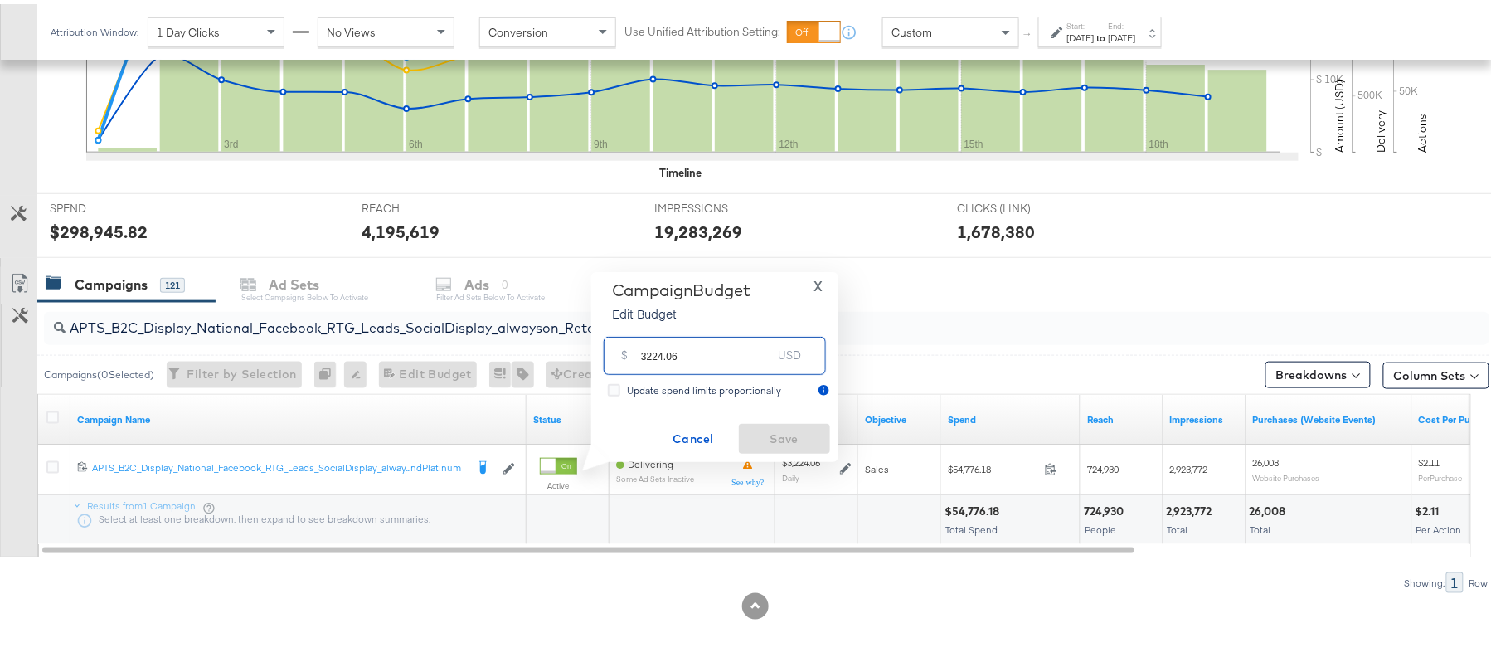
click at [748, 348] on input "3224.06" at bounding box center [706, 345] width 131 height 36
paste input "$3,707.67"
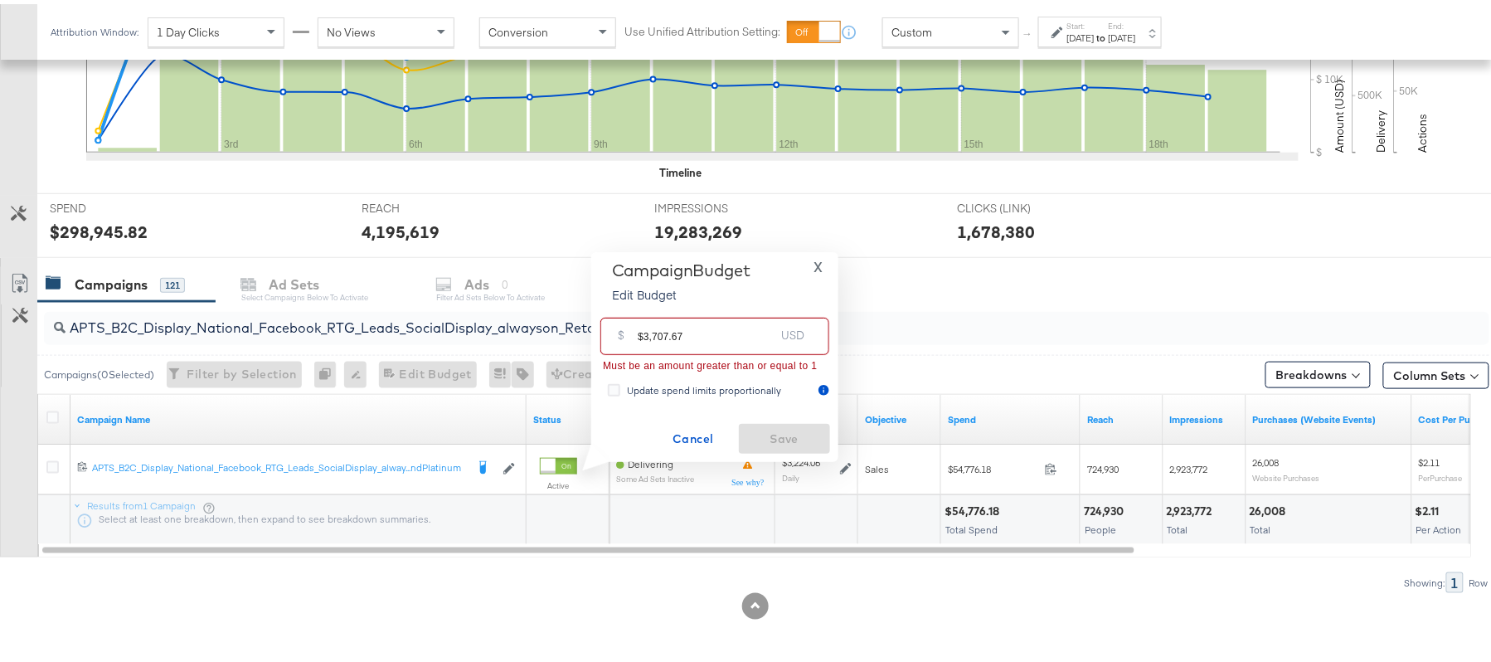
click at [653, 330] on input "$3,707.67" at bounding box center [706, 326] width 137 height 36
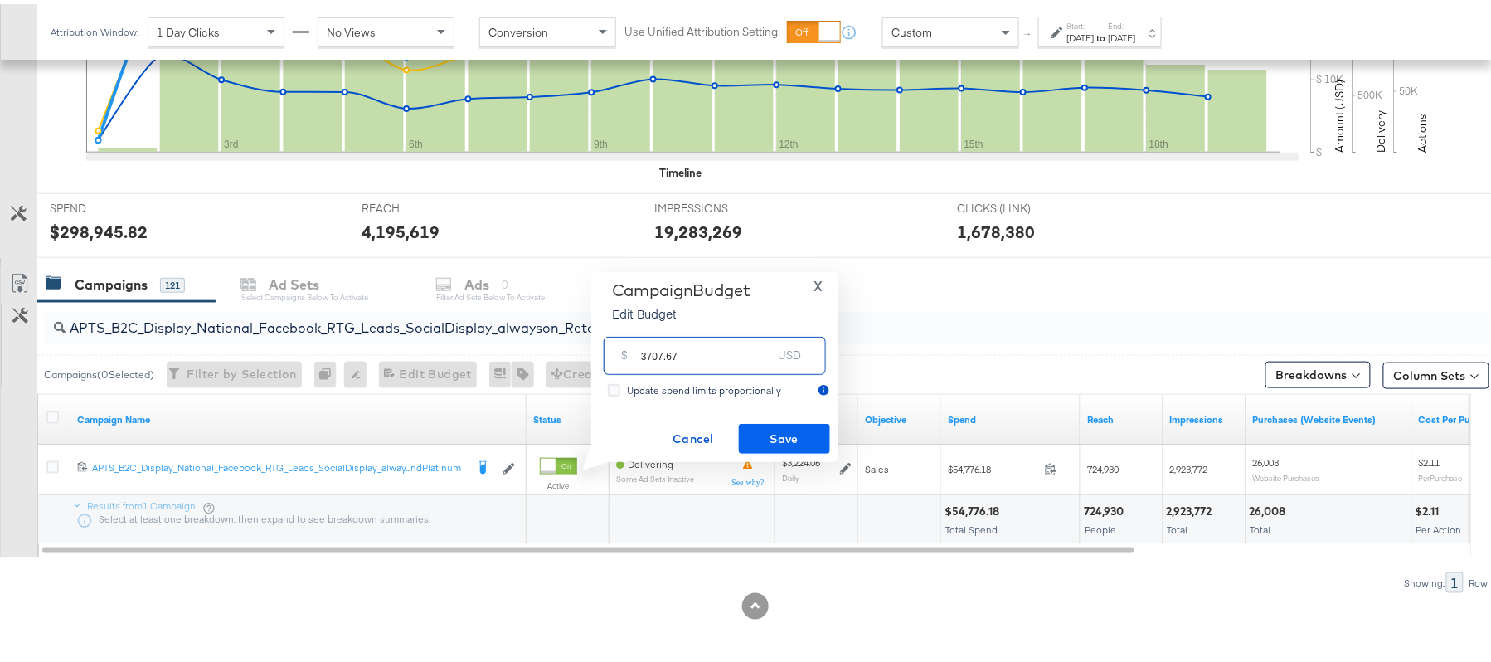
type input "3707.67"
click at [794, 444] on span "Save" at bounding box center [784, 435] width 78 height 21
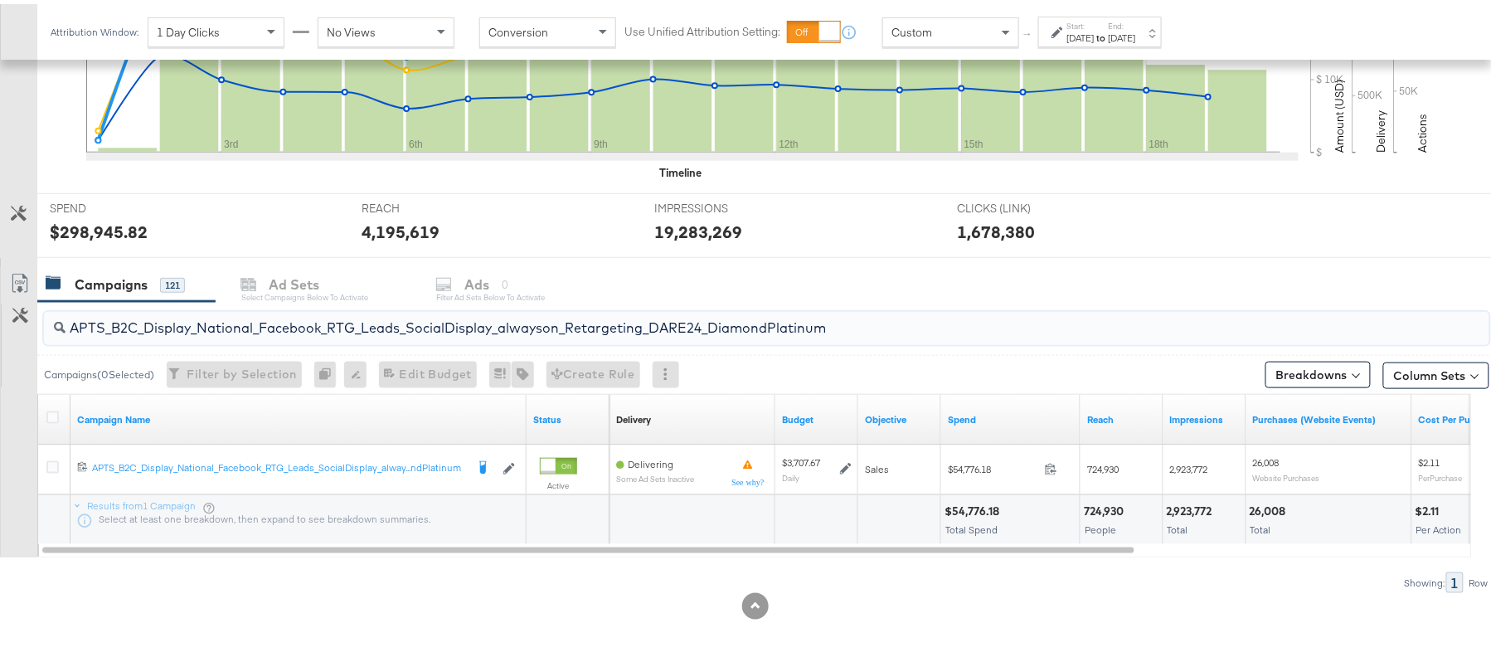
click at [222, 319] on input "APTS_B2C_Display_National_Facebook_RTG_Leads_SocialDisplay_alwayson_Retargeting…" at bounding box center [712, 317] width 1292 height 32
paste input "FR_B2C_Display_National_Facebook_RTG_Leads_SocialDisplay_alwayson_Retargeting_FR"
type input "FR_B2C_Display_National_Facebook_RTG_Leads_SocialDisplay_alwayson_Retargeting_F…"
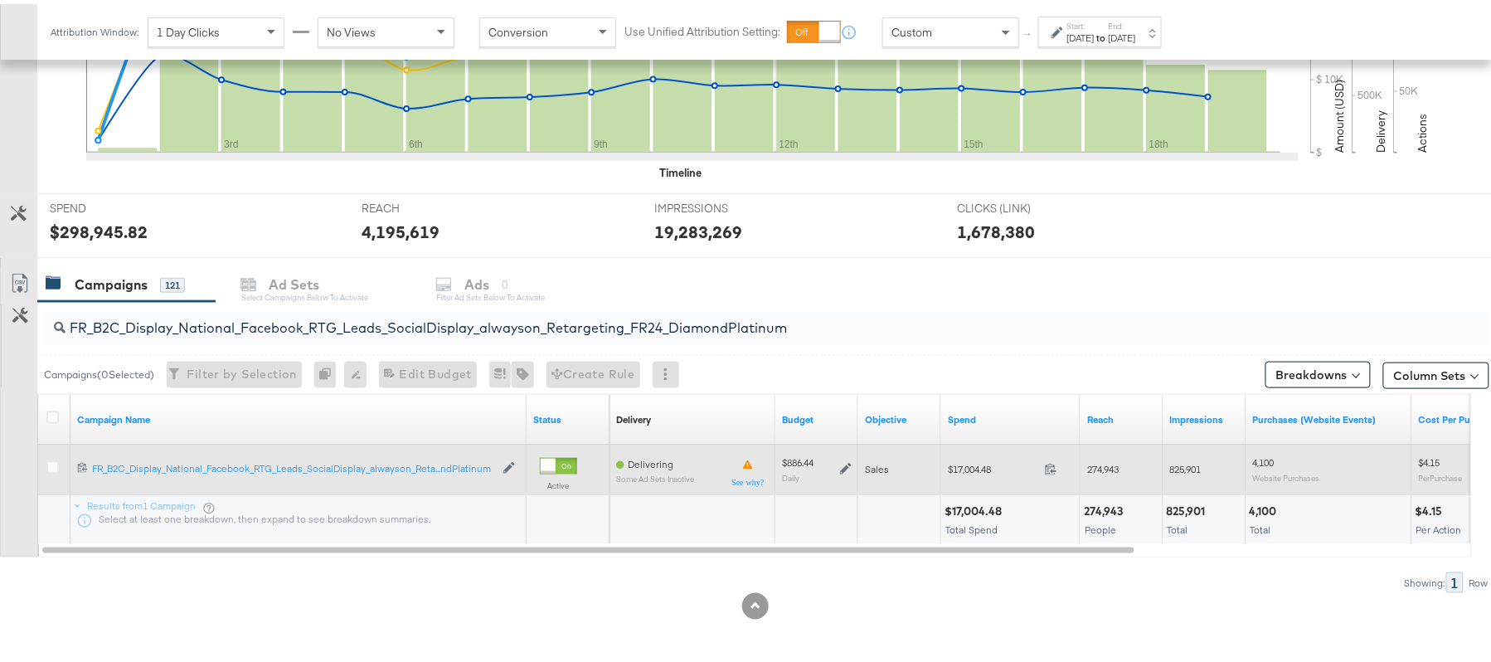
click at [844, 462] on icon at bounding box center [846, 465] width 12 height 12
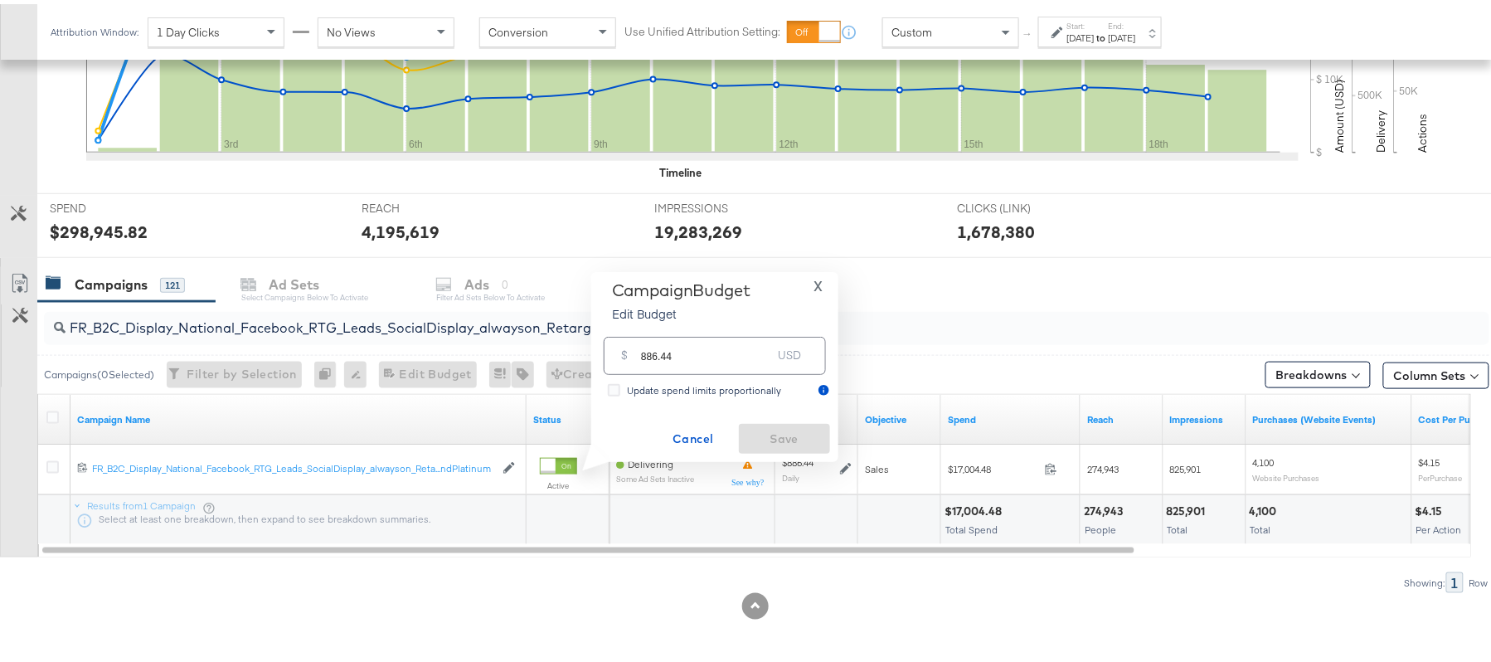
click at [667, 332] on input "886.44" at bounding box center [706, 345] width 131 height 36
paste input "$1,019.41"
click at [654, 332] on input "$1,019.41" at bounding box center [706, 326] width 137 height 36
type input "1019.41"
click at [807, 431] on span "Save" at bounding box center [784, 435] width 78 height 21
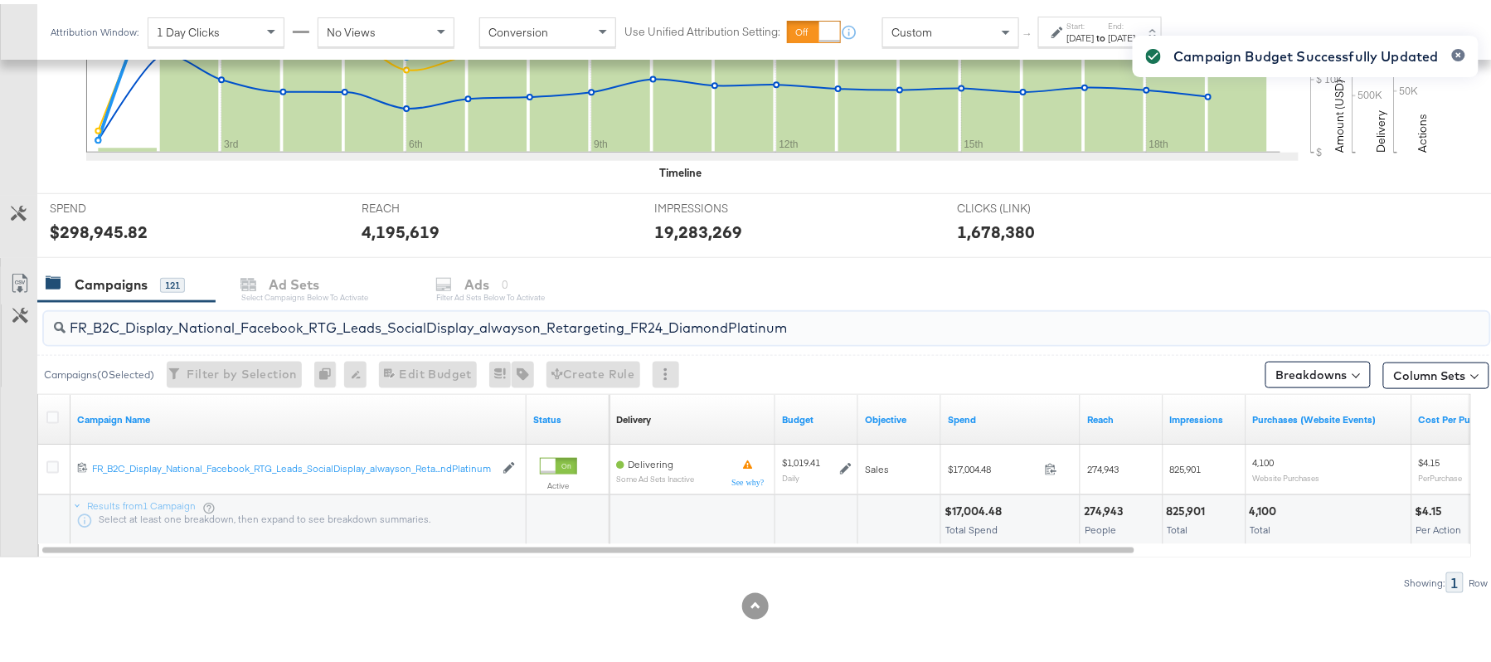
click at [220, 316] on input "FR_B2C_Display_National_Facebook_RTG_Leads_SocialDisplay_alwayson_Retargeting_F…" at bounding box center [712, 317] width 1292 height 32
paste input "AF_B2C_Display_National_Facebook_RTG_Leads_SocialDisplay_alwayson_Retargeting_AF"
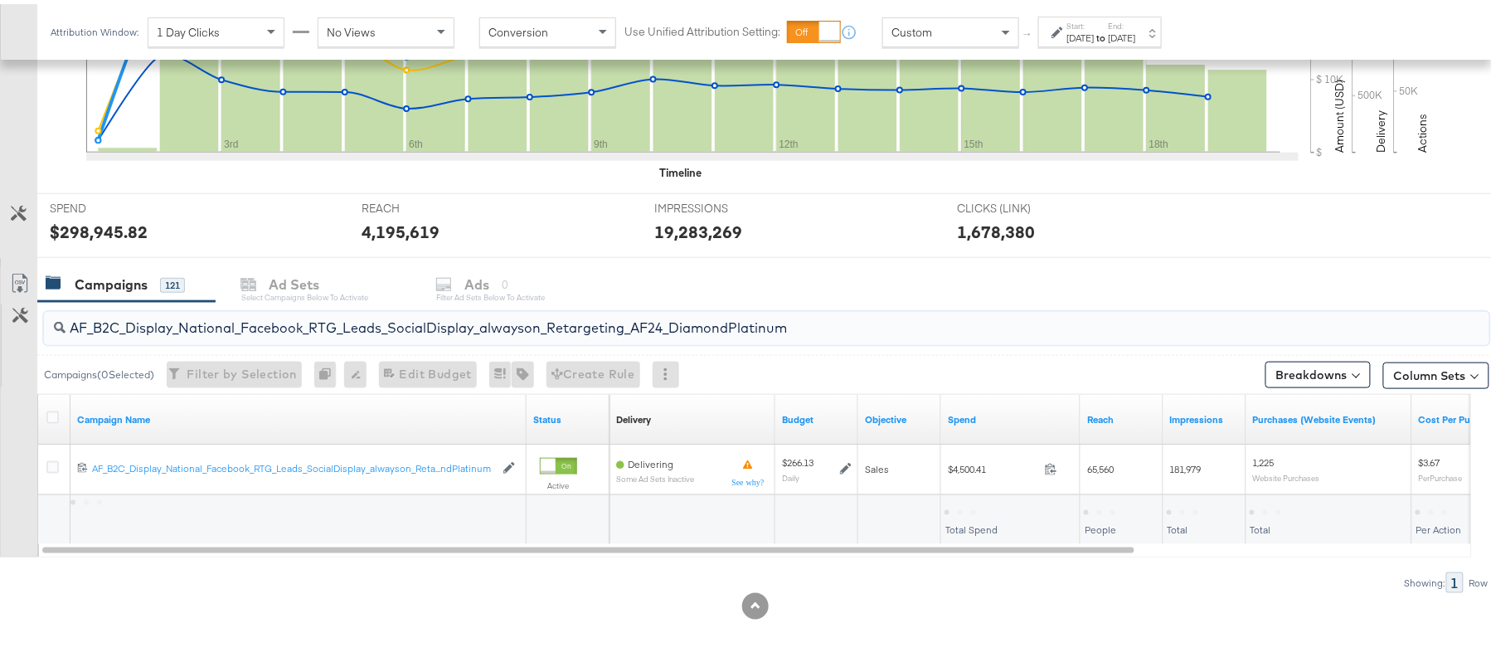
type input "AF_B2C_Display_National_Facebook_RTG_Leads_SocialDisplay_alwayson_Retargeting_A…"
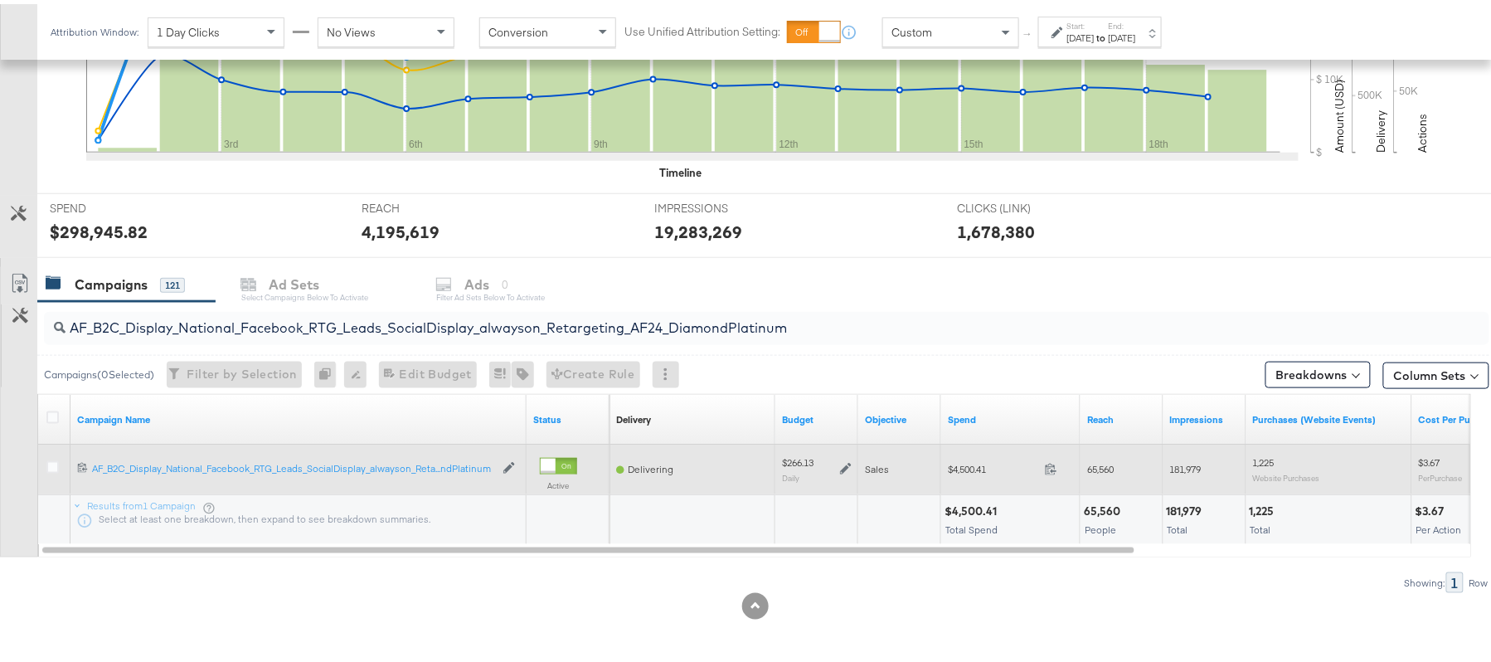
click at [847, 464] on icon at bounding box center [846, 465] width 12 height 12
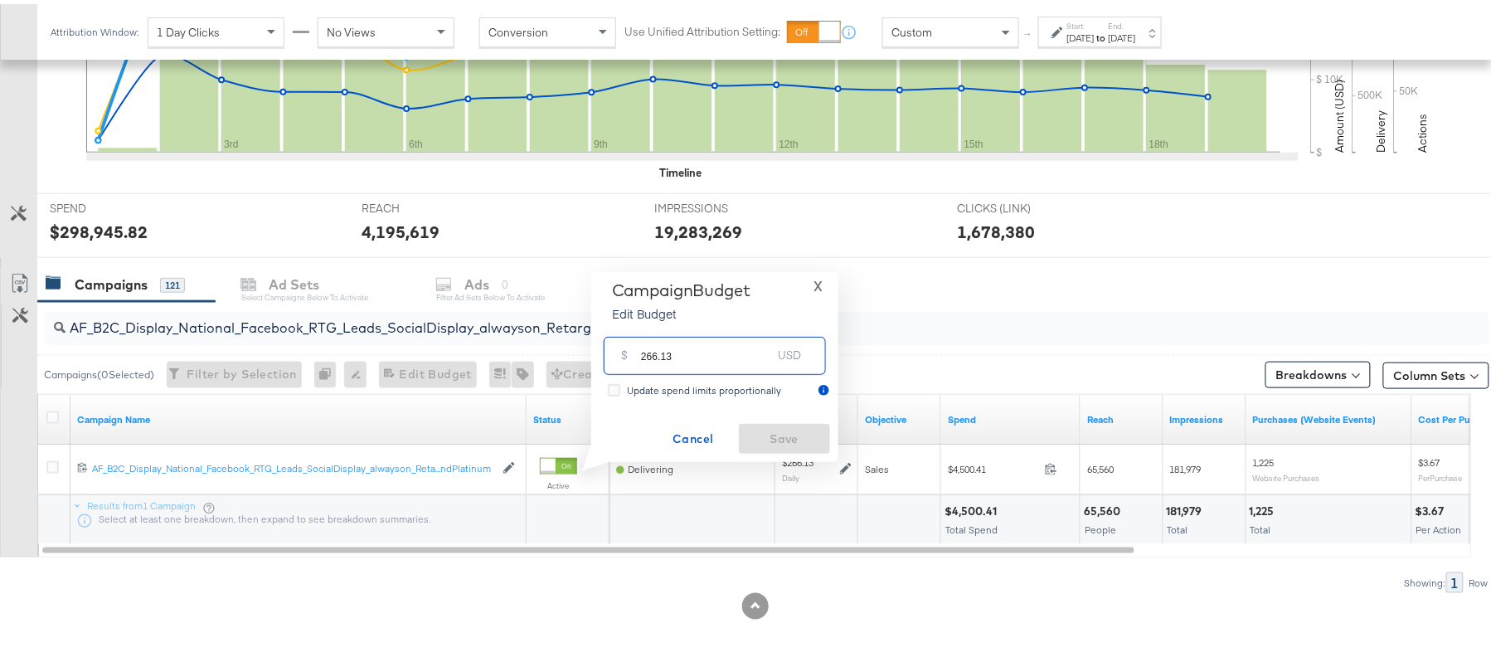
click at [714, 349] on input "266.13" at bounding box center [706, 345] width 131 height 36
paste input "$212.90"
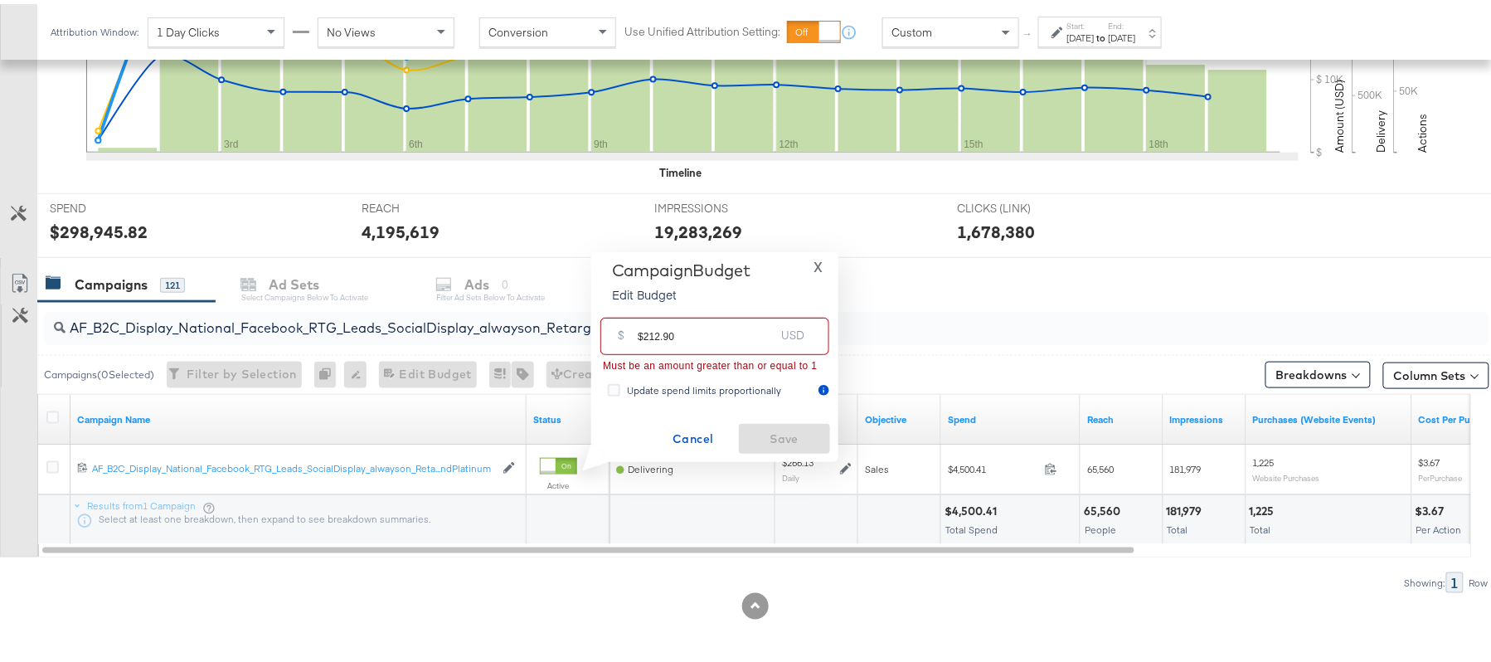
click at [642, 328] on input "$212.90" at bounding box center [706, 326] width 137 height 36
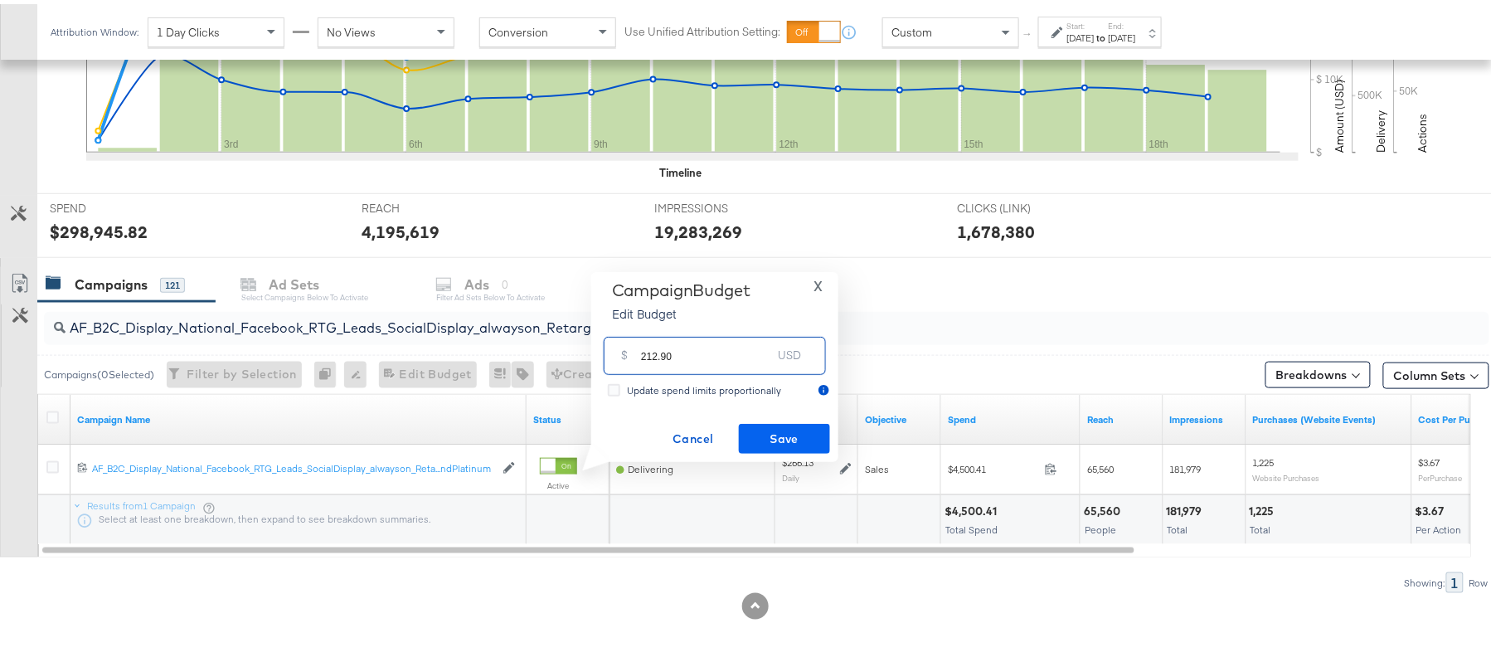
type input "212.90"
click at [774, 426] on span "Save" at bounding box center [784, 435] width 78 height 21
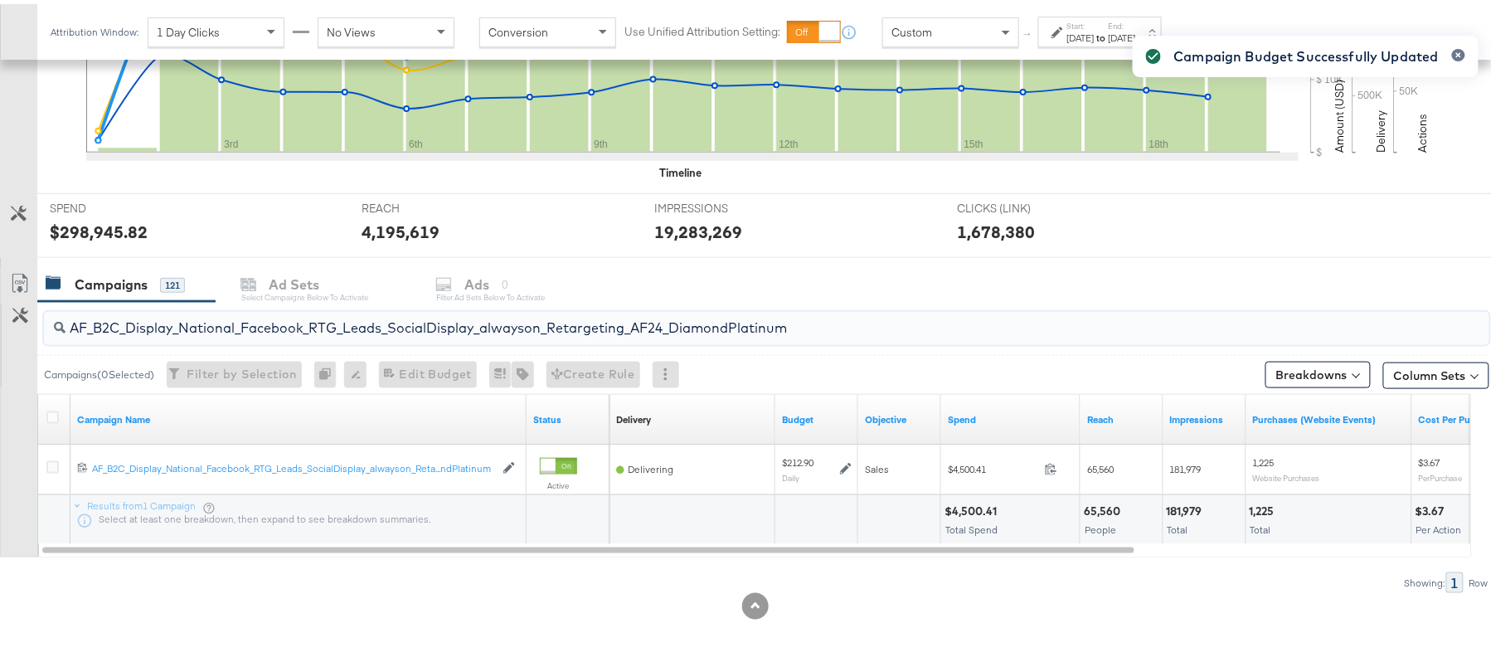
click at [230, 319] on input "AF_B2C_Display_National_Facebook_RTG_Leads_SocialDisplay_alwayson_Retargeting_A…" at bounding box center [712, 317] width 1292 height 32
paste input "HL_B2C_Display_National_Facebook_RTG_Leads_SocialDisplay_alwayson_Retargeting_A…"
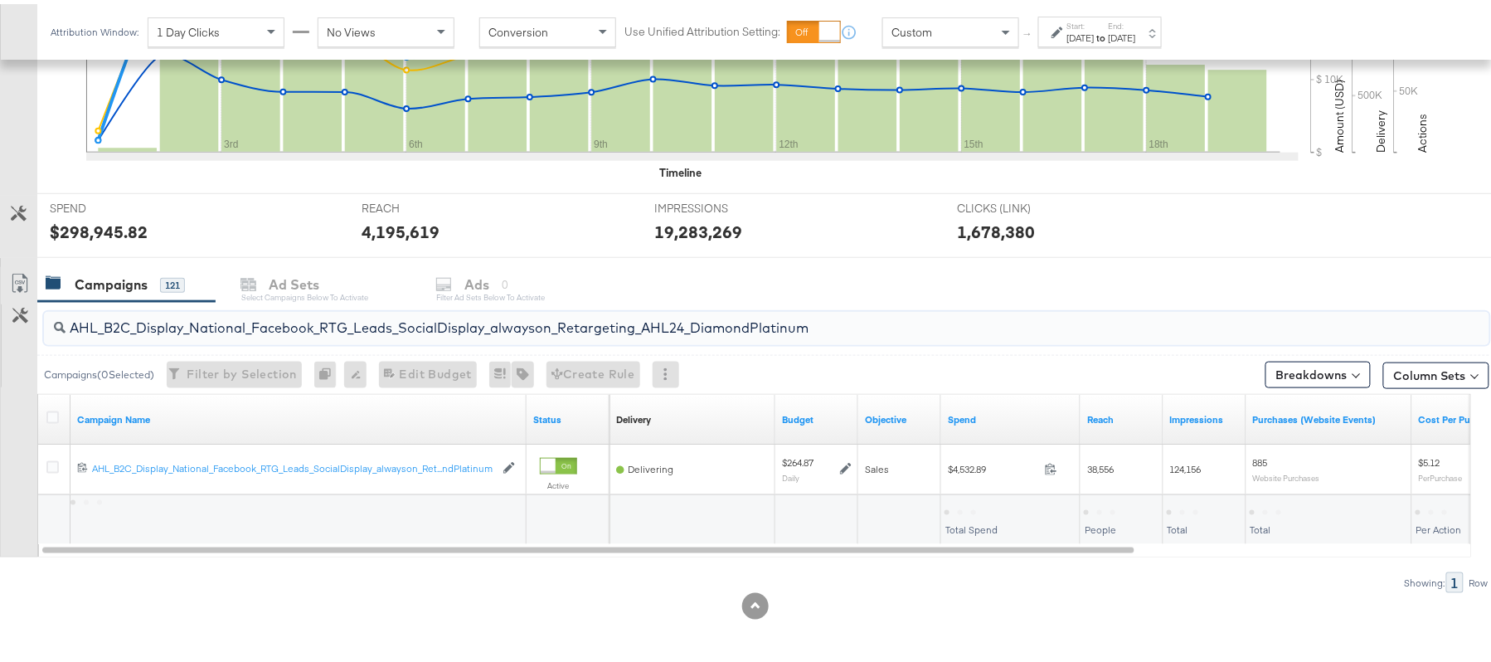
type input "AHL_B2C_Display_National_Facebook_RTG_Leads_SocialDisplay_alwayson_Retargeting_…"
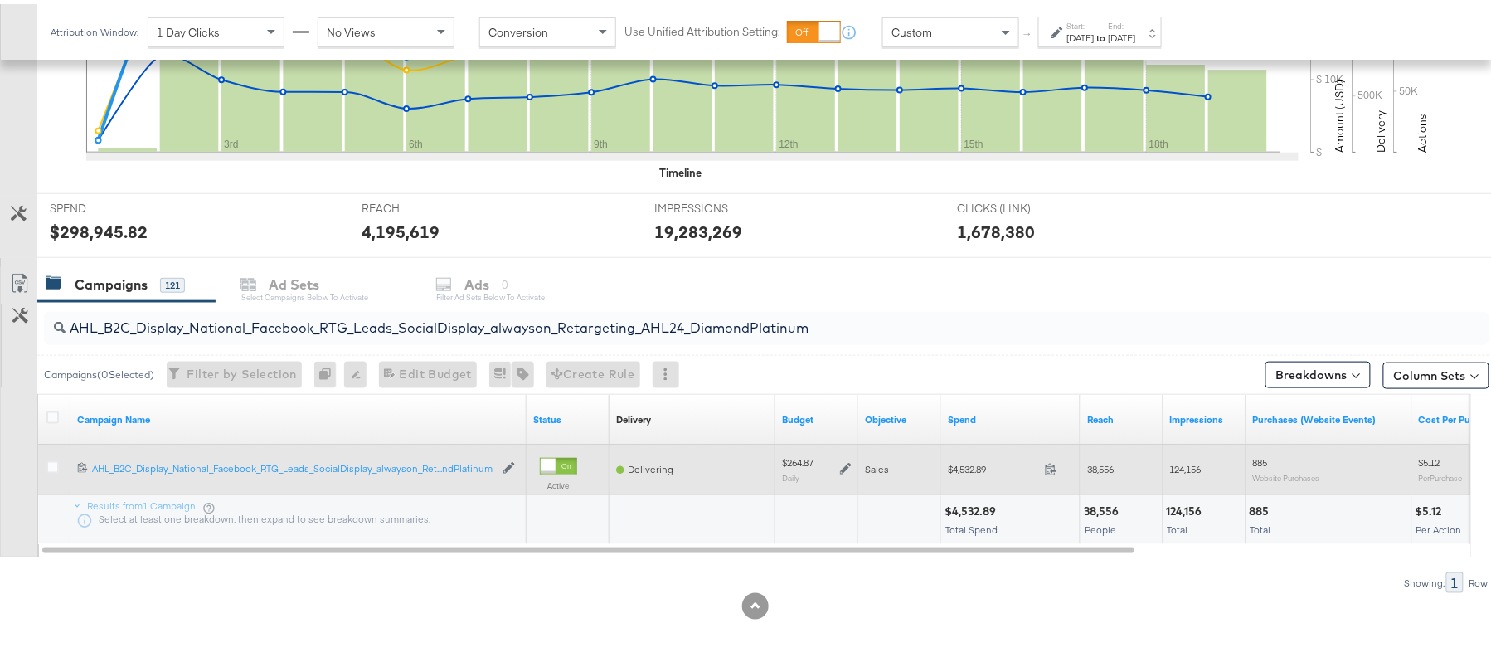
drag, startPoint x: 837, startPoint y: 468, endPoint x: 847, endPoint y: 462, distance: 12.2
click at [847, 462] on div "$264.87 Daily" at bounding box center [817, 465] width 70 height 26
click at [847, 462] on icon at bounding box center [846, 465] width 12 height 12
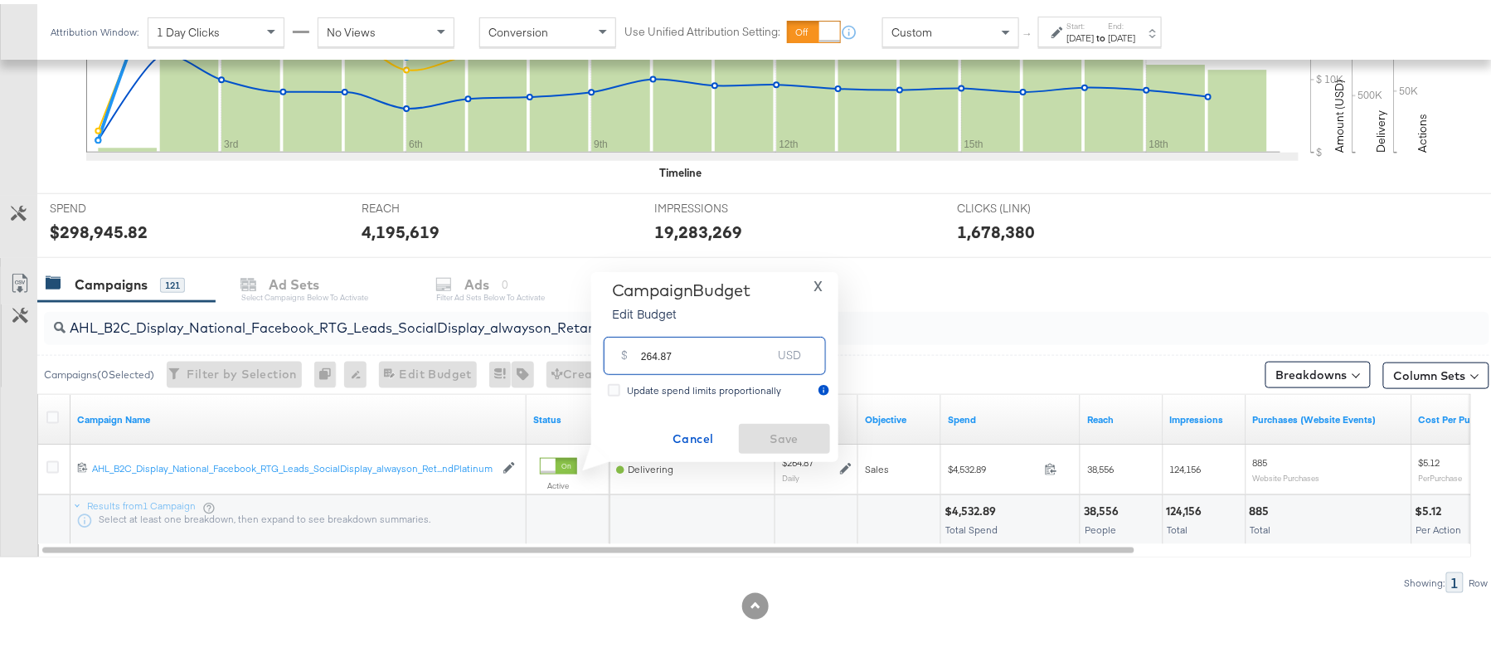
click at [725, 342] on input "264.87" at bounding box center [706, 345] width 131 height 36
paste input "$225.14"
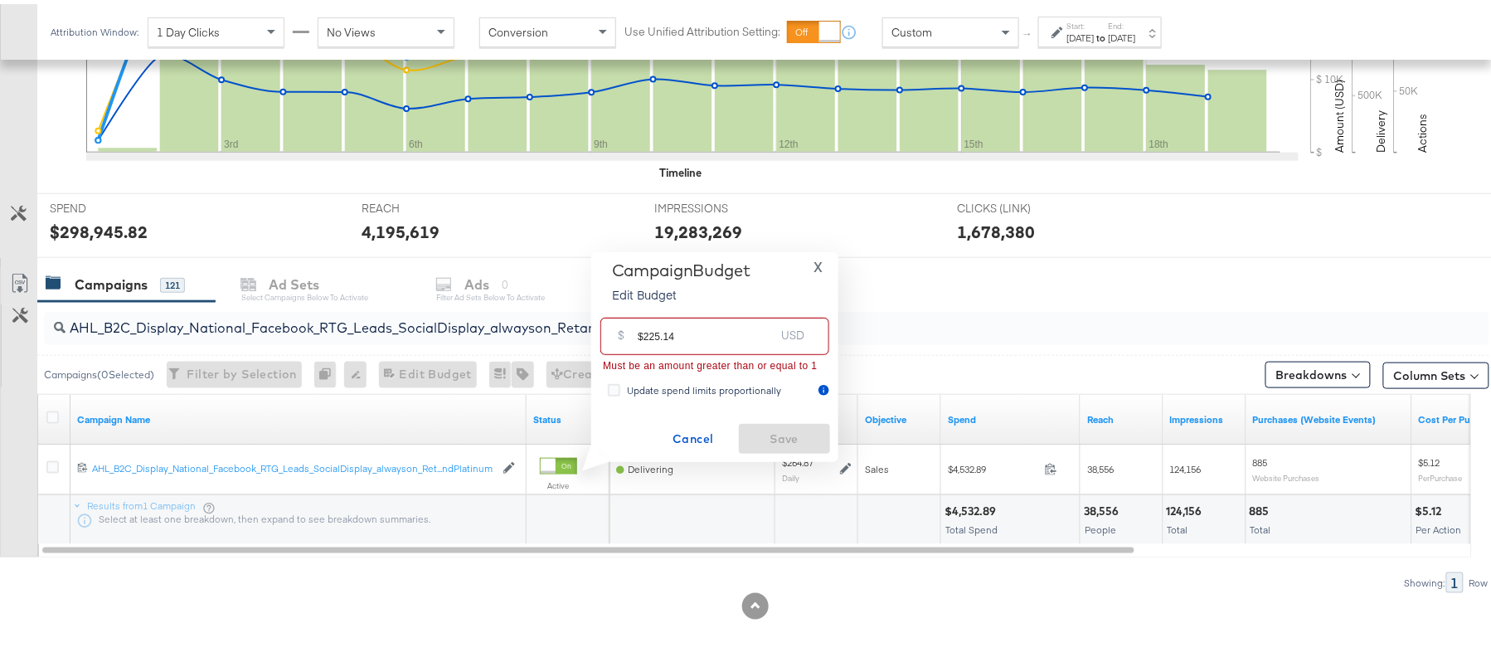
click at [643, 330] on input "$225.14" at bounding box center [706, 326] width 137 height 36
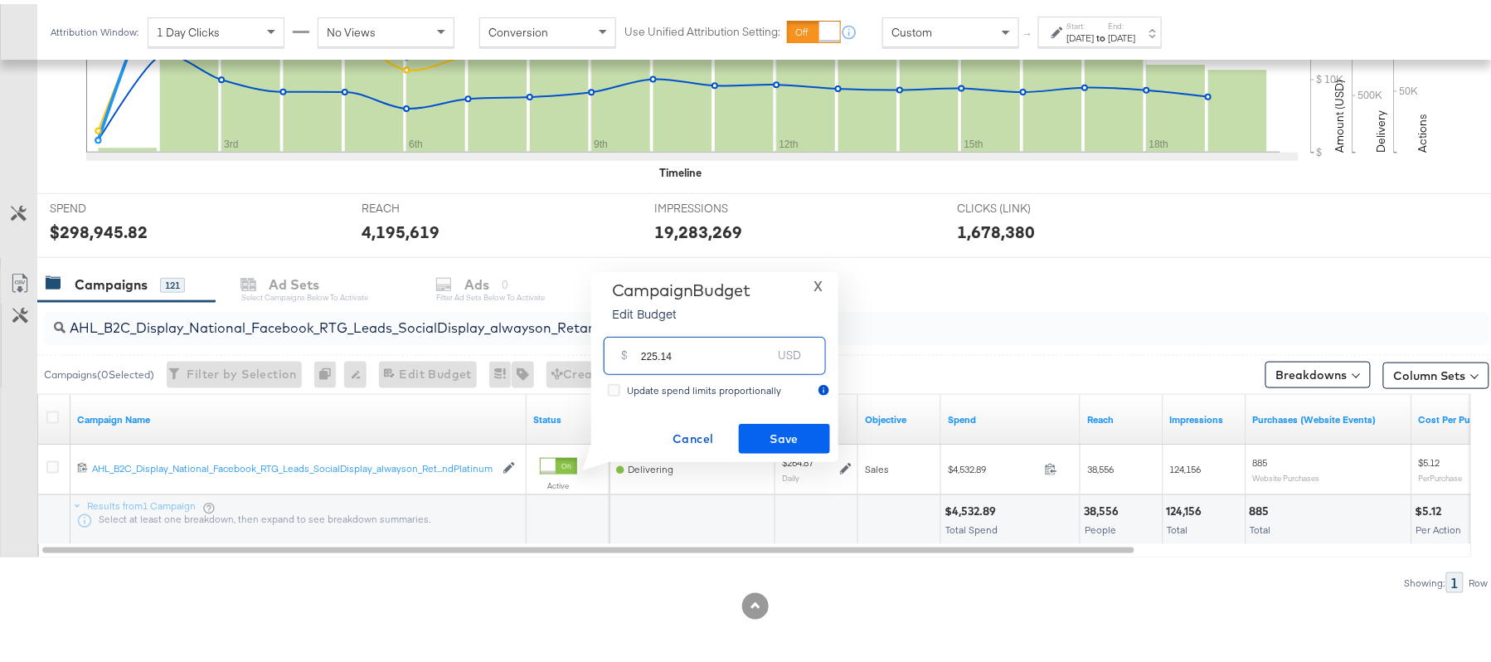
type input "225.14"
click at [799, 442] on span "Save" at bounding box center [784, 435] width 78 height 21
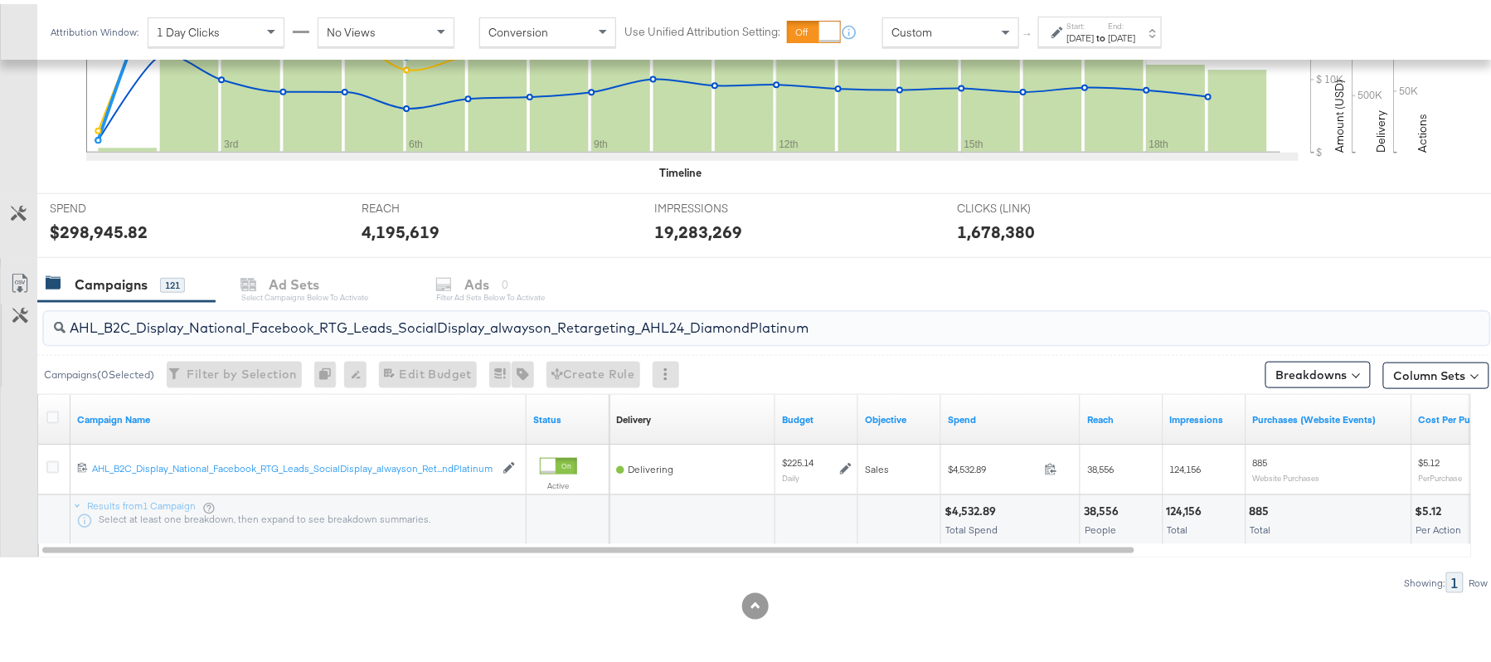
click at [219, 333] on input "AHL_B2C_Display_National_Facebook_RTG_Leads_SocialDisplay_alwayson_Retargeting_…" at bounding box center [712, 317] width 1292 height 32
paste input "PTS_B2C_Display_National_Facebook_PRO_Traffic_SocialDisplay_alwayson_ASC_DARE24…"
type input "APTS_B2C_Display_National_Facebook_PRO_Traffic_SocialDisplay_alwayson_ASC_DARE2…"
click at [54, 409] on icon at bounding box center [52, 413] width 12 height 12
click at [0, 0] on input "checkbox" at bounding box center [0, 0] width 0 height 0
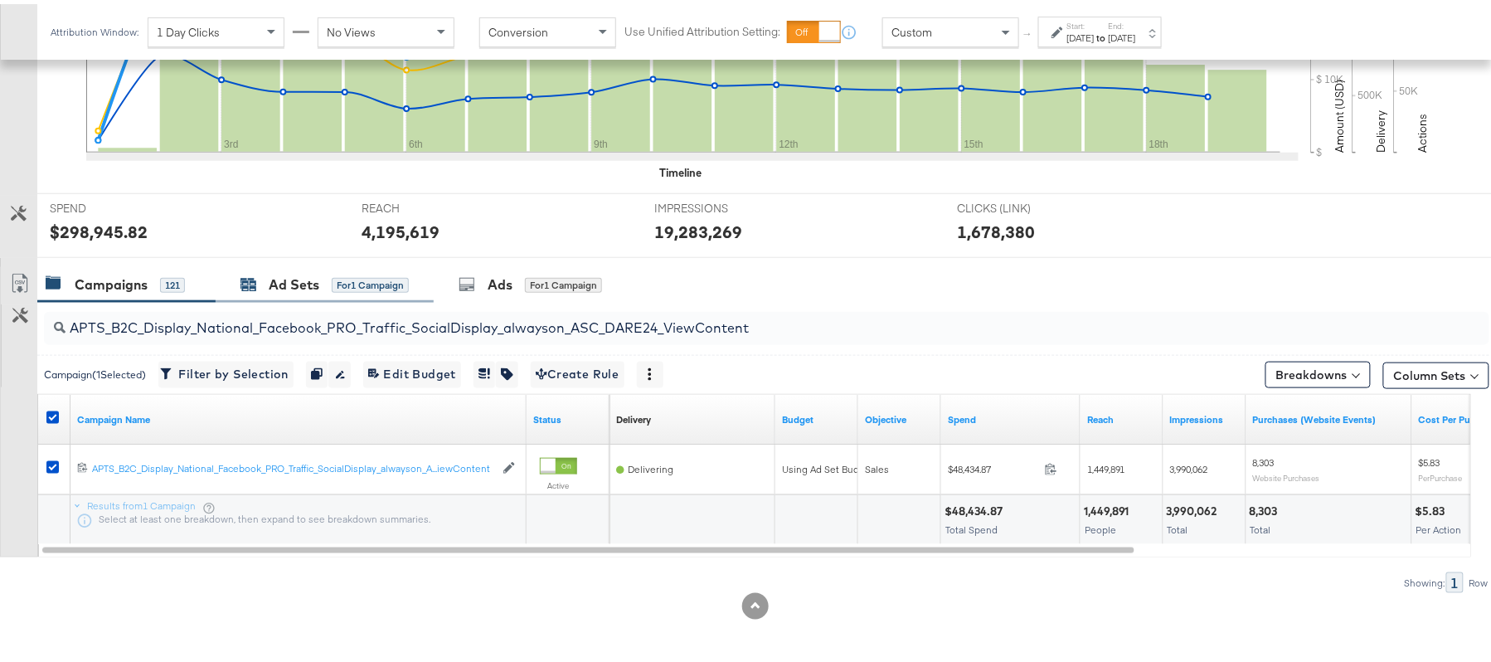
click at [300, 284] on div "Ad Sets" at bounding box center [294, 280] width 51 height 19
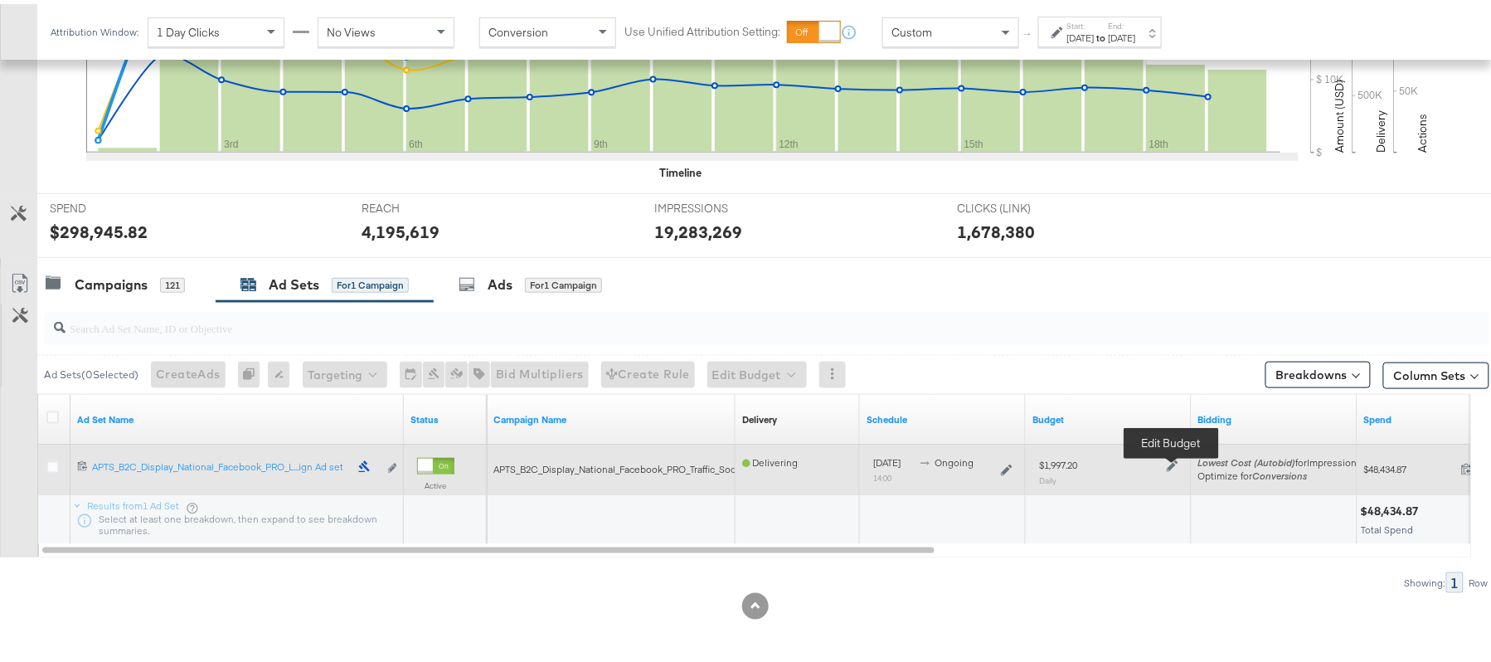
click at [1175, 464] on icon at bounding box center [1173, 462] width 12 height 12
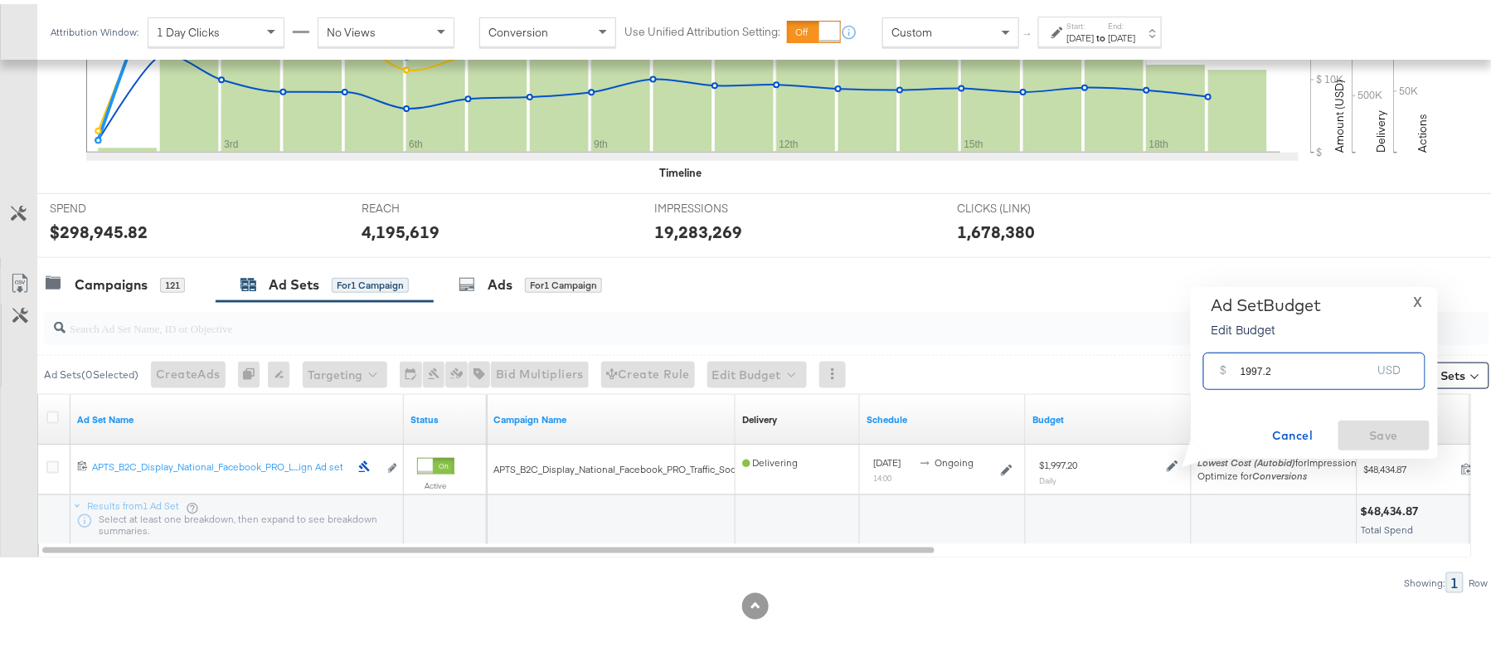
click at [1295, 370] on input "1997.2" at bounding box center [1305, 360] width 131 height 36
paste input "$2,196.9"
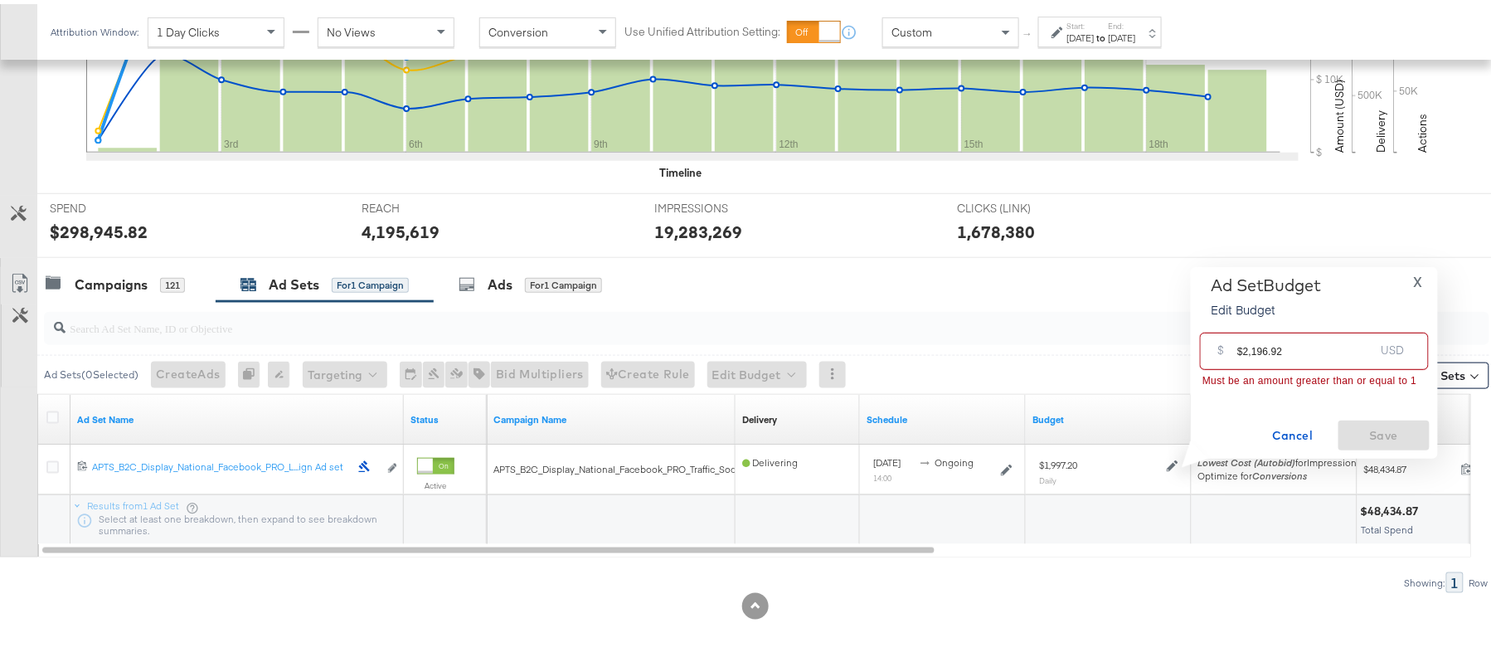
click at [1251, 345] on input "$2,196.92" at bounding box center [1305, 341] width 137 height 36
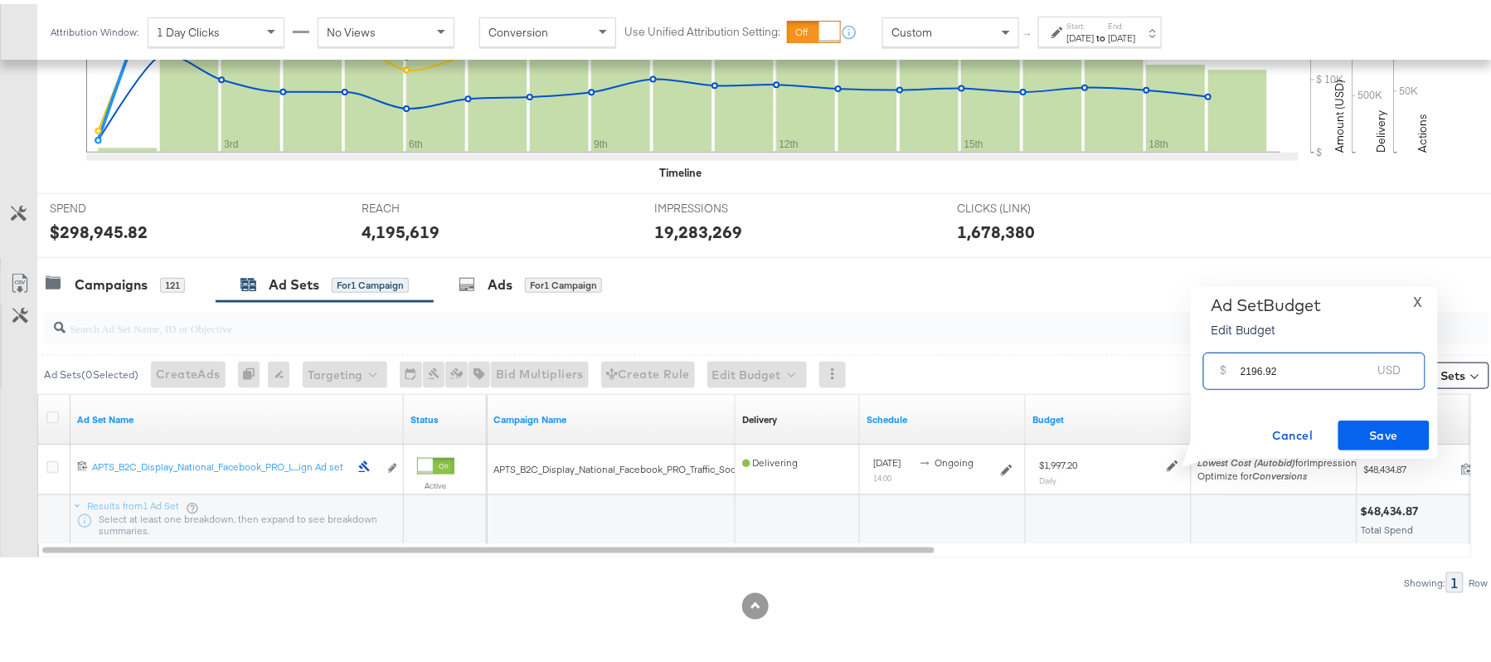
type input "2196.92"
click at [1380, 421] on span "Save" at bounding box center [1384, 431] width 78 height 21
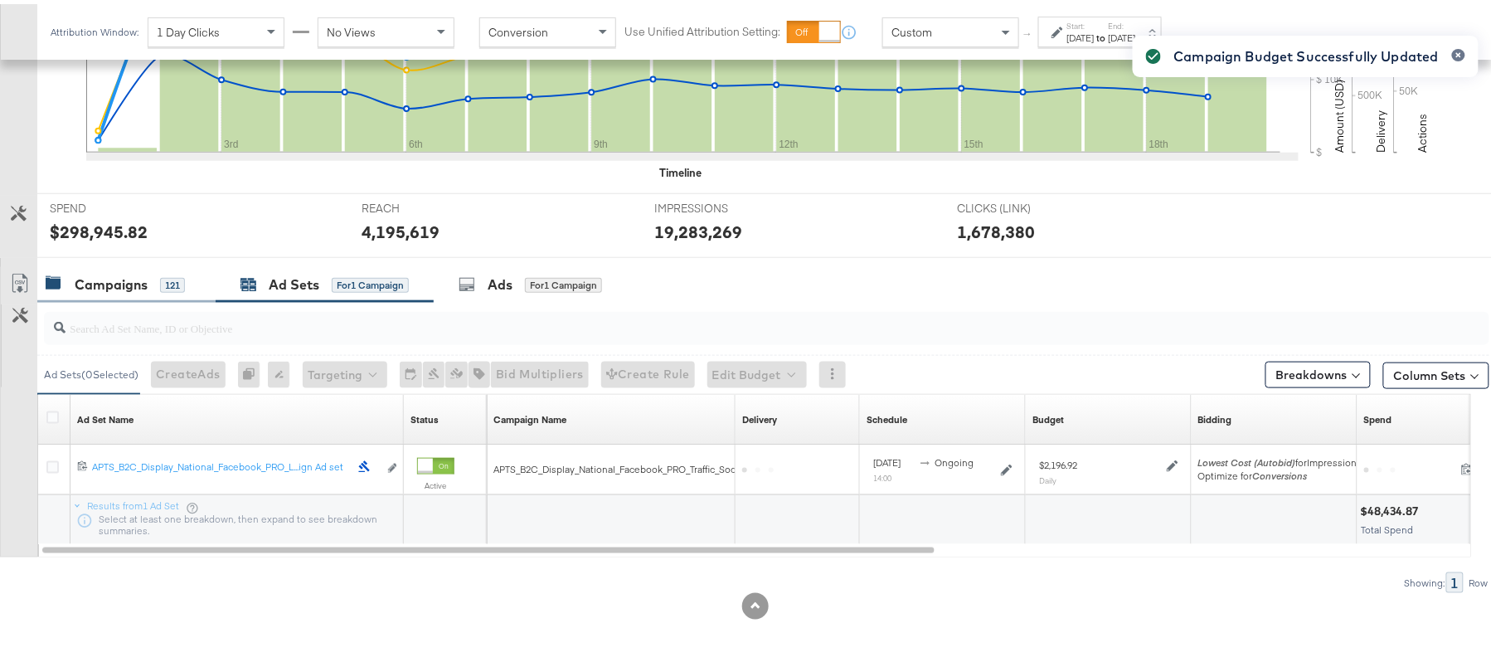
click at [172, 277] on div "121" at bounding box center [172, 281] width 25 height 15
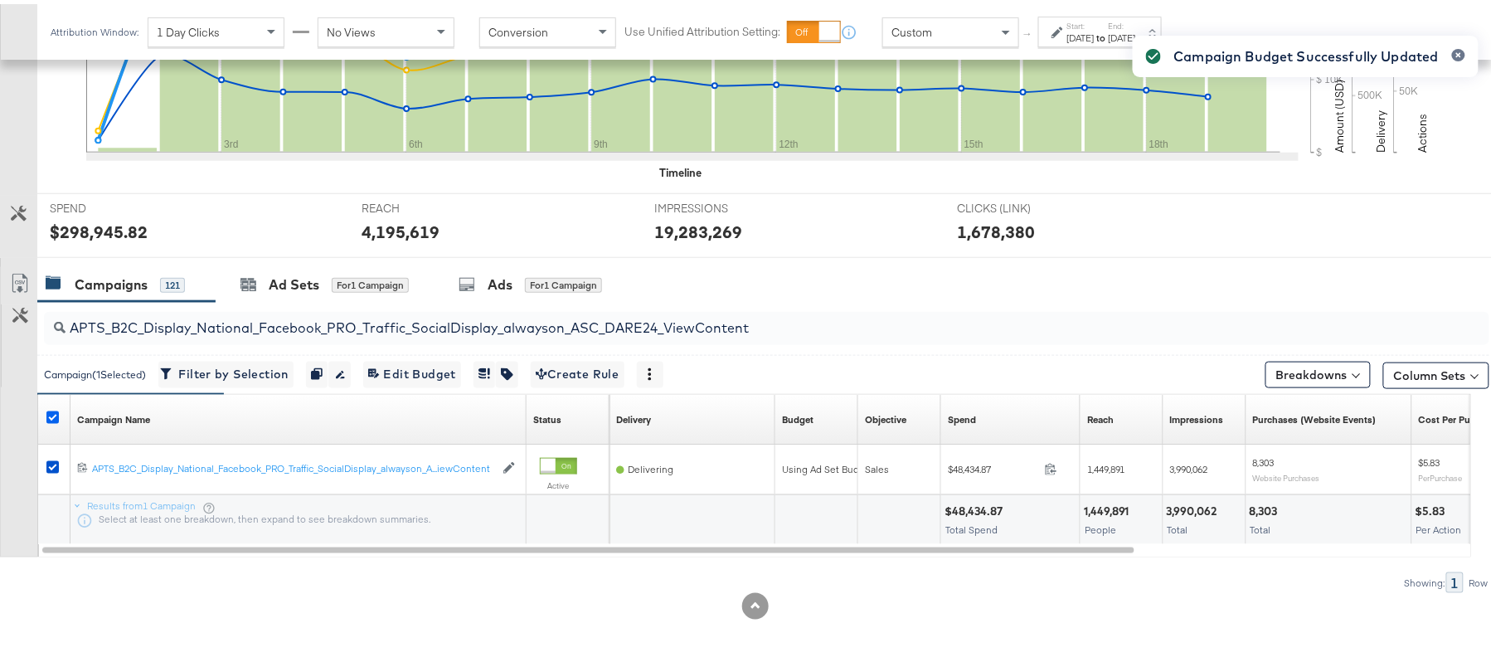
click at [50, 413] on icon at bounding box center [52, 413] width 12 height 12
click at [0, 0] on input "checkbox" at bounding box center [0, 0] width 0 height 0
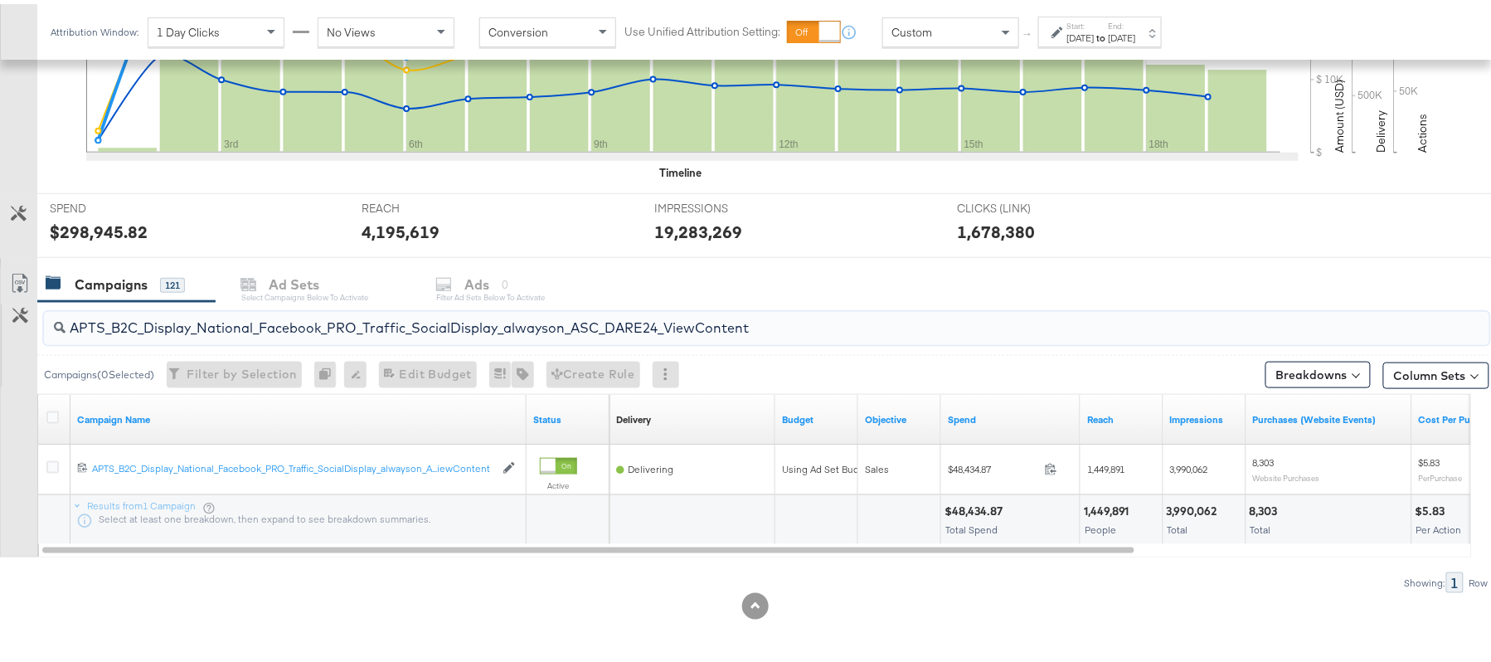
click at [224, 317] on input "APTS_B2C_Display_National_Facebook_PRO_Traffic_SocialDisplay_alwayson_ASC_DARE2…" at bounding box center [712, 317] width 1292 height 32
paste input "Leads_SocialDisplay_alwayson_ASC_DARE24_Purchase"
type input "APTS_B2C_Display_National_Facebook_PRO_Leads_SocialDisplay_alwayson_ASC_DARE24_…"
click at [51, 413] on icon at bounding box center [52, 413] width 12 height 12
click at [0, 0] on input "checkbox" at bounding box center [0, 0] width 0 height 0
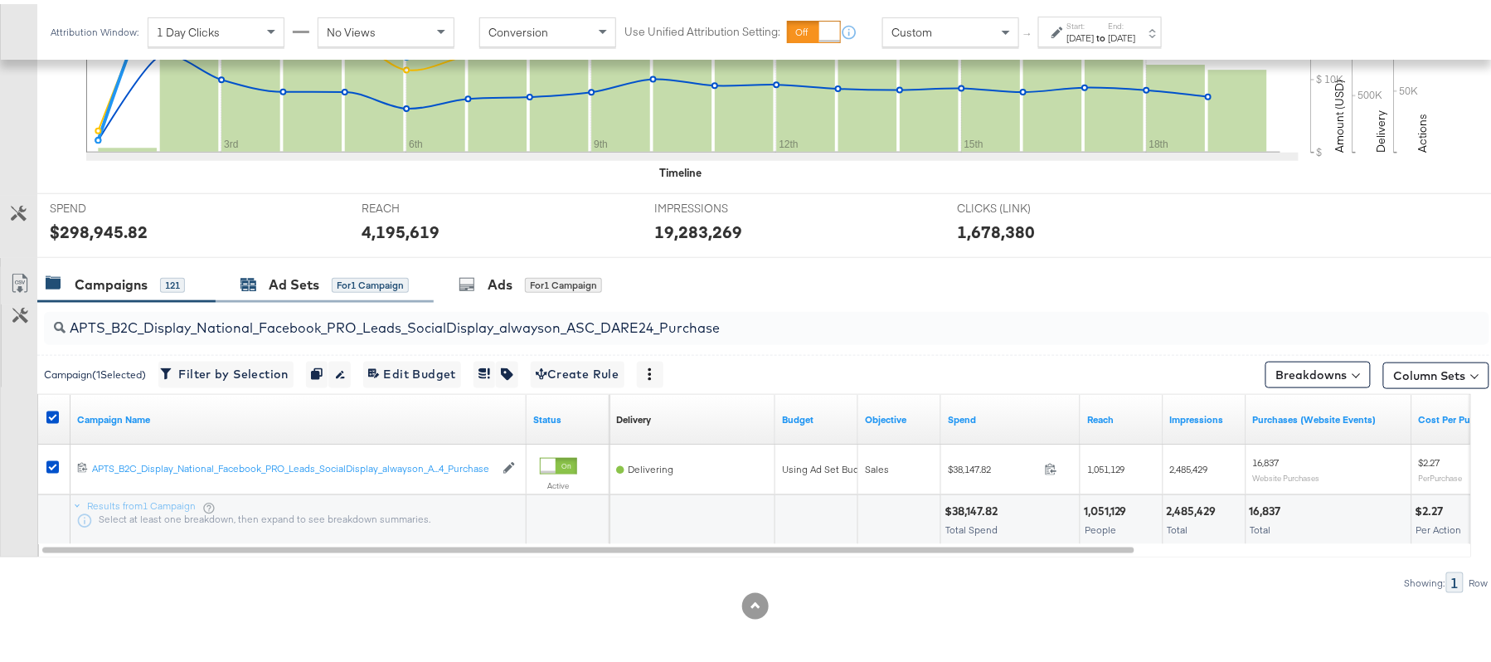
click at [323, 280] on div "Ad Sets for 1 Campaign" at bounding box center [324, 280] width 168 height 19
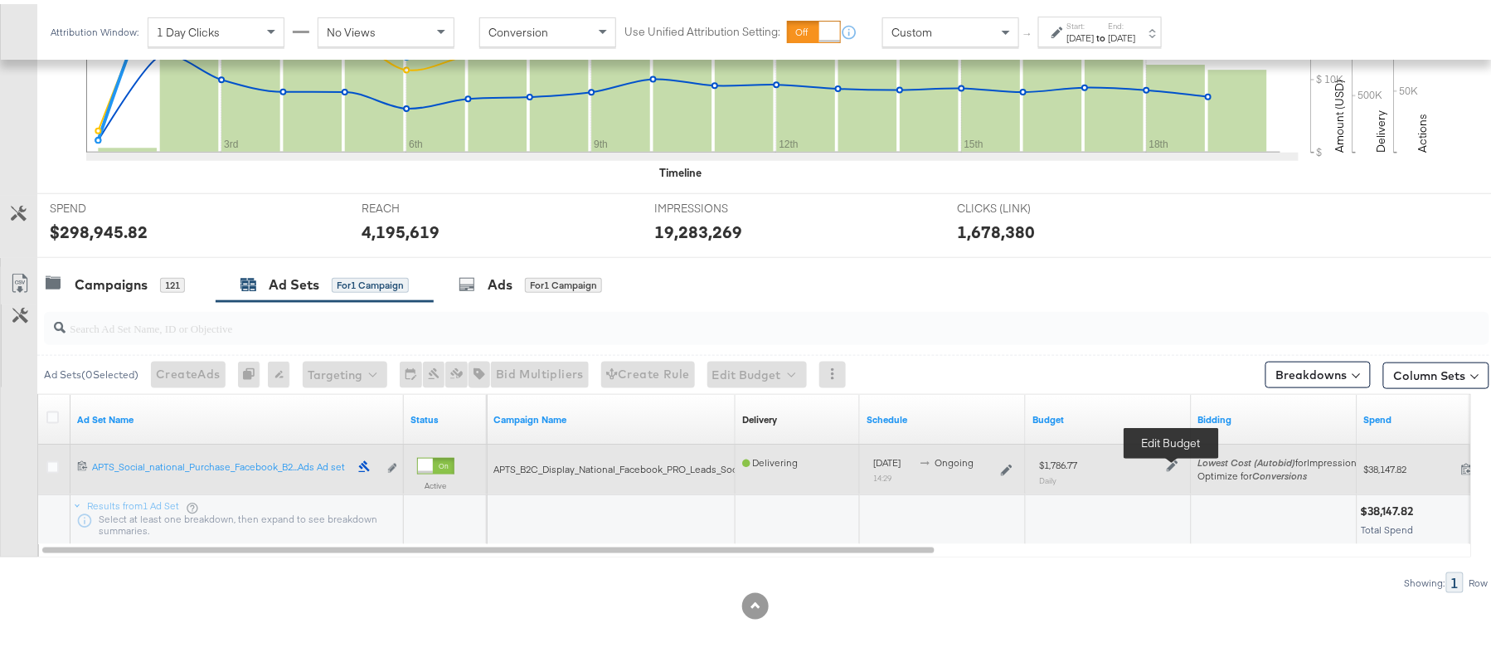
click at [1169, 459] on icon at bounding box center [1173, 462] width 12 height 12
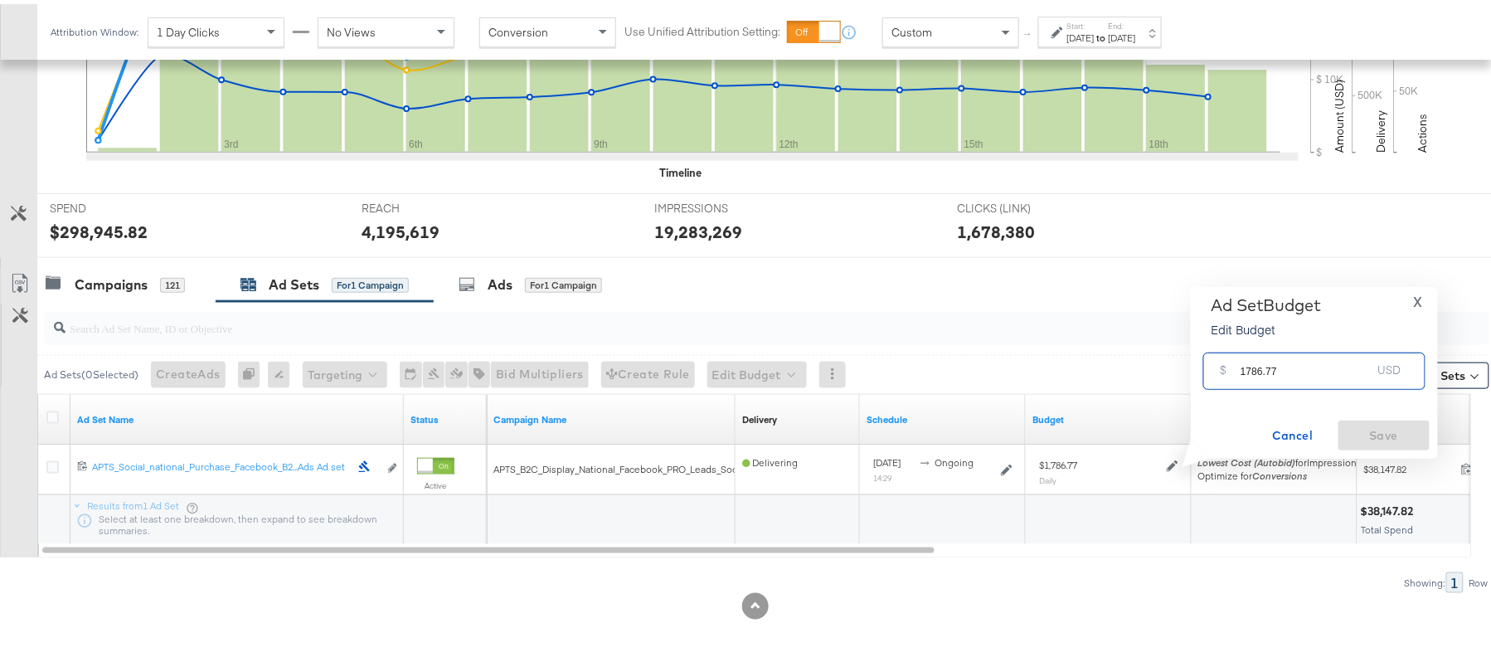
click at [1298, 362] on input "1786.77" at bounding box center [1305, 360] width 131 height 36
paste input "$1,787.92"
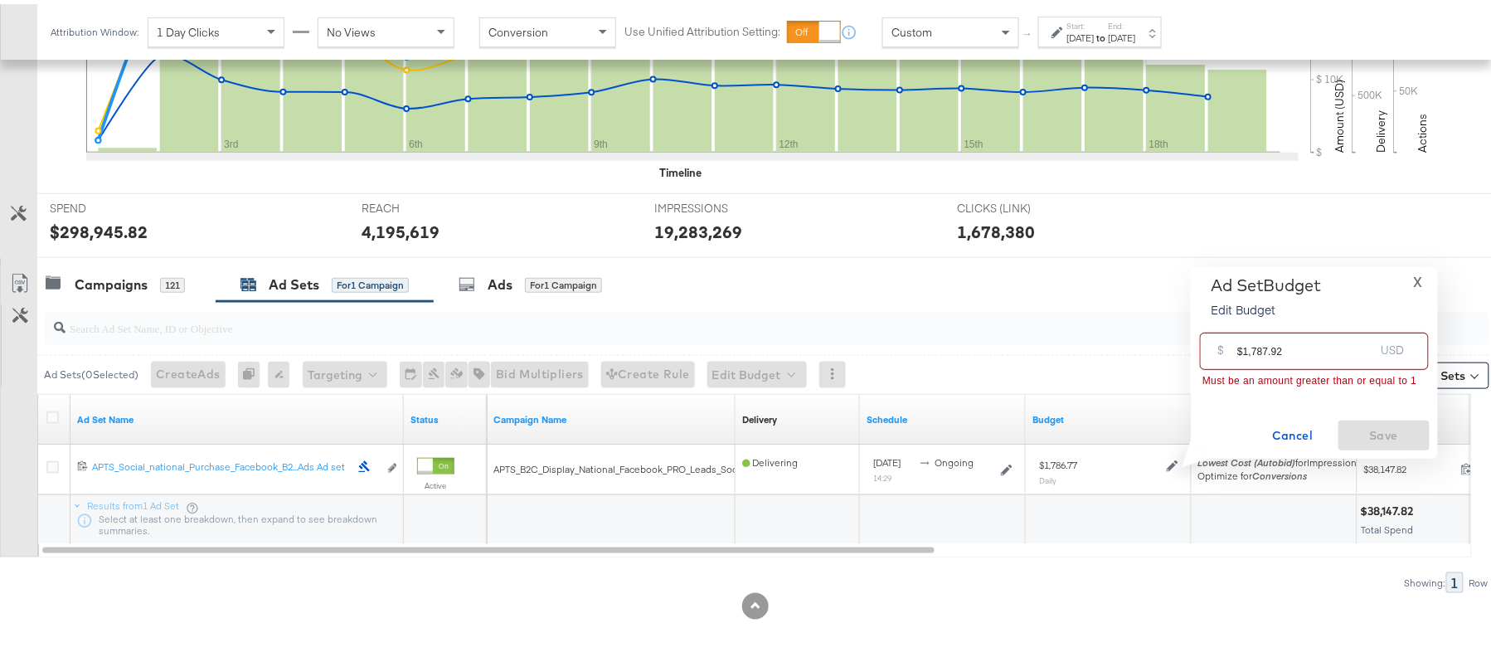
click at [1251, 346] on input "$1,787.92" at bounding box center [1305, 341] width 137 height 36
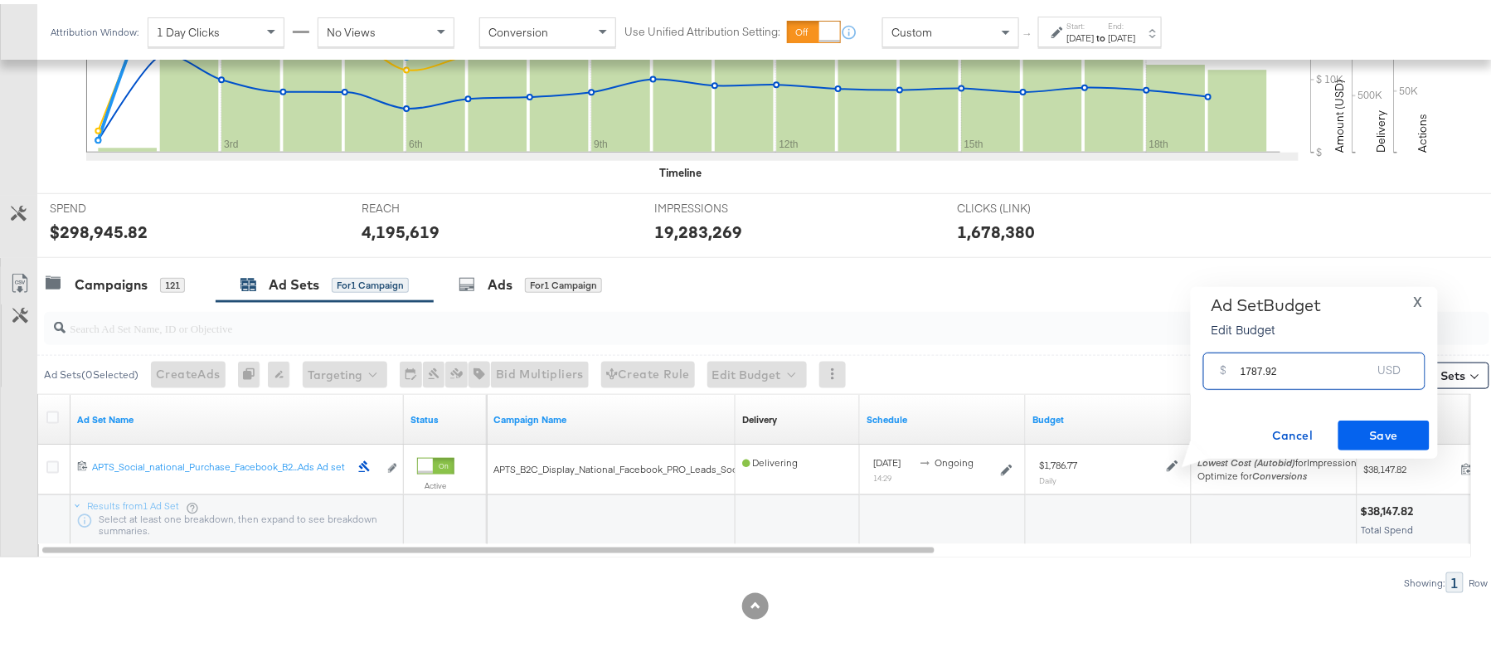
type input "1787.92"
click at [1381, 433] on span "Save" at bounding box center [1384, 431] width 78 height 21
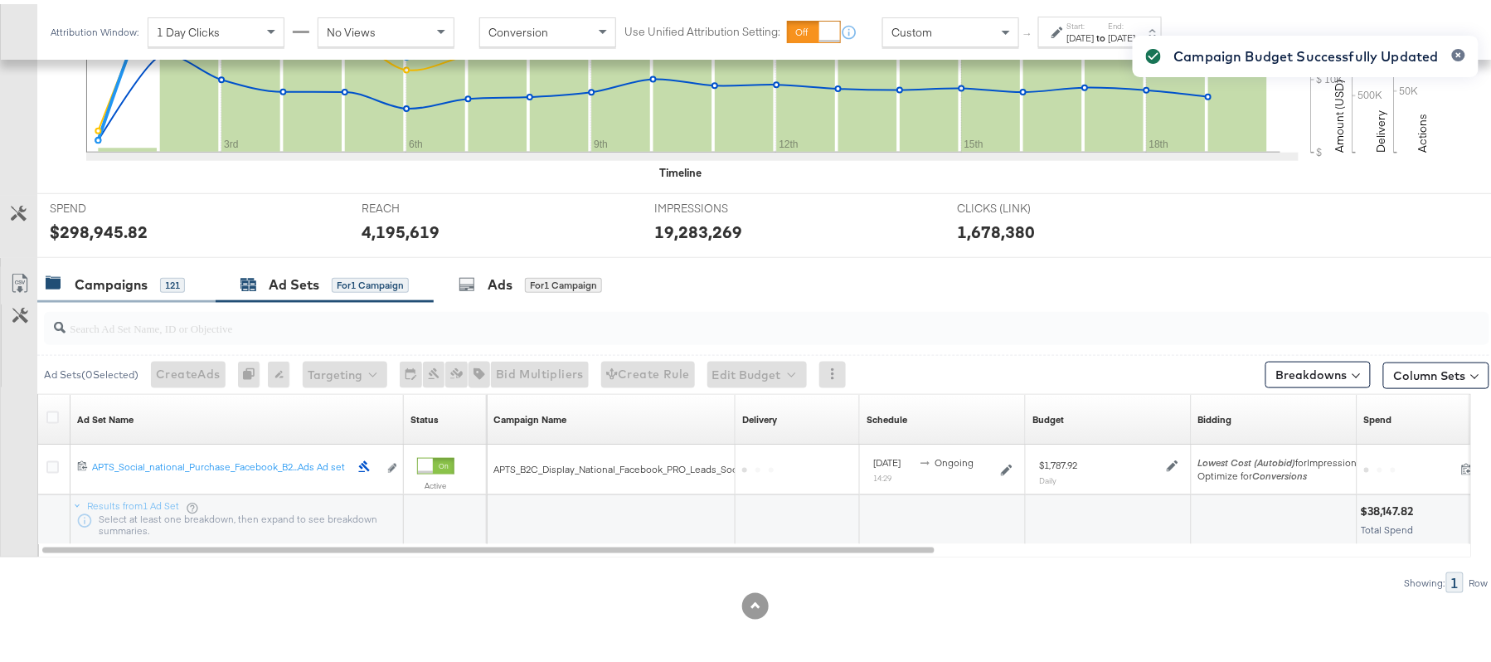
click at [166, 276] on div "121" at bounding box center [172, 281] width 25 height 15
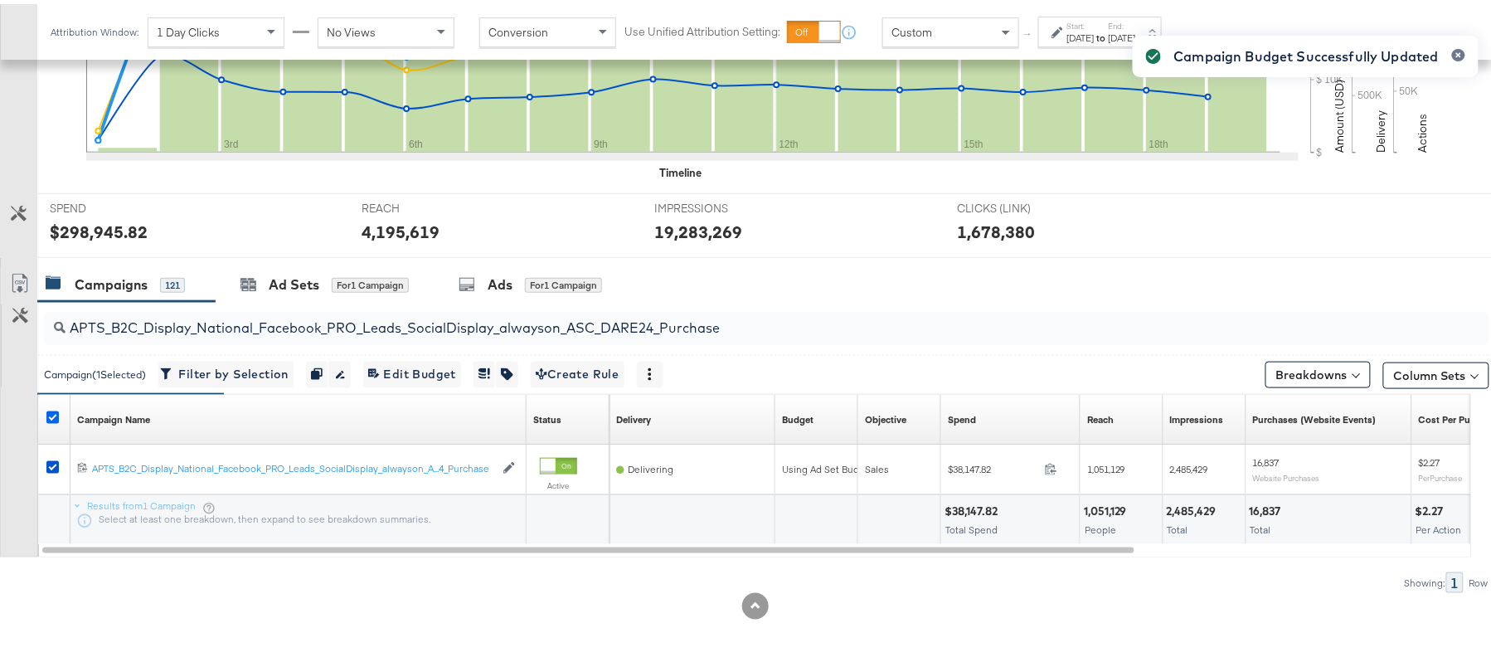
click at [51, 412] on icon at bounding box center [52, 413] width 12 height 12
click at [0, 0] on input "checkbox" at bounding box center [0, 0] width 0 height 0
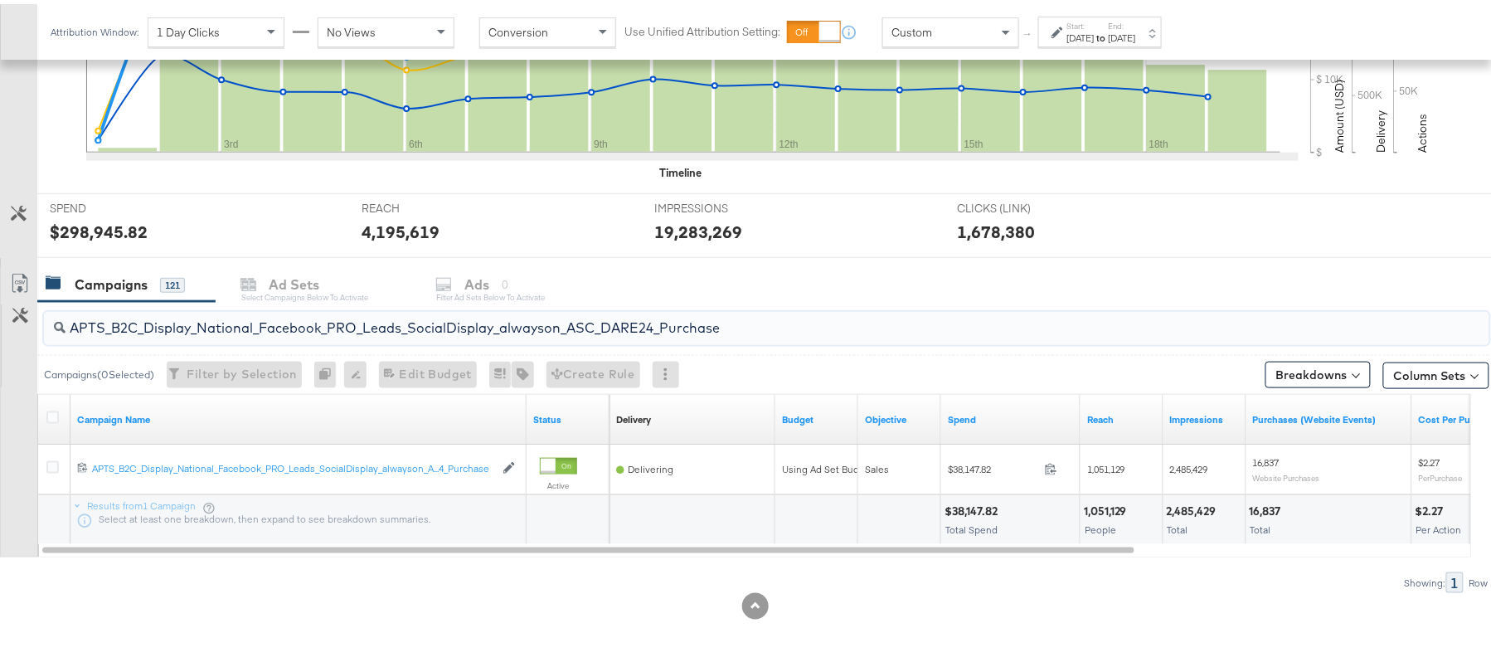
click at [223, 309] on input "APTS_B2C_Display_National_Facebook_PRO_Leads_SocialDisplay_alwayson_ASC_DARE24_…" at bounding box center [712, 317] width 1292 height 32
paste input "F_B2C_Display_National_Facebook_PRO_Traffic_SocialDisplay_alwayson_ASC_AF24_Vie…"
type input "AF_B2C_Display_National_Facebook_PRO_Traffic_SocialDisplay_alwayson_ASC_AF24_Vi…"
click at [50, 409] on icon at bounding box center [52, 413] width 12 height 12
click at [0, 0] on input "checkbox" at bounding box center [0, 0] width 0 height 0
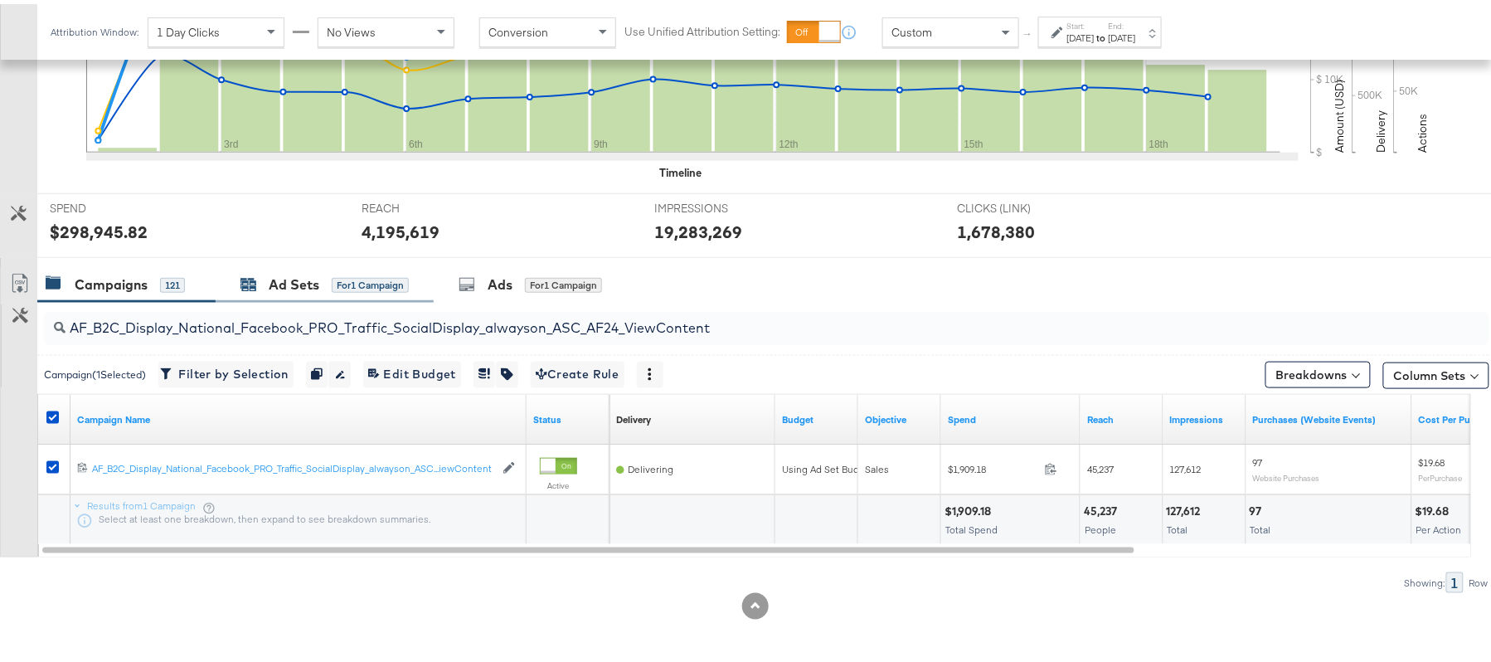
click at [275, 279] on div "Ad Sets" at bounding box center [294, 280] width 51 height 19
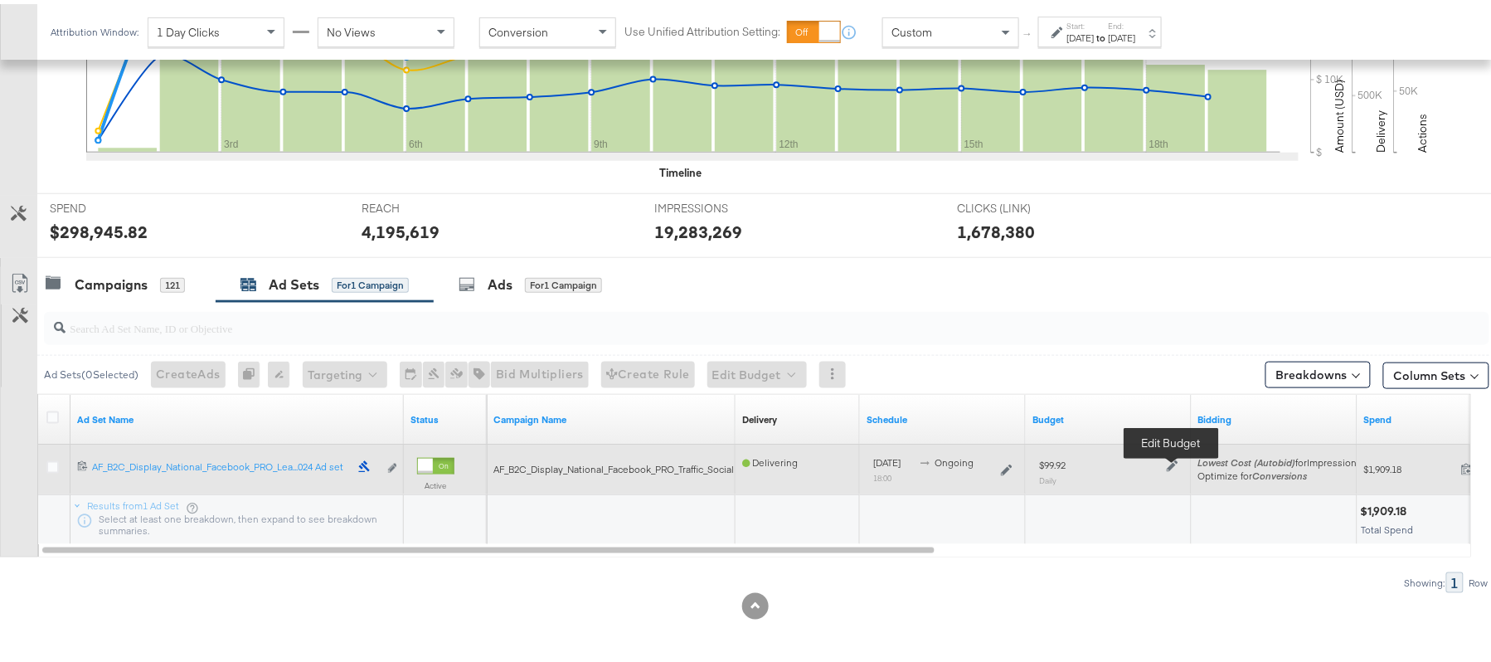
click at [1172, 464] on icon at bounding box center [1173, 462] width 12 height 12
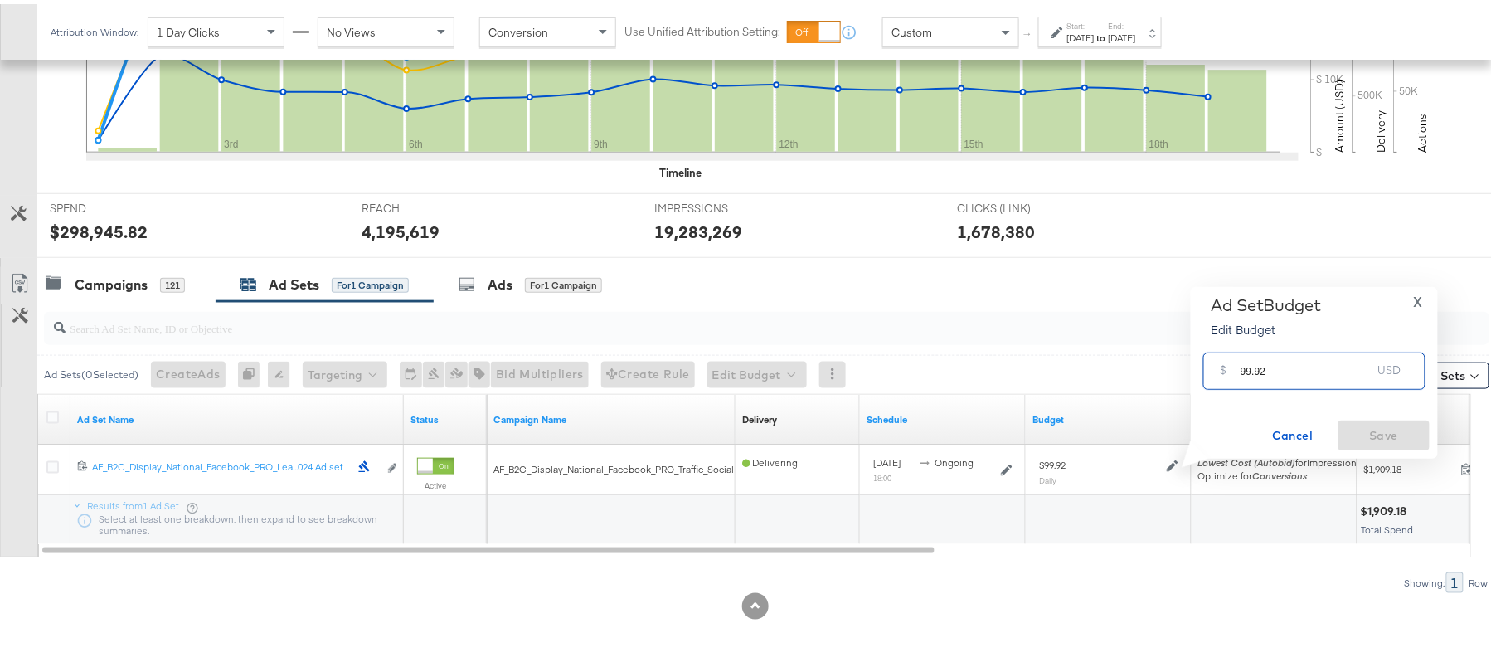
click at [1280, 366] on input "99.92" at bounding box center [1305, 360] width 131 height 36
paste input "$89.25"
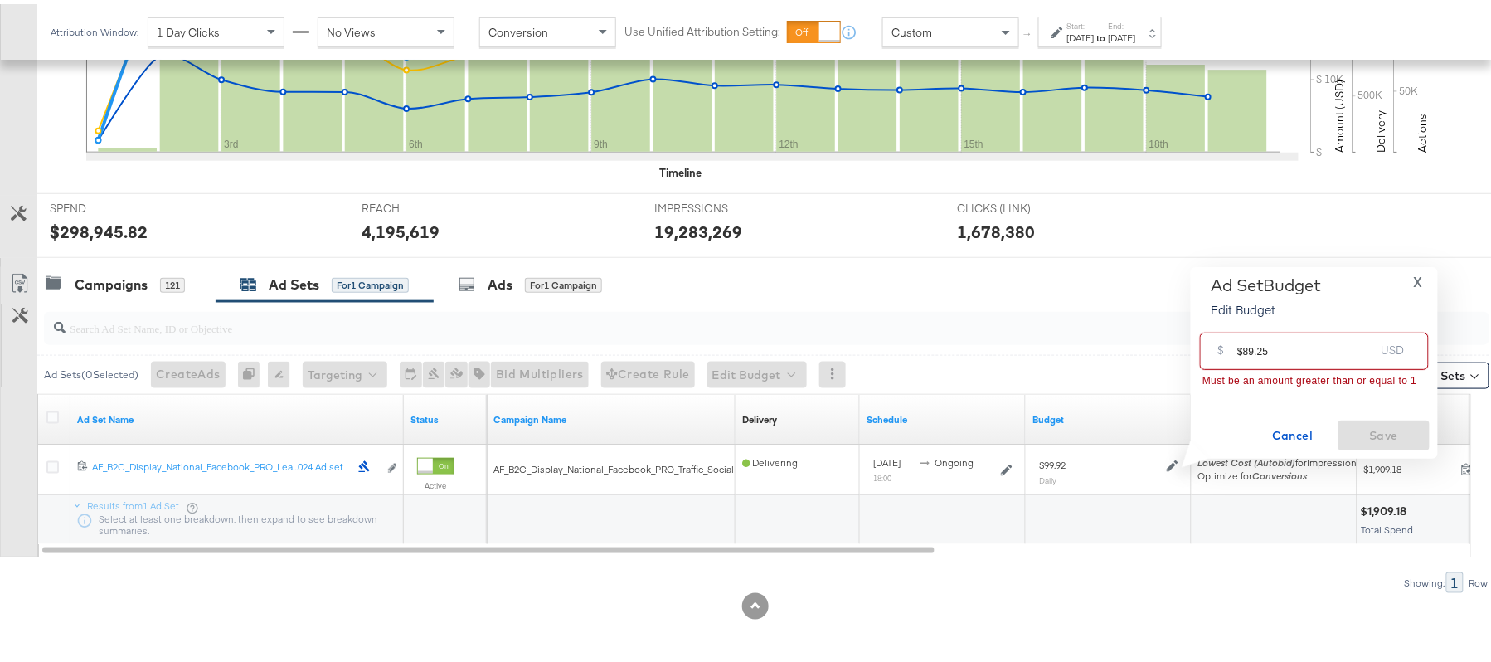
click at [1241, 345] on input "$89.25" at bounding box center [1305, 341] width 137 height 36
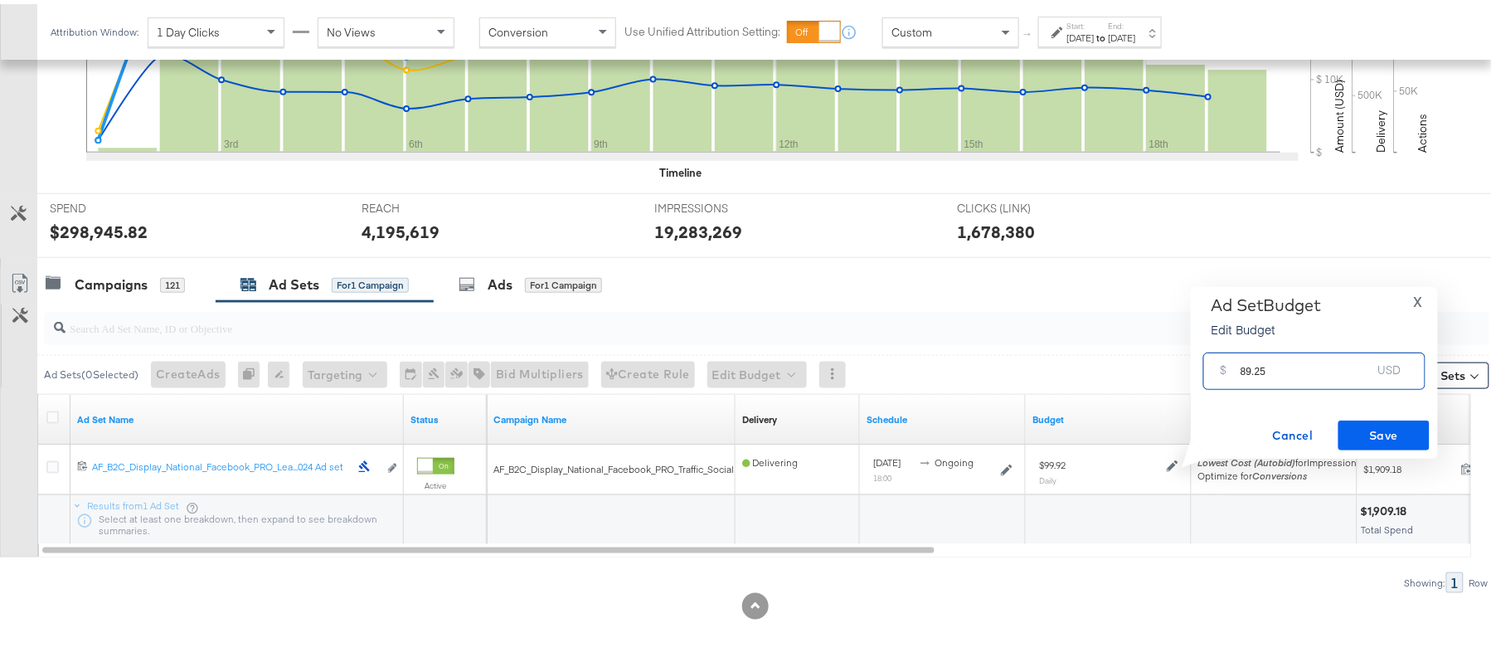
type input "89.25"
click at [1394, 421] on span "Save" at bounding box center [1384, 431] width 78 height 21
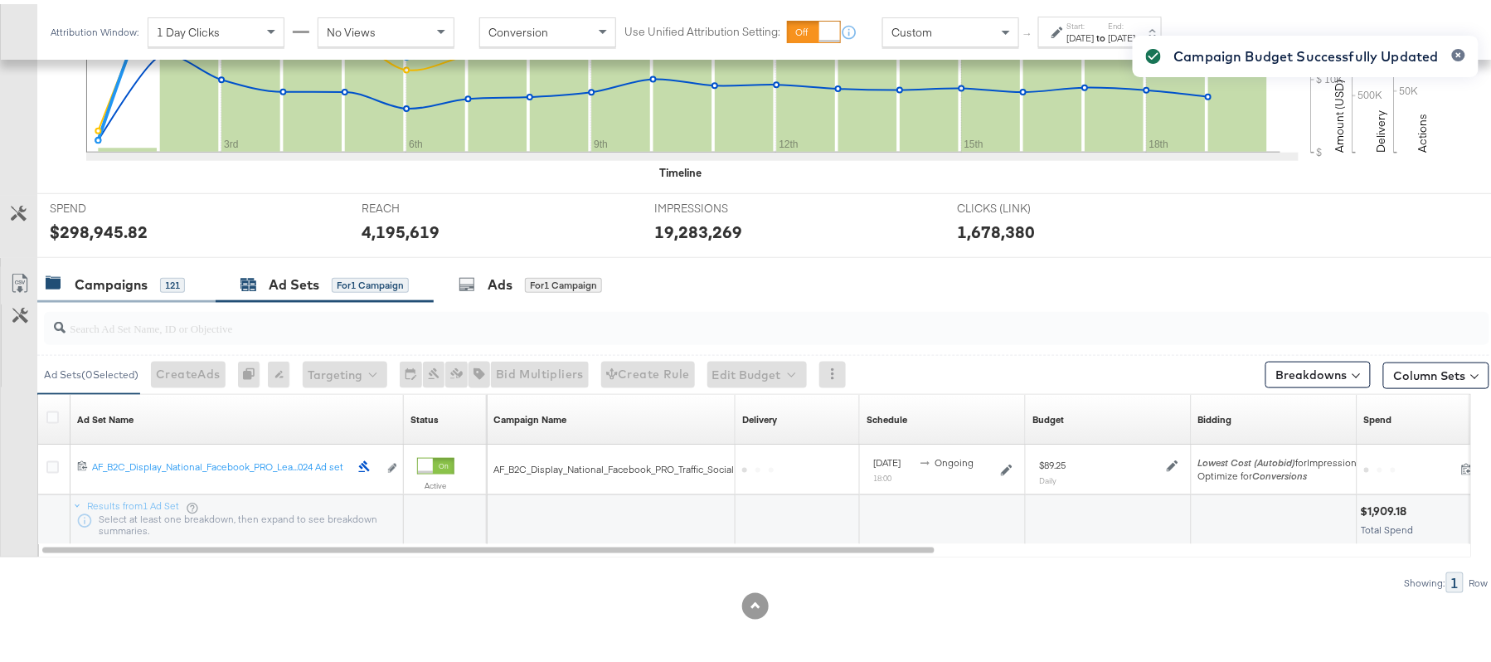
click at [167, 279] on div "121" at bounding box center [172, 281] width 25 height 15
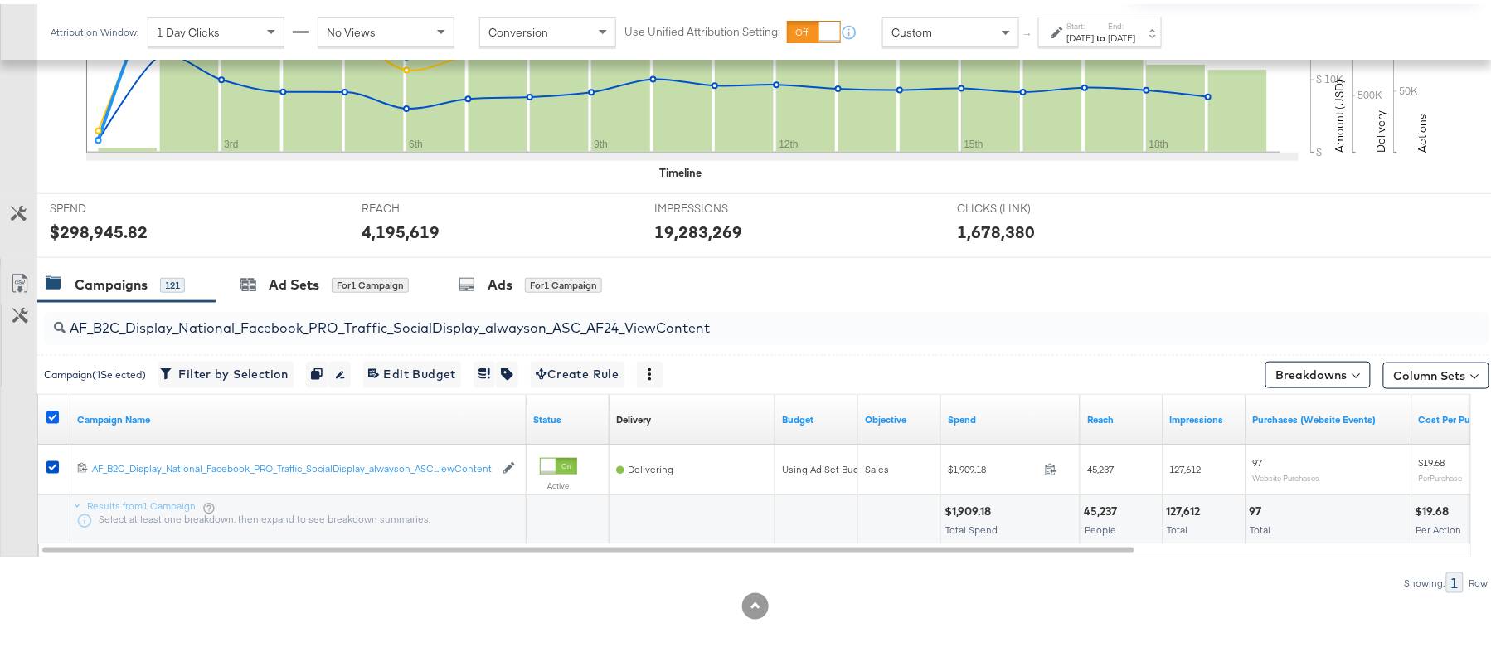
click at [54, 411] on icon at bounding box center [52, 413] width 12 height 12
click at [0, 0] on input "checkbox" at bounding box center [0, 0] width 0 height 0
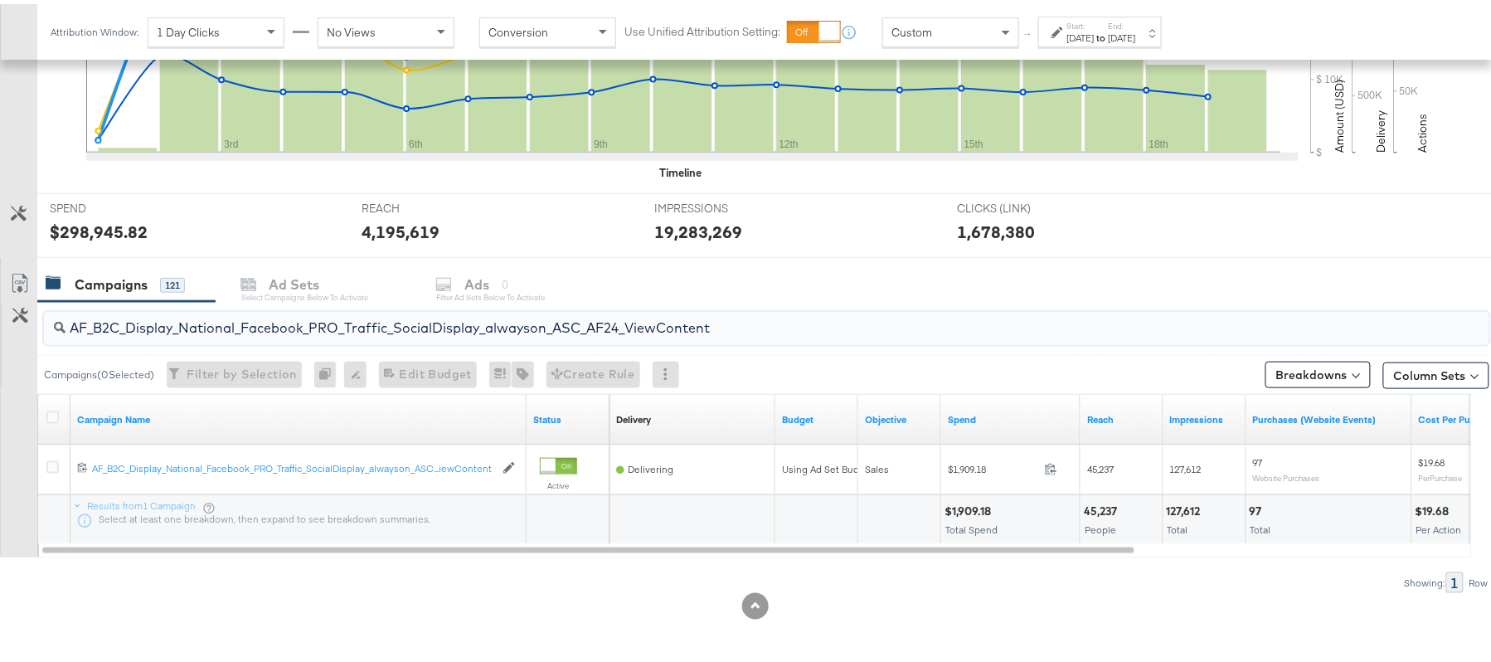
click at [223, 317] on input "AF_B2C_Display_National_Facebook_PRO_Traffic_SocialDisplay_alwayson_ASC_AF24_Vi…" at bounding box center [712, 317] width 1292 height 32
paste input "FR_B2C_Display_National_Facebook_PRO_Traffic_SocialDisplay_alwayson_ASC_FR"
type input "FR_B2C_Display_National_Facebook_PRO_Traffic_SocialDisplay_alwayson_ASC_FR24_Vi…"
click at [51, 411] on icon at bounding box center [52, 413] width 12 height 12
click at [0, 0] on input "checkbox" at bounding box center [0, 0] width 0 height 0
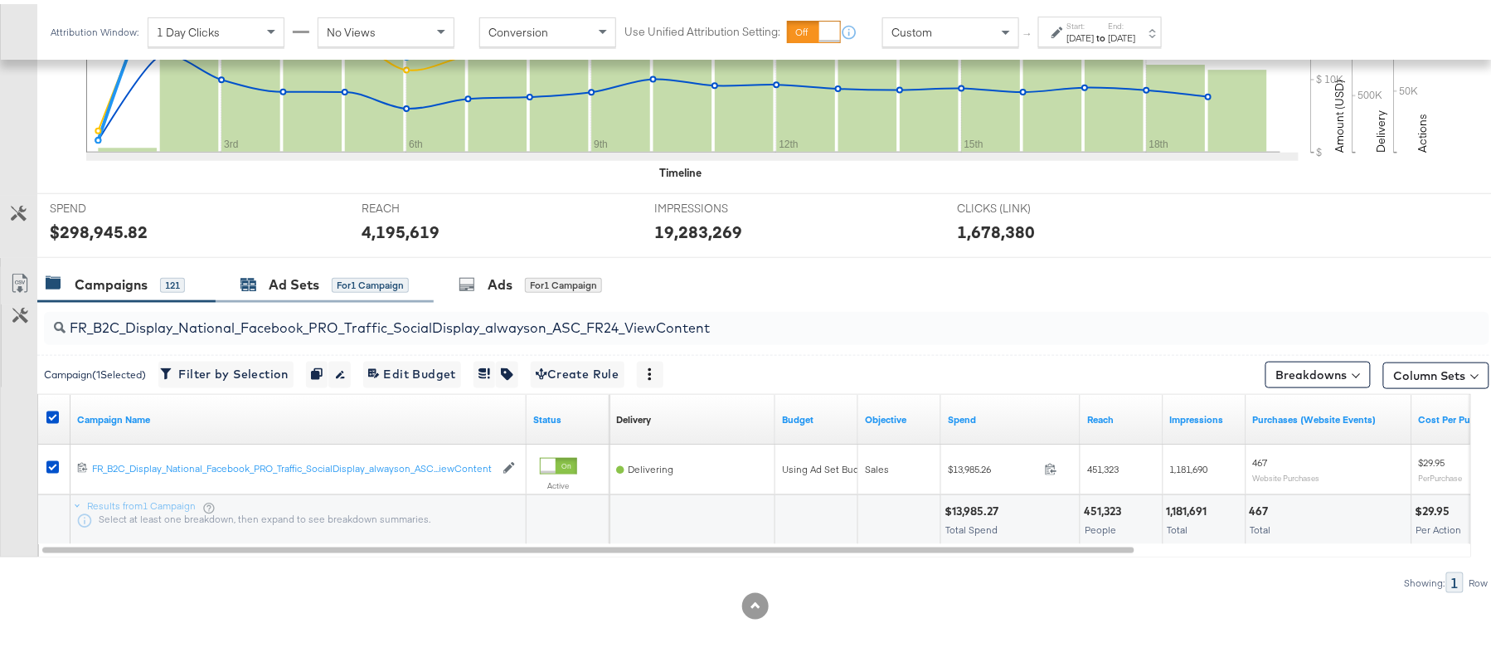
click at [276, 286] on div "Ad Sets" at bounding box center [294, 280] width 51 height 19
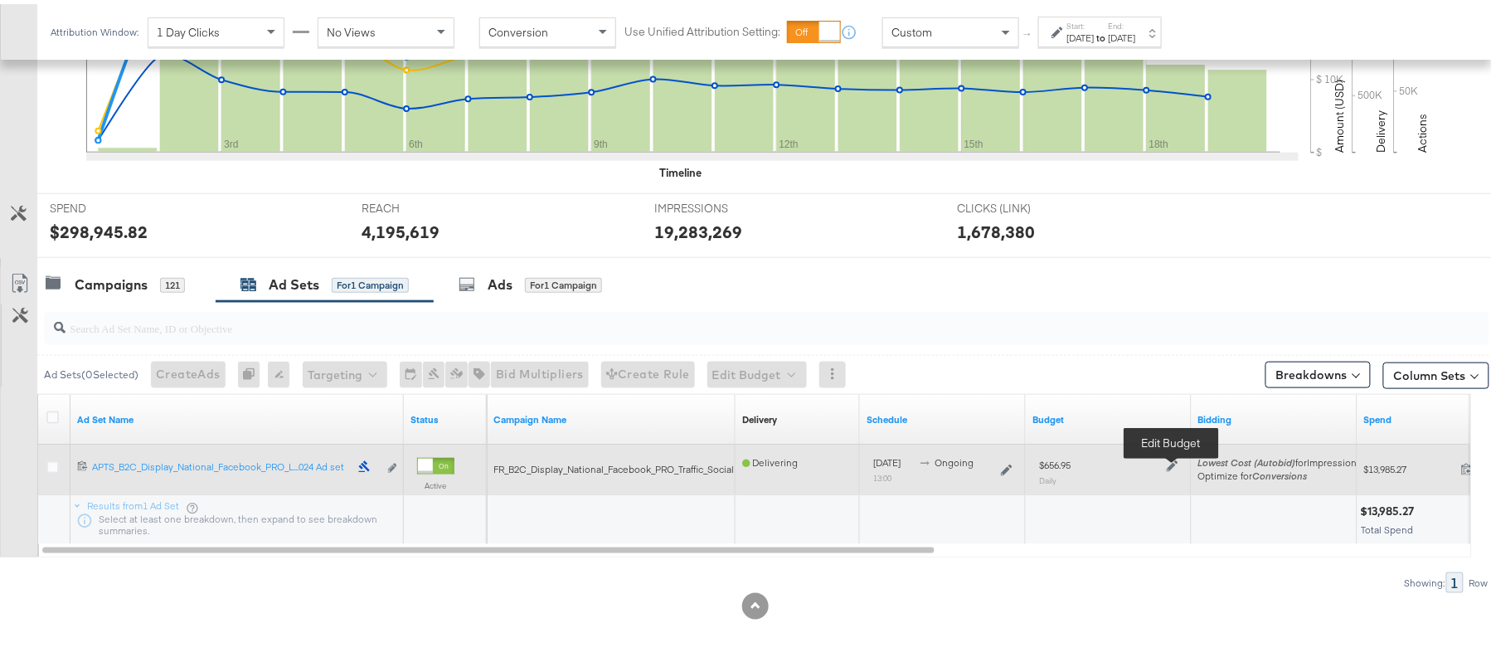
click at [1171, 466] on icon at bounding box center [1173, 462] width 12 height 12
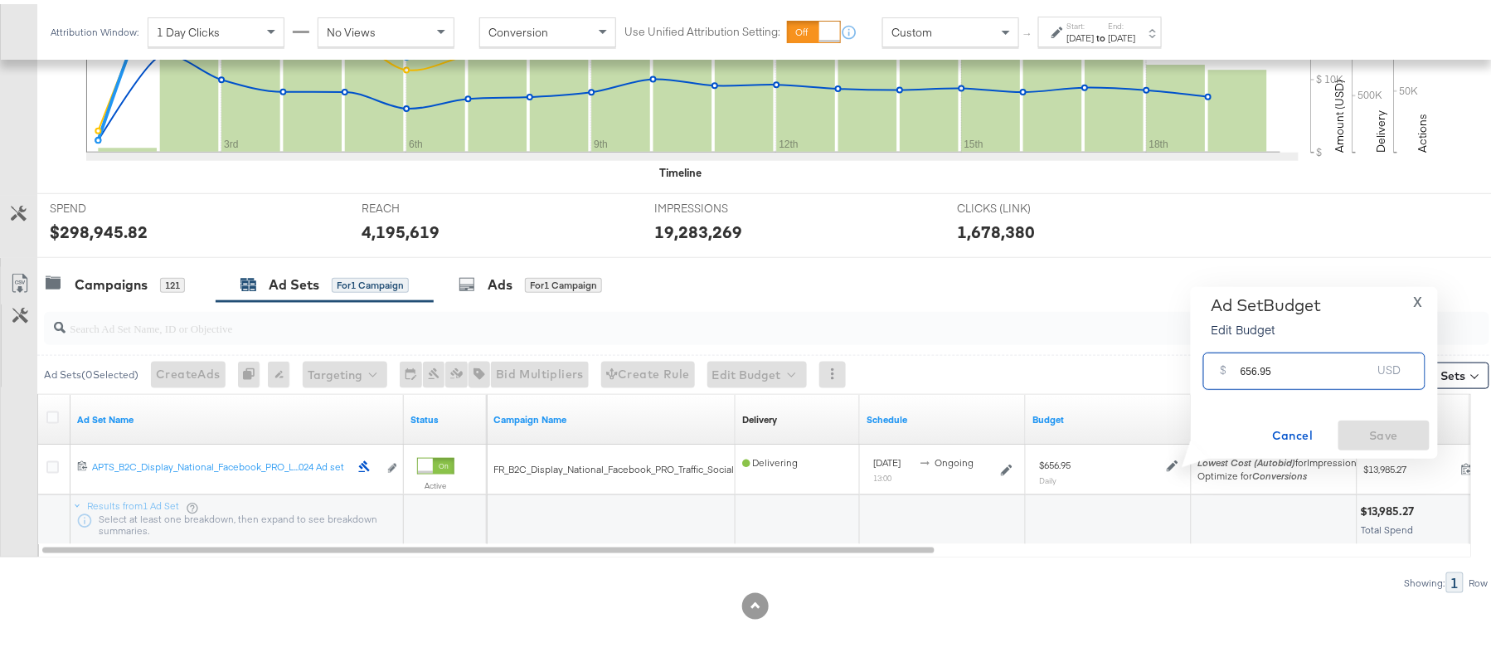
click at [1284, 373] on input "656.95" at bounding box center [1305, 360] width 131 height 36
paste input "$655.7"
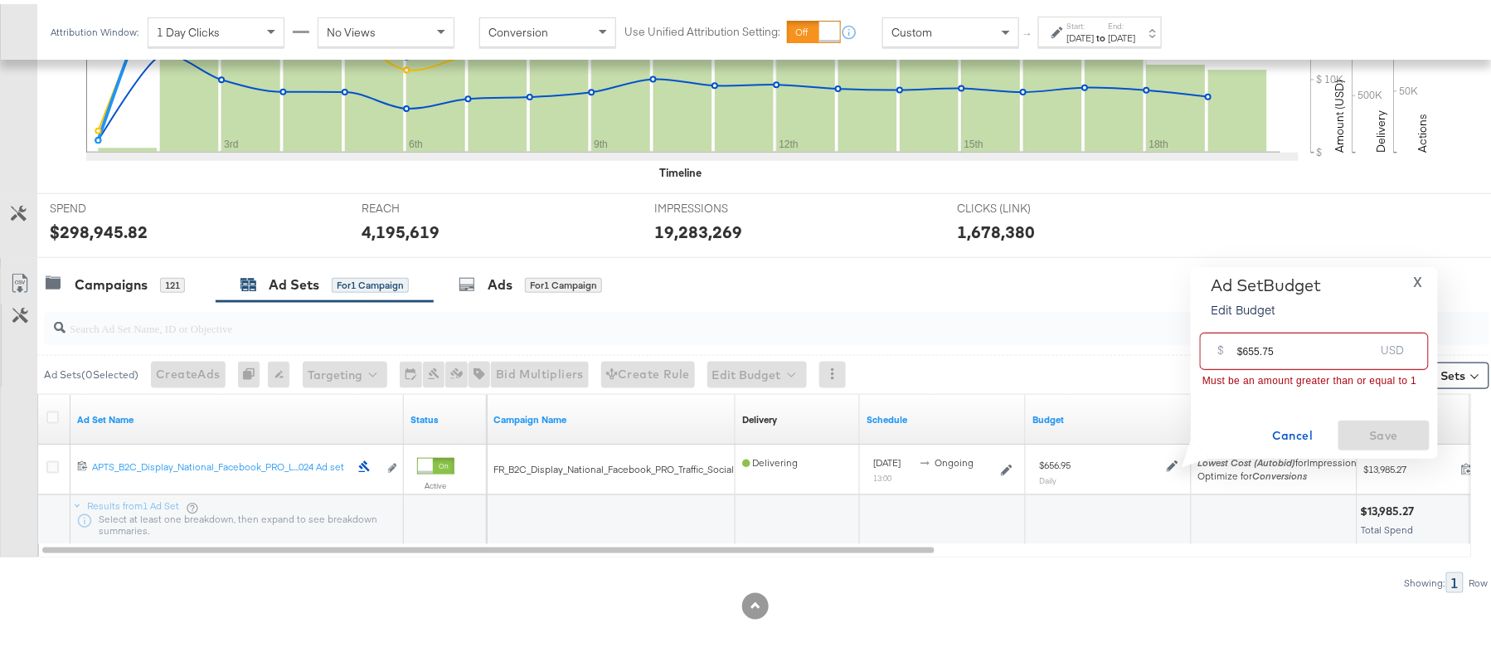
click at [1241, 343] on input "$655.75" at bounding box center [1305, 341] width 137 height 36
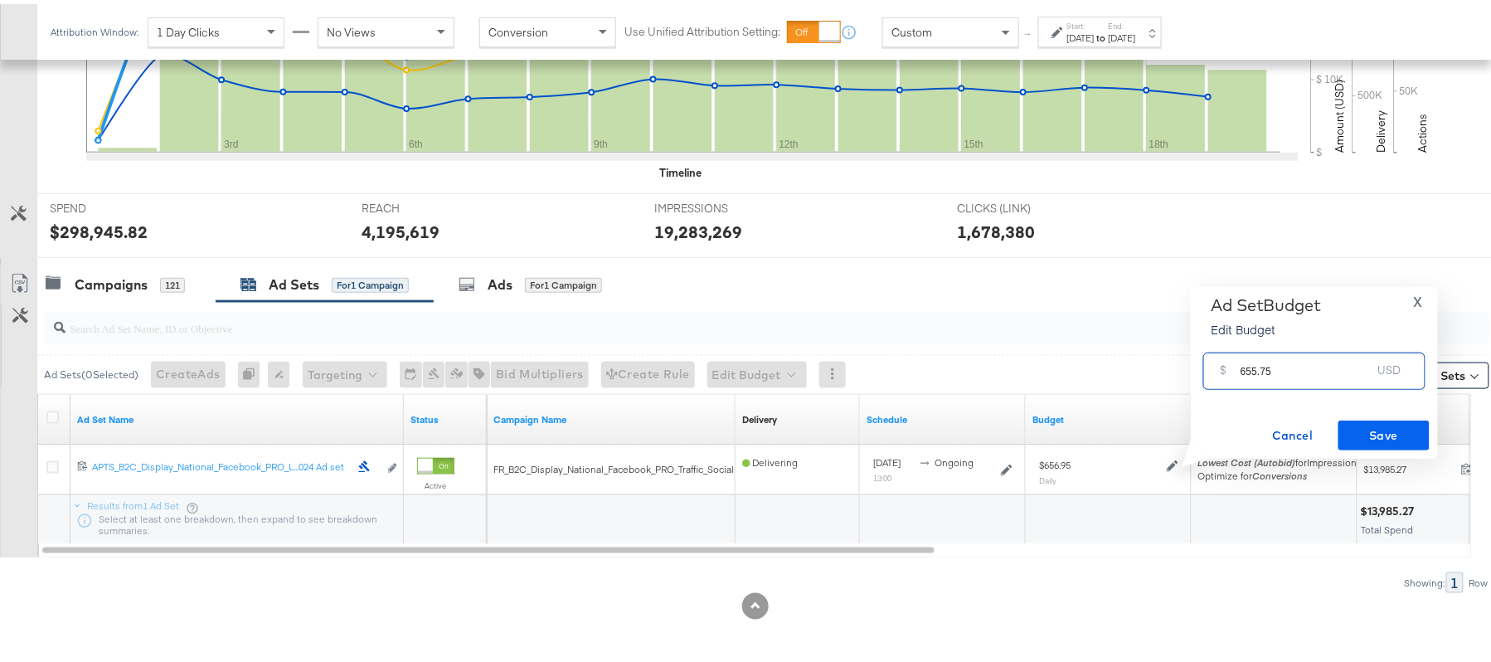
type input "655.75"
click at [1403, 442] on button "Save" at bounding box center [1383, 431] width 91 height 30
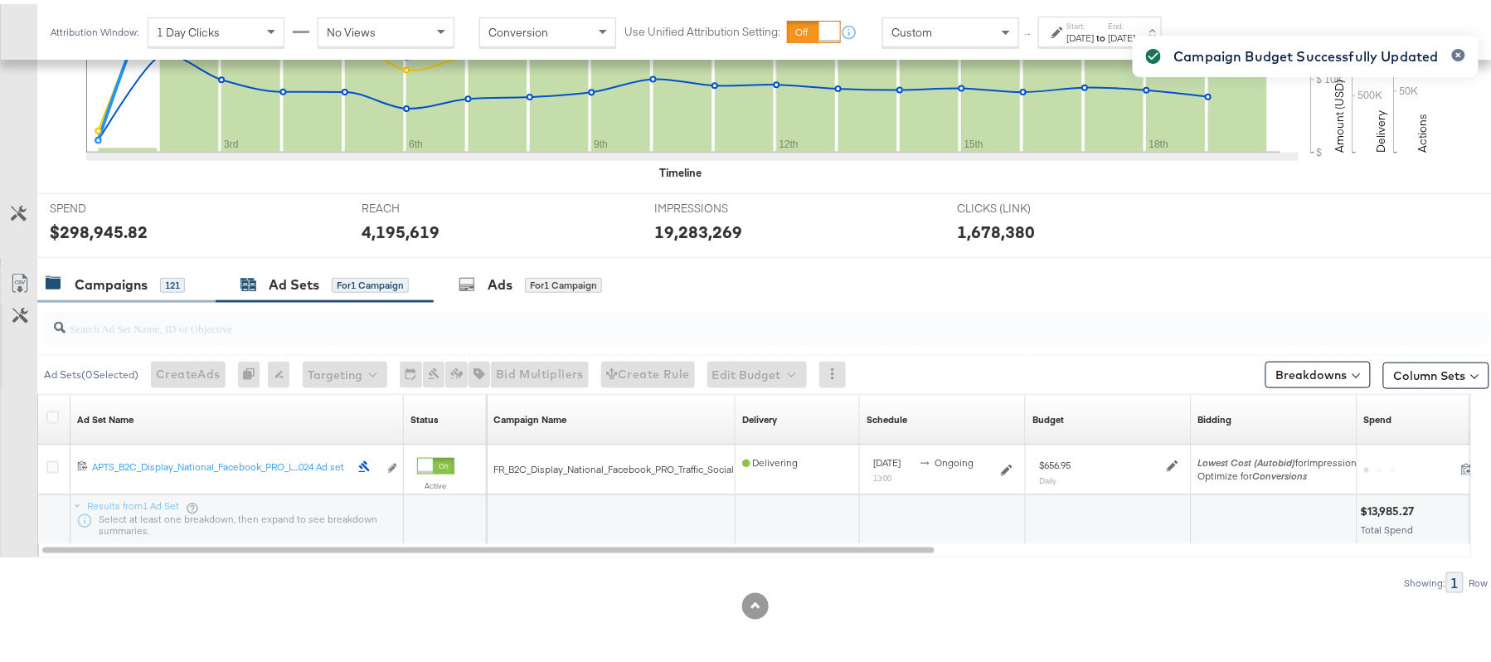
click at [129, 282] on div "Campaigns" at bounding box center [111, 280] width 73 height 19
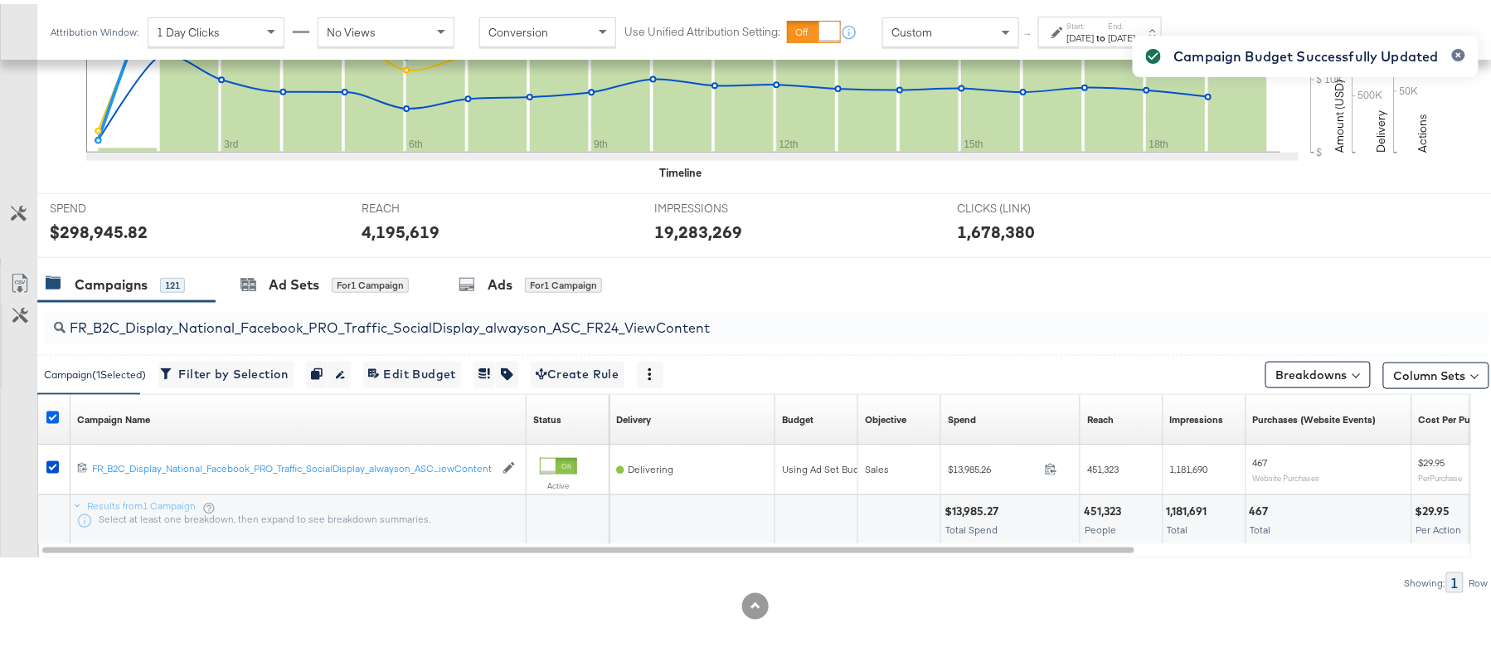
click at [51, 415] on icon at bounding box center [52, 413] width 12 height 12
click at [0, 0] on input "checkbox" at bounding box center [0, 0] width 0 height 0
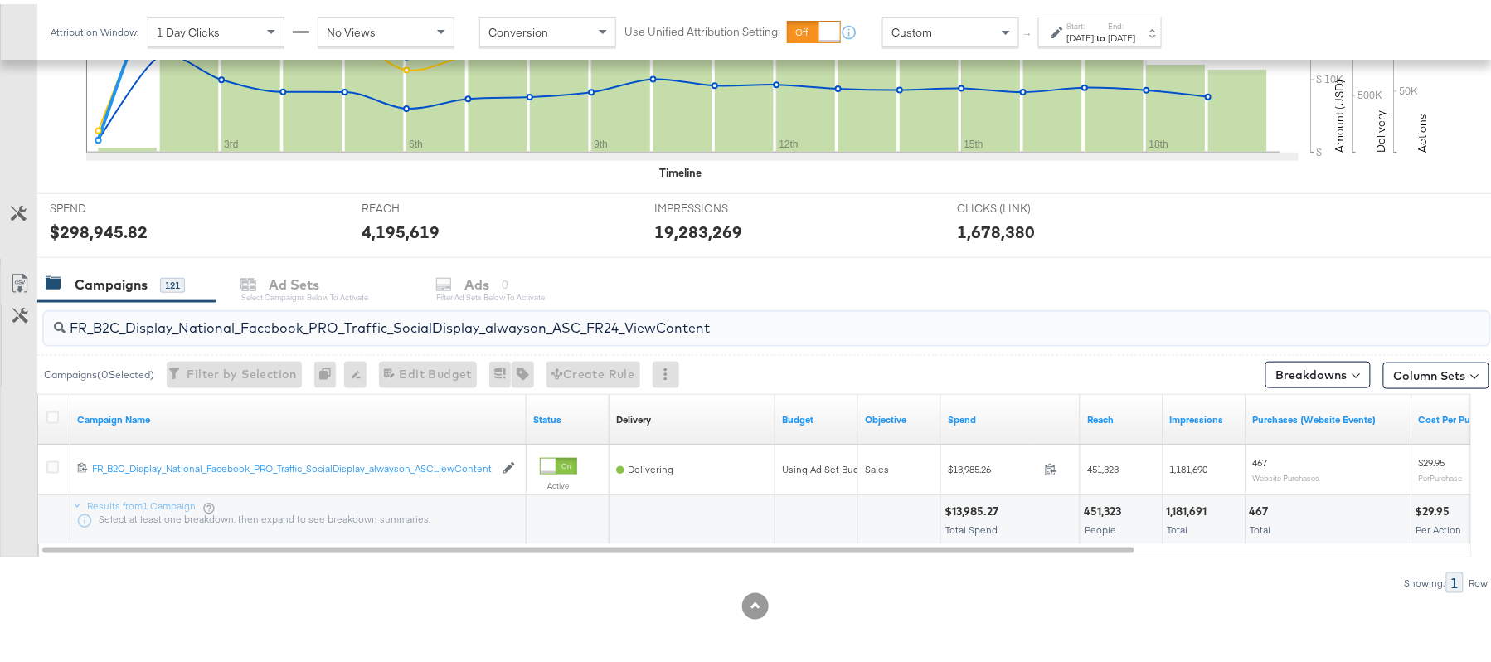
click at [249, 309] on input "FR_B2C_Display_National_Facebook_PRO_Traffic_SocialDisplay_alwayson_ASC_FR24_Vi…" at bounding box center [712, 317] width 1292 height 32
paste input "AHL_B2C_Display_National_Facebook_PRO_Traffic_SocialDisplay_alwayson_ASC_AHL"
type input "AHL_B2C_Display_National_Facebook_PRO_Traffic_SocialDisplay_alwayson_ASC_AHL24_…"
click at [48, 409] on icon at bounding box center [52, 413] width 12 height 12
click at [0, 0] on input "checkbox" at bounding box center [0, 0] width 0 height 0
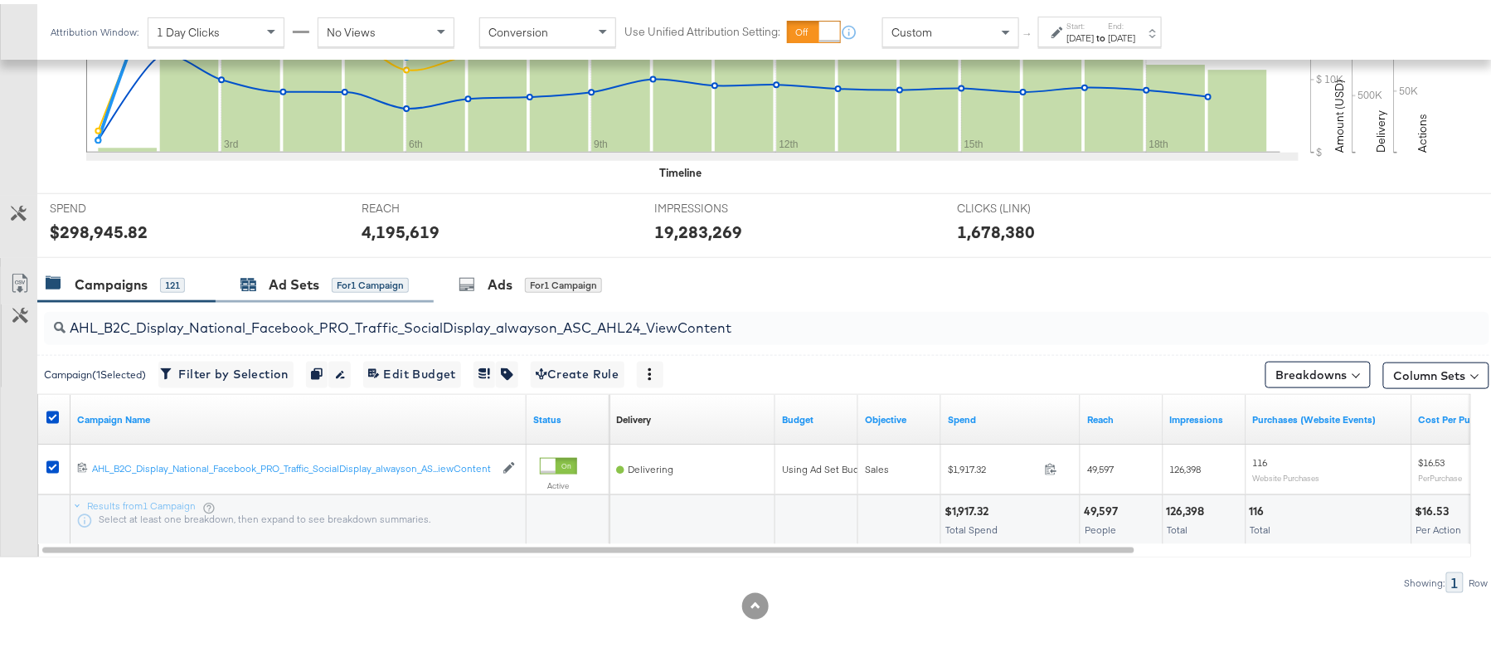
click at [297, 279] on div "Ad Sets" at bounding box center [294, 280] width 51 height 19
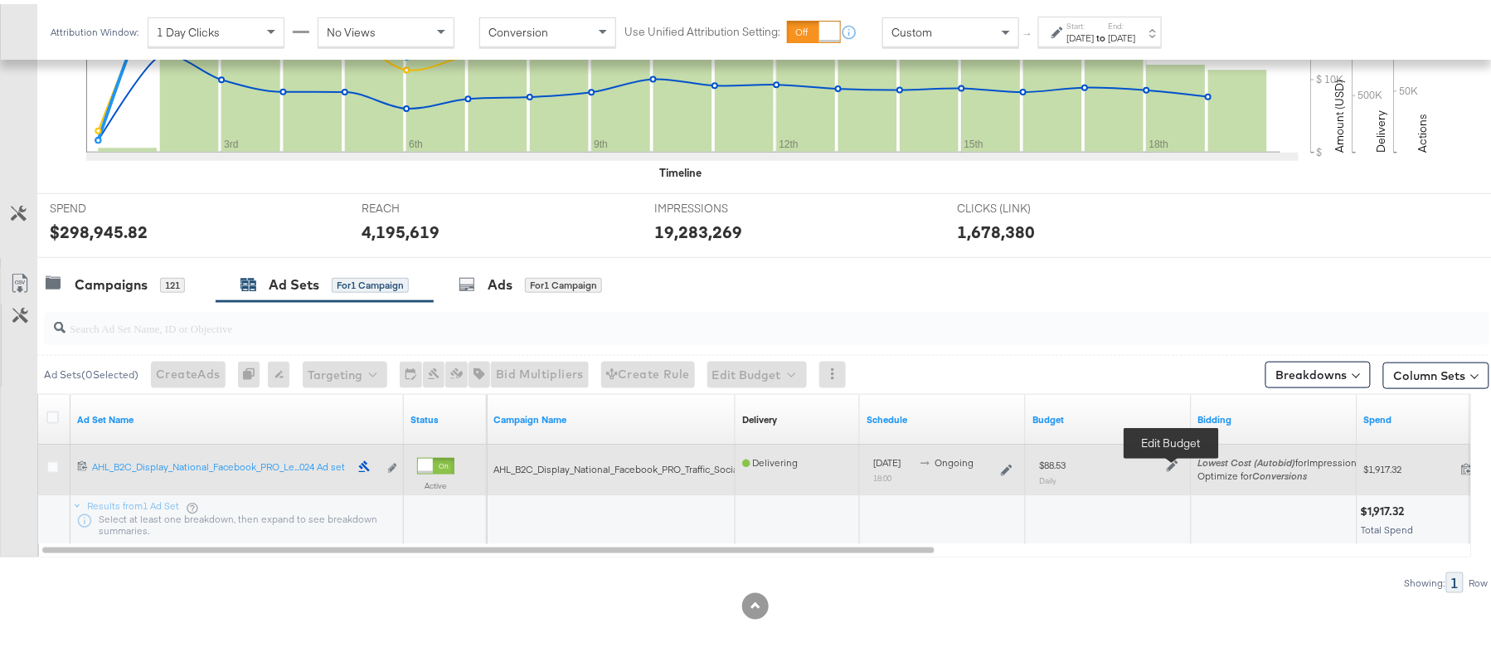
click at [1167, 462] on icon at bounding box center [1173, 462] width 12 height 12
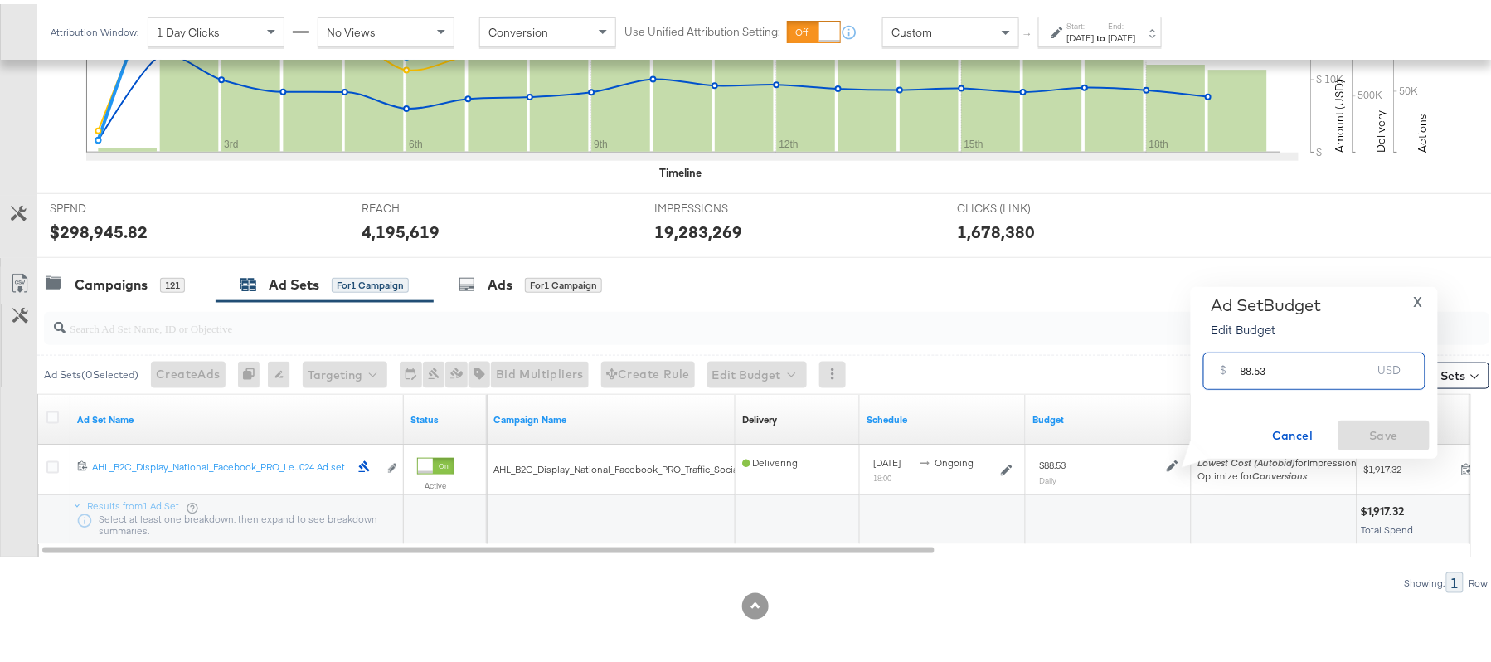
click at [1282, 358] on input "88.53" at bounding box center [1305, 360] width 131 height 36
paste input "$88.58"
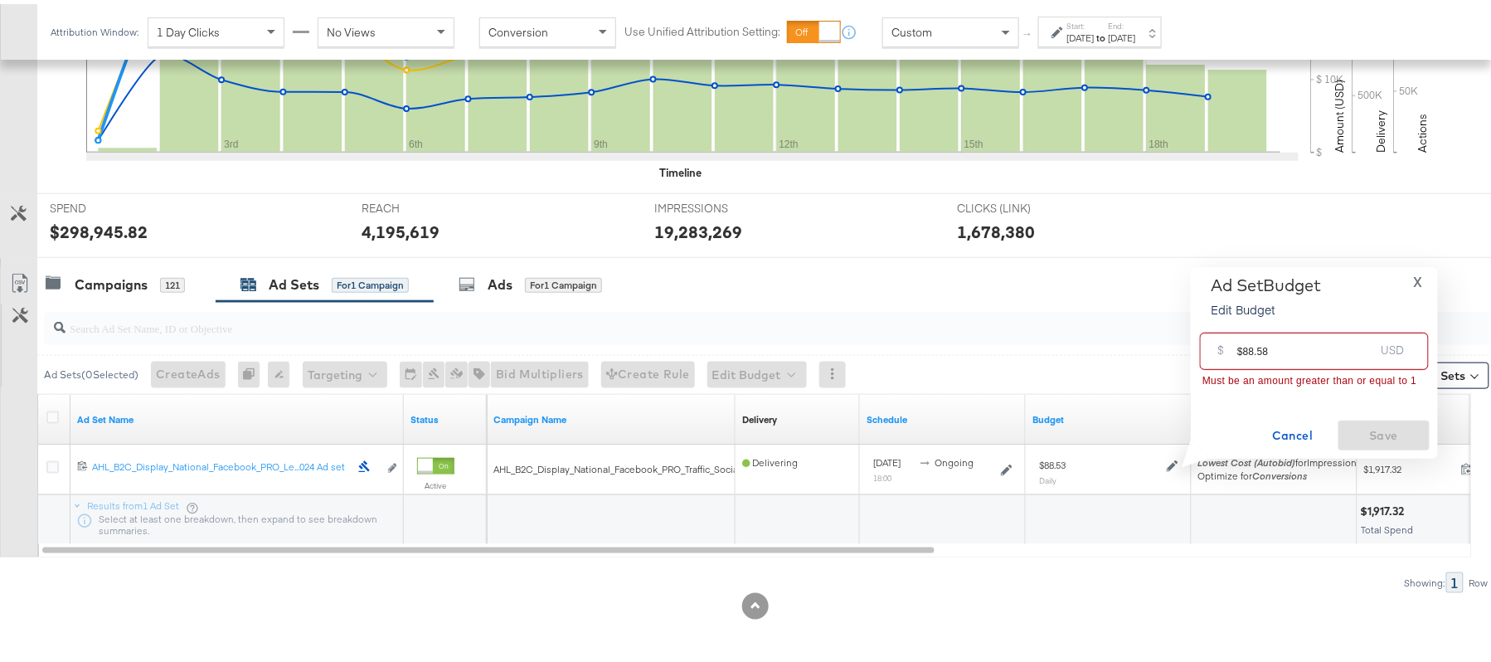
click at [1241, 347] on input "$88.58" at bounding box center [1305, 341] width 137 height 36
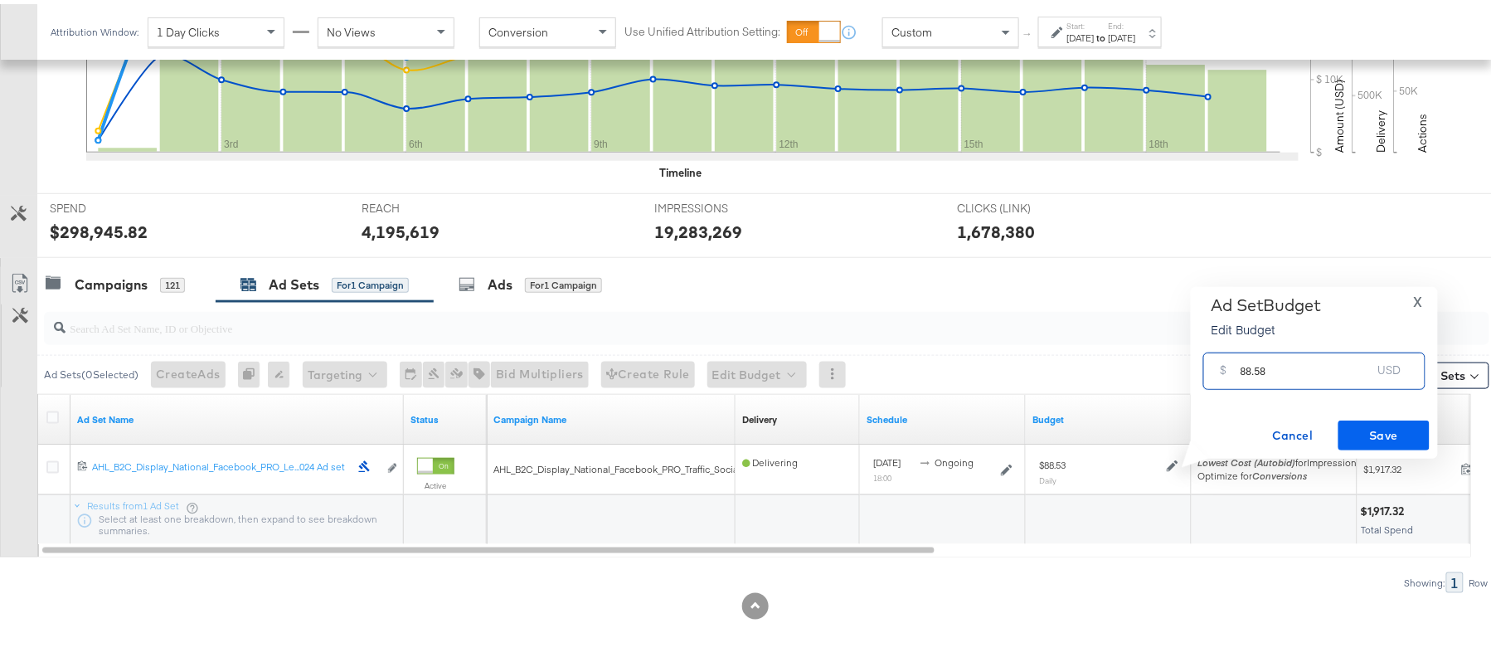
type input "88.58"
click at [1401, 423] on span "Save" at bounding box center [1384, 431] width 78 height 21
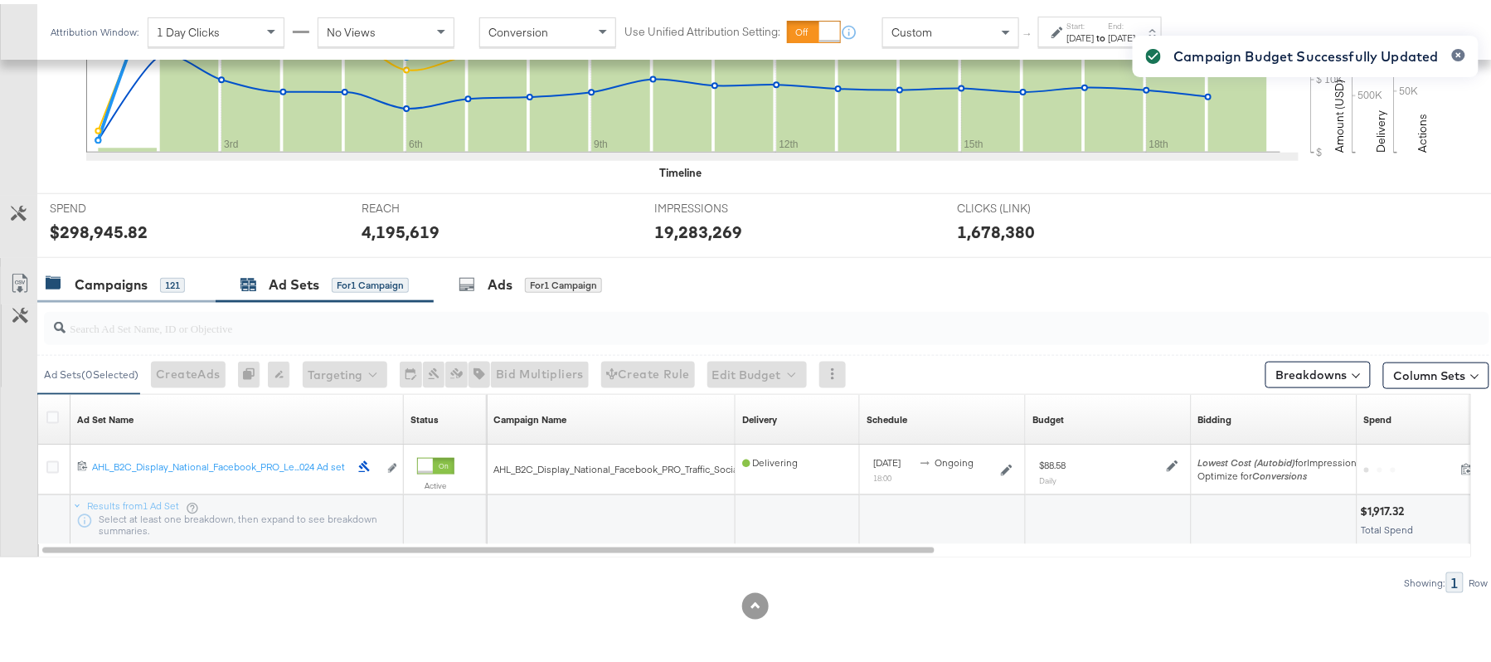
click at [84, 282] on div "Campaigns" at bounding box center [111, 280] width 73 height 19
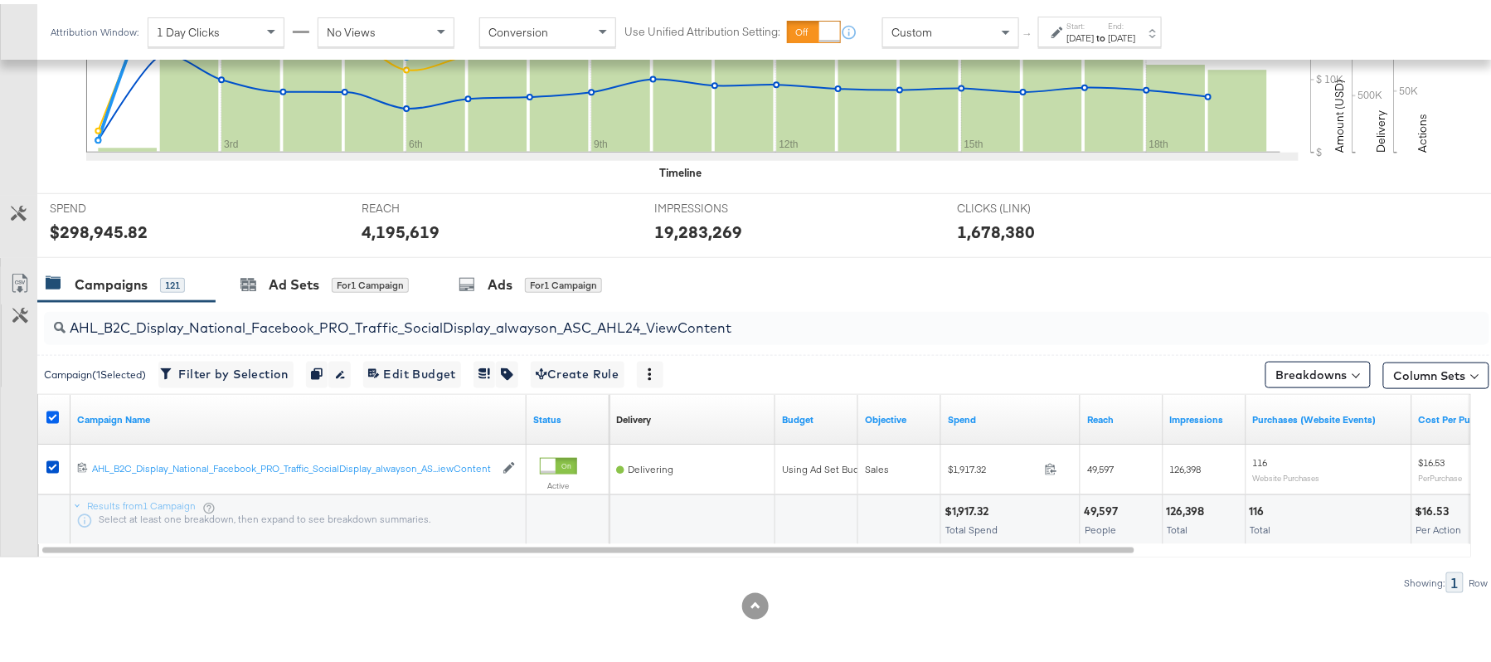
click at [54, 416] on icon at bounding box center [52, 413] width 12 height 12
click at [0, 0] on input "checkbox" at bounding box center [0, 0] width 0 height 0
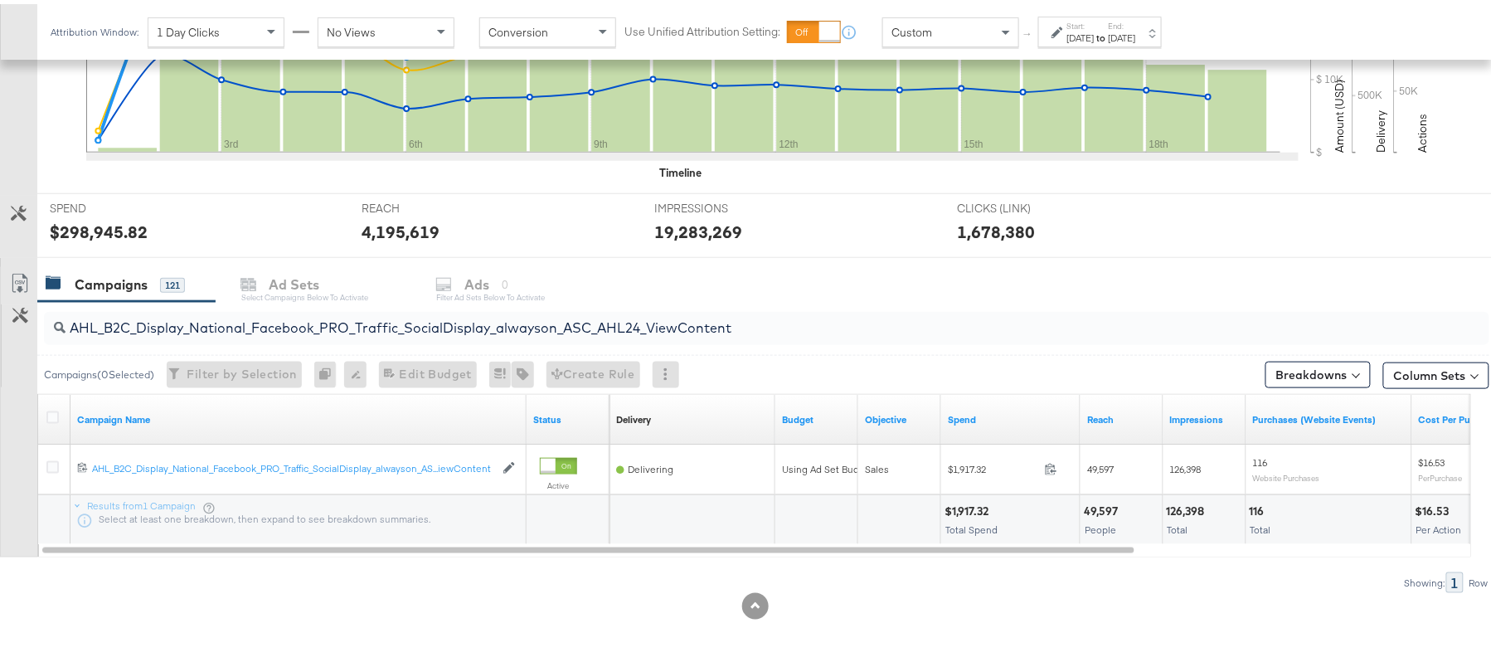
click at [1112, 259] on div at bounding box center [755, 260] width 1510 height 13
click at [276, 326] on input "AHL_B2C_Display_National_Facebook_PRO_Traffic_SocialDisplay_alwayson_ASC_AHL24_…" at bounding box center [712, 317] width 1292 height 32
paste input "PTS_B2C_Display_National_Facebook_RTG_Leads_SocialDisplay_Retargeting_Diamond_H…"
paste input "alwayson_Retargeting_DARE24_DiamondPlatinum"
paste input "FR_B2C_Display_National_Facebook_RTG_Leads_SocialDisplay_alwayson_Retargeting_FR"
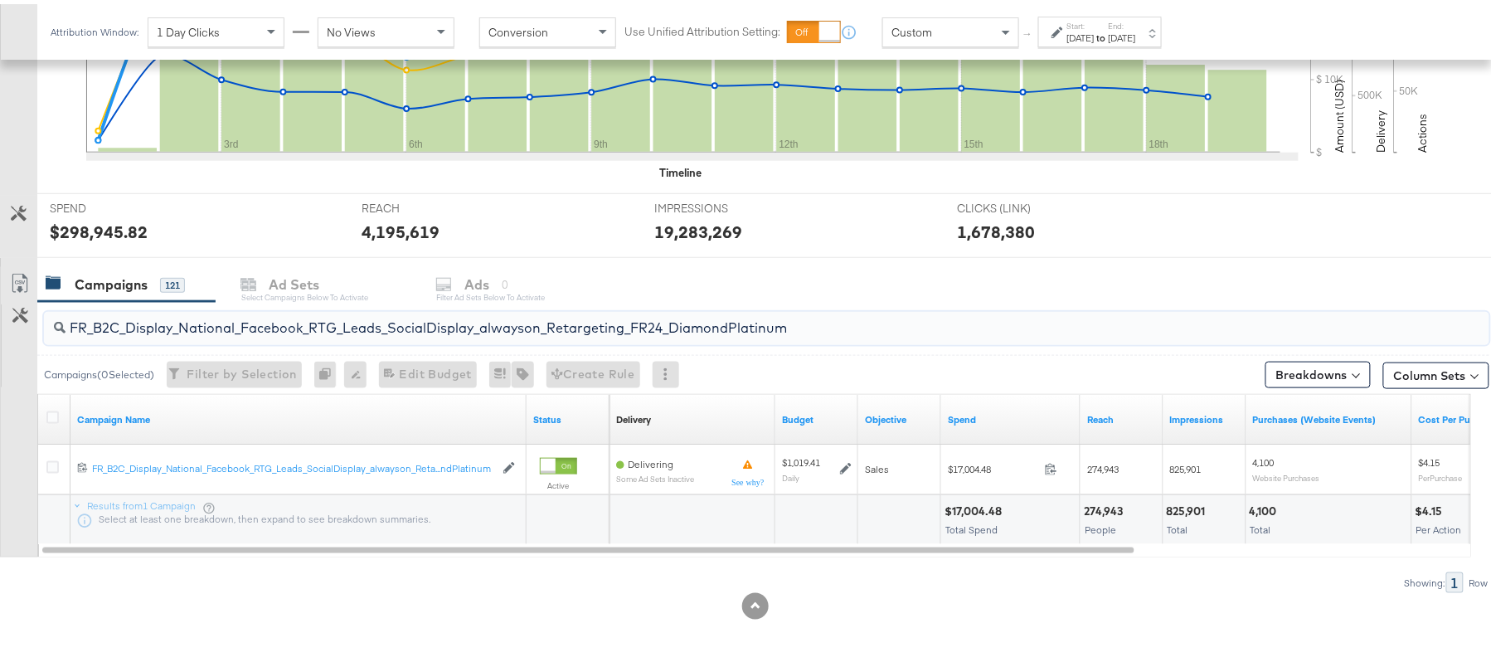
paste input "AF_B2C_Display_National_Facebook_RTG_Leads_SocialDisplay_alwayson_Retargeting_AF"
paste input "HL_B2C_Display_National_Facebook_RTG_Leads_SocialDisplay_alwayson_Retargeting_A…"
paste input "PTS_B2C_Display_National_Facebook_PRO_Traffic_SocialDisplay_alwayson_ASC_DARE24…"
type input "APTS_B2C_Display_National_Facebook_PRO_Traffic_SocialDisplay_alwayson_ASC_DARE2…"
